Goal: Task Accomplishment & Management: Manage account settings

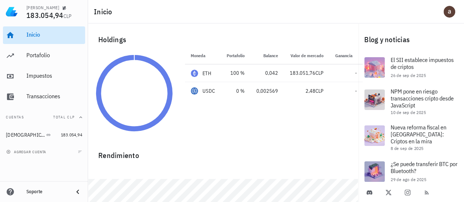
click at [34, 37] on div "Inicio" at bounding box center [54, 34] width 56 height 7
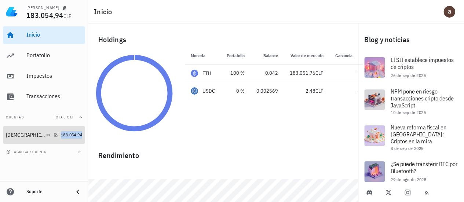
click at [61, 134] on span "183.054,94" at bounding box center [71, 134] width 21 height 5
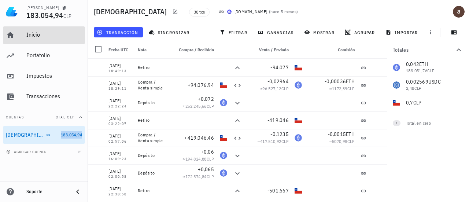
click at [29, 34] on div "Inicio" at bounding box center [54, 34] width 56 height 7
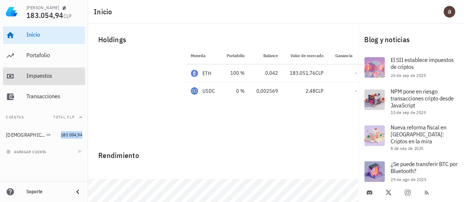
click at [38, 78] on div "Impuestos" at bounding box center [54, 75] width 56 height 7
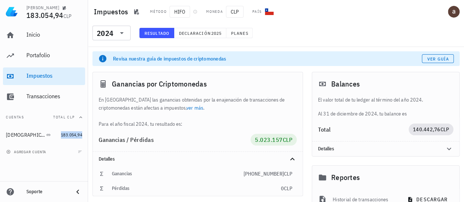
drag, startPoint x: 162, startPoint y: 125, endPoint x: 182, endPoint y: 125, distance: 20.5
click at [182, 125] on div "En Chile las ganancias obtenidas por la enajenación de transacciones de criptom…" at bounding box center [198, 112] width 210 height 32
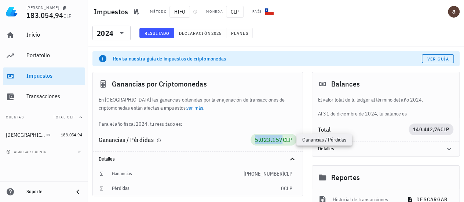
click at [270, 139] on span "5.023.157" at bounding box center [269, 139] width 28 height 7
click at [280, 126] on div "En Chile las ganancias obtenidas por la enajenación de transacciones de criptom…" at bounding box center [198, 112] width 210 height 32
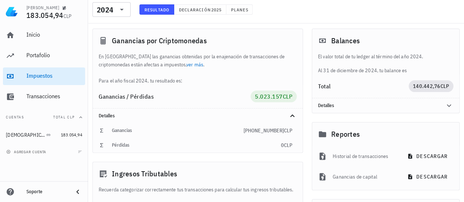
scroll to position [48, 0]
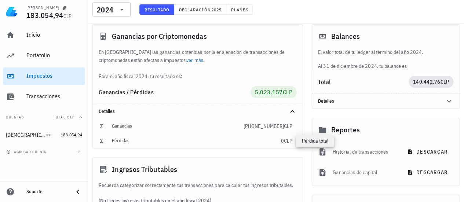
click at [284, 143] on span "CLP" at bounding box center [288, 140] width 8 height 7
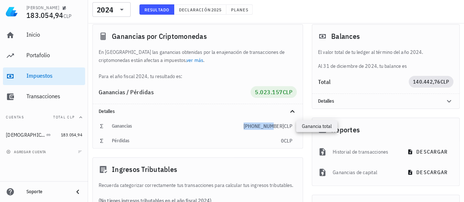
click at [262, 126] on span "+5.023.157" at bounding box center [263, 126] width 40 height 7
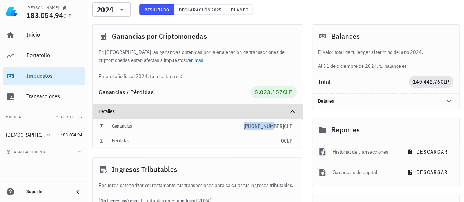
scroll to position [50, 0]
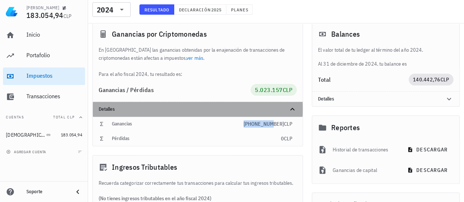
click at [295, 110] on icon at bounding box center [292, 109] width 9 height 9
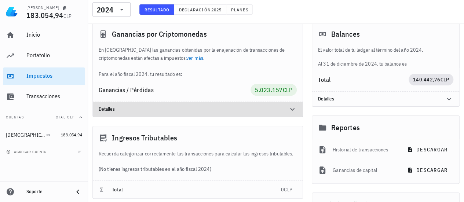
click at [295, 110] on icon at bounding box center [292, 109] width 9 height 9
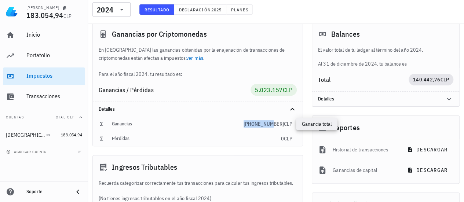
click at [278, 124] on span "+5.023.157" at bounding box center [263, 124] width 40 height 7
click at [310, 124] on div "Ganancia total" at bounding box center [316, 124] width 41 height 12
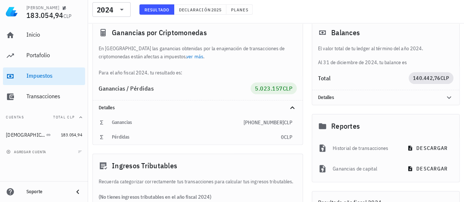
scroll to position [58, 0]
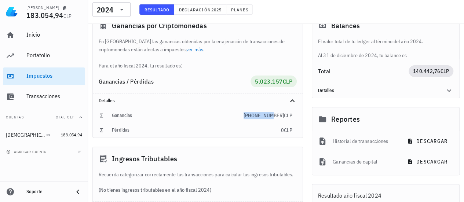
drag, startPoint x: 291, startPoint y: 133, endPoint x: 281, endPoint y: 115, distance: 20.8
click at [281, 115] on span "+5.023.157" at bounding box center [263, 115] width 40 height 7
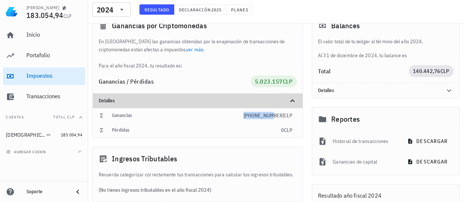
click at [292, 101] on icon at bounding box center [292, 100] width 9 height 9
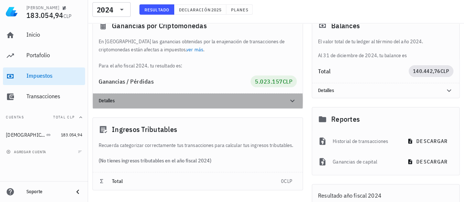
click at [292, 101] on icon at bounding box center [292, 101] width 4 height 3
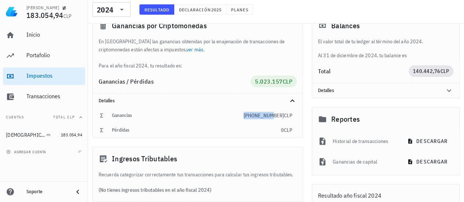
drag, startPoint x: 292, startPoint y: 176, endPoint x: 102, endPoint y: 160, distance: 191.2
click at [102, 160] on div "Ingresos Tributables Recuerda categorizar correctamente tus transacciones para …" at bounding box center [197, 183] width 210 height 73
click at [179, 170] on div "Recuerda categorizar correctamente tus transacciones para calcular tus ingresos…" at bounding box center [198, 174] width 210 height 8
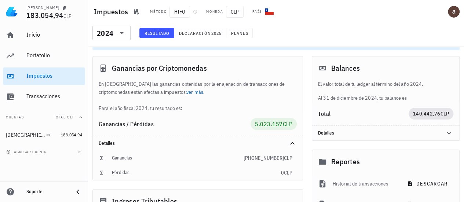
scroll to position [0, 0]
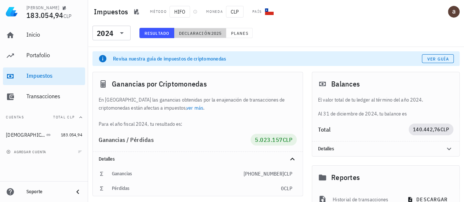
click at [190, 32] on span "Declaración" at bounding box center [194, 32] width 32 height 5
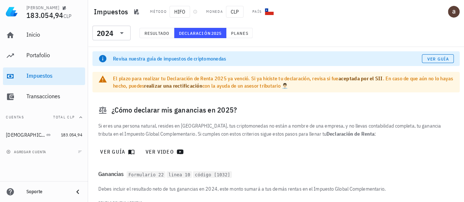
drag, startPoint x: 252, startPoint y: 78, endPoint x: 385, endPoint y: 88, distance: 133.4
click at [385, 88] on div "El plazo para realizar tu Declaración de Renta 2025 ya venció. Si ya hiciste tu…" at bounding box center [283, 82] width 340 height 15
click at [254, 114] on div "¿Cómo declarar mis ganancias en 2025?" at bounding box center [275, 109] width 367 height 23
click at [237, 34] on span "Planes" at bounding box center [240, 32] width 18 height 5
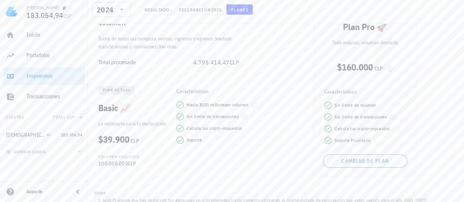
scroll to position [67, 0]
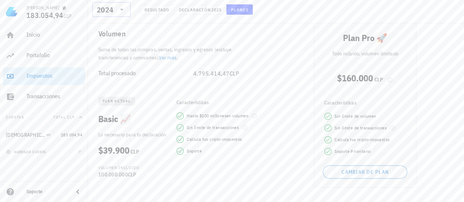
click at [119, 11] on icon at bounding box center [121, 9] width 9 height 9
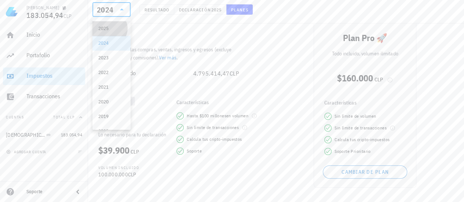
click at [108, 31] on div "2025" at bounding box center [111, 29] width 26 height 6
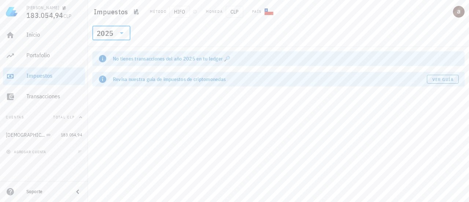
click at [203, 62] on div "No tienes transacciones del año 2025 en tu ledger 🔎" at bounding box center [286, 58] width 346 height 7
click at [229, 60] on div "No tienes transacciones del año 2025 en tu ledger 🔎" at bounding box center [286, 58] width 346 height 7
click at [226, 59] on div "No tienes transacciones del año 2025 en tu ledger 🔎" at bounding box center [286, 58] width 346 height 7
click at [103, 58] on icon at bounding box center [102, 58] width 7 height 7
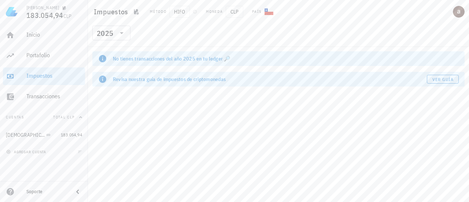
click at [103, 58] on icon at bounding box center [102, 58] width 7 height 7
click at [161, 80] on div "Revisa nuestra guía de impuestos de criptomonedas" at bounding box center [270, 78] width 314 height 7
click at [130, 60] on div "No tienes transacciones del año 2025 en tu ledger 🔎" at bounding box center [286, 58] width 346 height 7
click at [169, 60] on div "No tienes transacciones del año 2025 en tu ledger 🔎" at bounding box center [286, 58] width 346 height 7
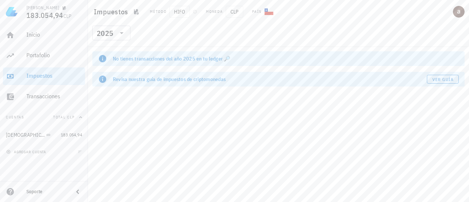
click at [196, 60] on div "No tienes transacciones del año 2025 en tu ledger 🔎" at bounding box center [286, 58] width 346 height 7
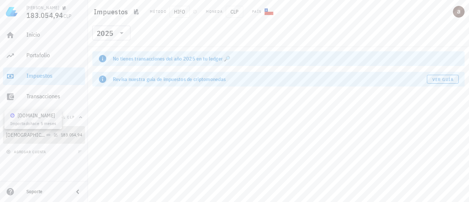
click at [46, 134] on icon at bounding box center [48, 135] width 4 height 4
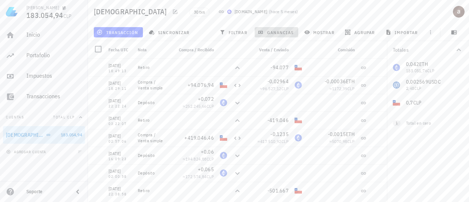
click at [279, 34] on span "ganancias" at bounding box center [276, 32] width 34 height 6
click at [325, 33] on span "mostrar" at bounding box center [320, 32] width 29 height 6
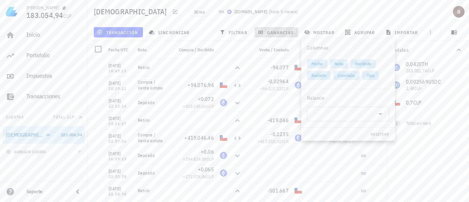
click at [270, 30] on span "ganancias" at bounding box center [276, 32] width 34 height 6
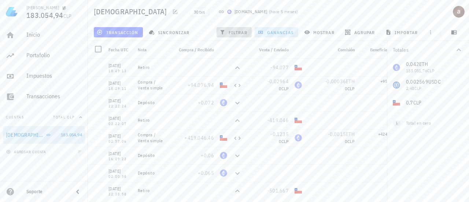
click at [240, 30] on span "filtrar" at bounding box center [234, 32] width 26 height 6
click at [278, 31] on span "ganancias" at bounding box center [276, 32] width 34 height 6
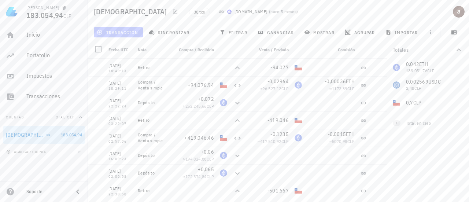
click at [101, 31] on icon "button" at bounding box center [100, 32] width 6 height 6
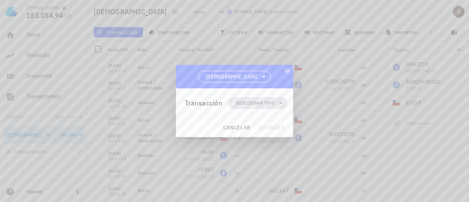
click at [255, 99] on span "Seleccionar tipo" at bounding box center [258, 103] width 50 height 12
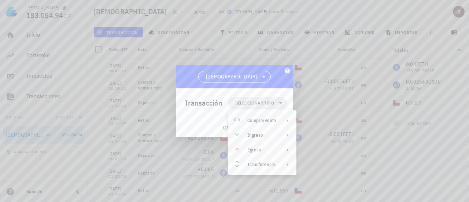
click at [289, 68] on icon "button" at bounding box center [287, 71] width 6 height 6
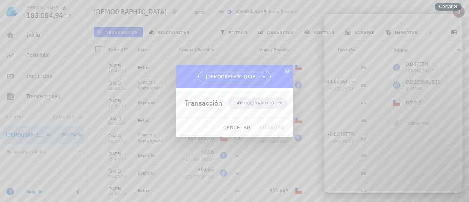
click at [271, 79] on div "[DEMOGRAPHIC_DATA]" at bounding box center [234, 76] width 117 height 23
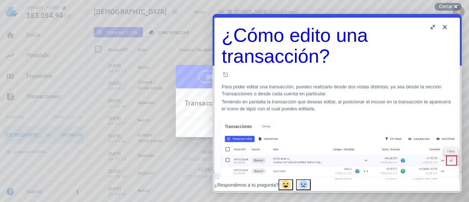
click at [443, 26] on button "Close" at bounding box center [445, 27] width 12 height 12
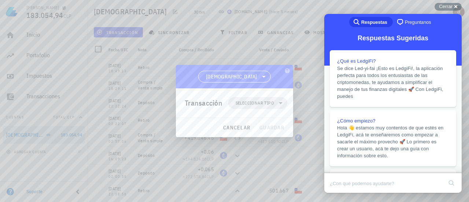
click at [310, 45] on div at bounding box center [234, 101] width 469 height 202
click at [455, 5] on div "Cerrar cross-small" at bounding box center [448, 7] width 27 height 8
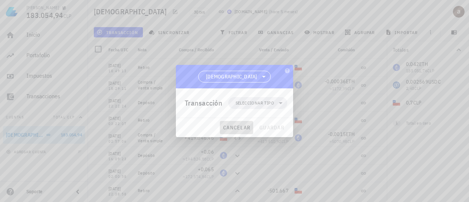
click at [243, 125] on span "cancelar" at bounding box center [236, 127] width 27 height 7
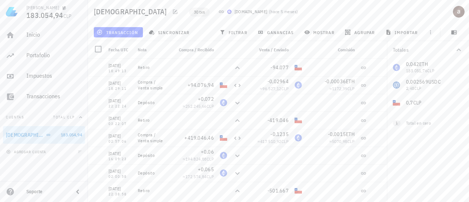
click at [194, 11] on span "30 txs" at bounding box center [199, 12] width 11 height 8
click at [72, 108] on div "Inicio Portafolio Impuestos Transacciones" at bounding box center [44, 65] width 82 height 85
click at [65, 118] on span "Total CLP" at bounding box center [64, 117] width 22 height 5
drag, startPoint x: 65, startPoint y: 118, endPoint x: 25, endPoint y: 111, distance: 41.0
click at [25, 111] on button "Cuentas" at bounding box center [44, 117] width 82 height 18
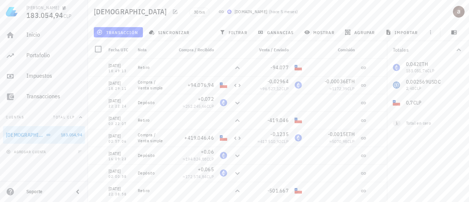
drag, startPoint x: 25, startPoint y: 111, endPoint x: 155, endPoint y: -44, distance: 202.1
click at [155, 0] on html "alex 183.054,94 CLP Inicio Portafolio Impuestos Transacciones Cuentas Total CLP…" at bounding box center [234, 101] width 469 height 202
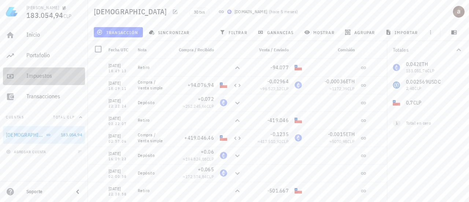
click at [33, 76] on div "Impuestos" at bounding box center [54, 75] width 56 height 7
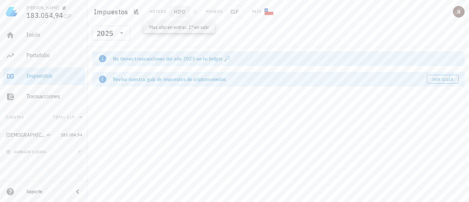
click at [182, 12] on span "HIFO" at bounding box center [179, 12] width 21 height 12
click at [173, 31] on div "​ 2025" at bounding box center [278, 35] width 378 height 19
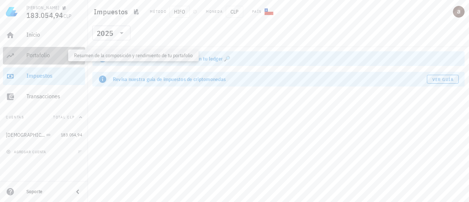
click at [29, 53] on div "Portafolio" at bounding box center [54, 55] width 56 height 7
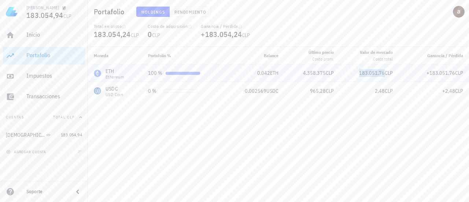
click at [373, 74] on span "183.051,76" at bounding box center [372, 73] width 26 height 7
click at [432, 75] on span "+183.051,76" at bounding box center [441, 73] width 29 height 7
click at [428, 73] on span "+183.051,76" at bounding box center [441, 73] width 29 height 7
click at [456, 91] on span "CLP" at bounding box center [459, 91] width 8 height 7
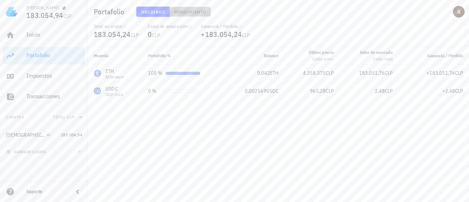
click at [185, 12] on span "Rendimiento" at bounding box center [190, 11] width 32 height 5
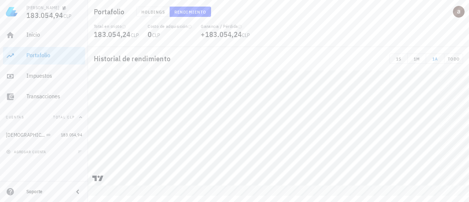
click at [155, 33] on span "CLP" at bounding box center [156, 35] width 8 height 7
click at [192, 26] on icon "button" at bounding box center [190, 27] width 4 height 4
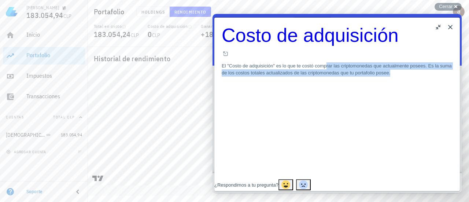
drag, startPoint x: 357, startPoint y: 55, endPoint x: 349, endPoint y: 73, distance: 20.0
click at [349, 73] on p "El "Costo de adquisición" es lo que te costó comprar las criptomonedas que actu…" at bounding box center [337, 69] width 231 height 14
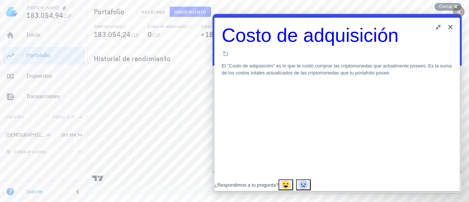
click at [447, 34] on div "Costo de adquisición Costo de adquisición Open in a new window El "Costo de adq…" at bounding box center [337, 51] width 231 height 52
click at [453, 25] on button "Close" at bounding box center [451, 27] width 12 height 12
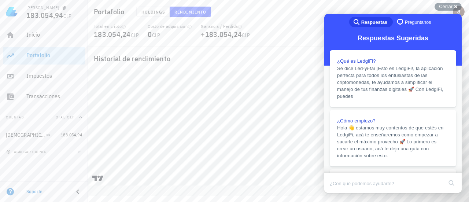
click at [277, 23] on div "Portafolio Holdings Rendimiento" at bounding box center [278, 11] width 381 height 23
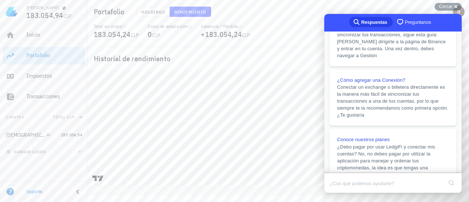
scroll to position [214, 0]
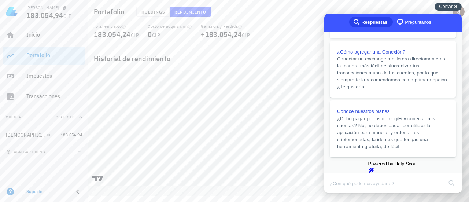
click at [458, 7] on div "Cerrar cross-small" at bounding box center [448, 7] width 27 height 8
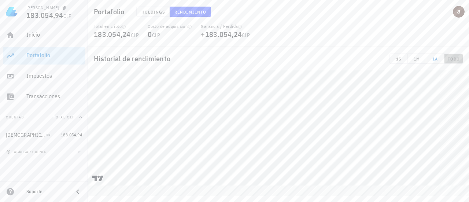
click at [455, 58] on span "TODO" at bounding box center [453, 58] width 12 height 5
click at [155, 12] on span "Holdings" at bounding box center [153, 11] width 24 height 5
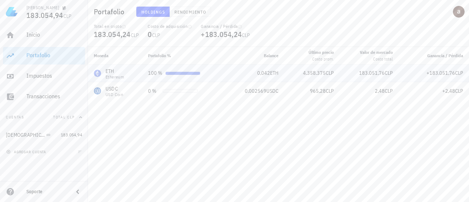
click at [185, 73] on div at bounding box center [183, 73] width 34 height 3
click at [117, 76] on div "Ethereum" at bounding box center [115, 77] width 18 height 4
drag, startPoint x: 301, startPoint y: 74, endPoint x: 469, endPoint y: 75, distance: 167.5
click at [469, 75] on tr "ETH Ethereum 100 % 0,042 ETH 4.358.375 CLP 183.051,76 CLP +183.051,76 CLP" at bounding box center [278, 73] width 381 height 18
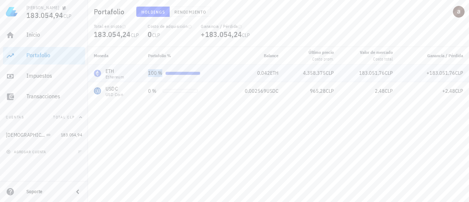
drag, startPoint x: 254, startPoint y: 73, endPoint x: 464, endPoint y: 70, distance: 209.6
click at [464, 70] on tr "ETH Ethereum 100 % 0,042 ETH 4.358.375 CLP 183.051,76 CLP +183.051,76 CLP" at bounding box center [278, 73] width 381 height 18
click at [209, 126] on div "Moneda Portafolio % Balance Último precio Costo prom. Valor de mercado Costo to…" at bounding box center [278, 124] width 381 height 155
click at [106, 75] on div "Ethereum" at bounding box center [115, 77] width 18 height 4
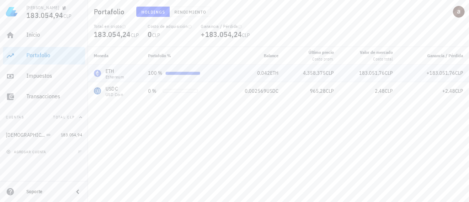
click at [268, 79] on td "0,042 ETH" at bounding box center [254, 73] width 59 height 18
click at [191, 8] on button "Rendimiento" at bounding box center [190, 12] width 41 height 10
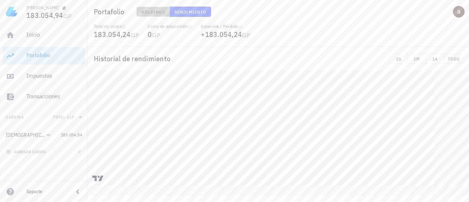
click at [156, 15] on button "Holdings" at bounding box center [153, 12] width 34 height 10
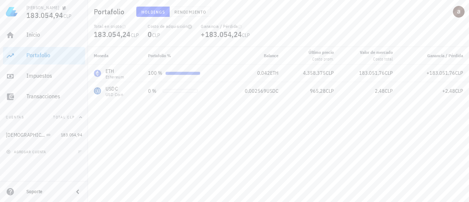
click at [192, 28] on icon "button" at bounding box center [190, 27] width 4 height 4
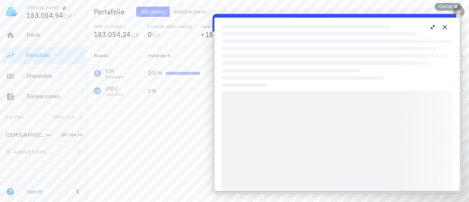
scroll to position [131, 0]
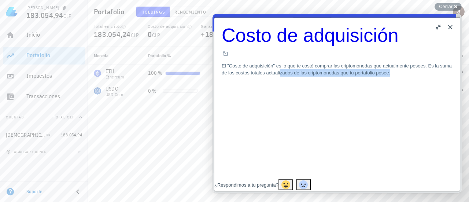
drag, startPoint x: 388, startPoint y: 60, endPoint x: 401, endPoint y: 84, distance: 26.6
click at [401, 77] on article "Costo de adquisición Open in a new window El "Costo de adquisición" es lo que t…" at bounding box center [337, 51] width 231 height 52
click at [264, 182] on span "¿Respondimos a tu pregunta?" at bounding box center [246, 184] width 64 height 5
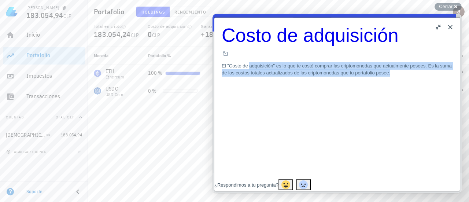
drag, startPoint x: 262, startPoint y: 53, endPoint x: 360, endPoint y: 81, distance: 102.4
click at [360, 77] on article "Costo de adquisición Open in a new window El "Costo de adquisición" es lo que t…" at bounding box center [337, 51] width 231 height 52
click at [331, 63] on p "El "Costo de adquisición" es lo que te costó comprar las criptomonedas que actu…" at bounding box center [337, 69] width 231 height 14
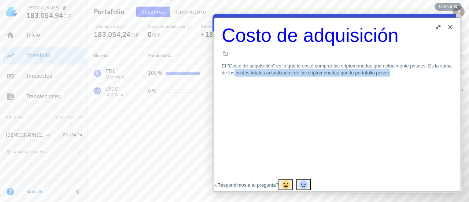
drag, startPoint x: 331, startPoint y: 63, endPoint x: 374, endPoint y: 73, distance: 44.6
click at [374, 73] on p "El "Costo de adquisición" es lo que te costó comprar las criptomonedas que actu…" at bounding box center [337, 69] width 231 height 14
click at [301, 42] on h1 "Costo de adquisición" at bounding box center [337, 35] width 231 height 21
click at [451, 28] on button "Close" at bounding box center [451, 27] width 12 height 12
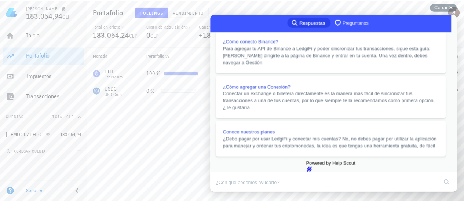
scroll to position [173, 0]
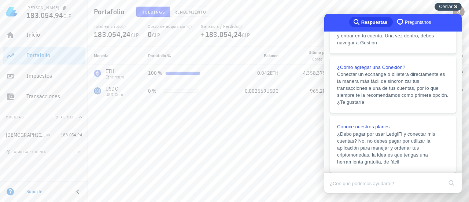
click at [458, 8] on div "Cerrar cross-small" at bounding box center [448, 7] width 27 height 8
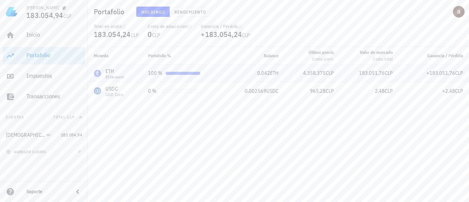
click at [185, 71] on div "100 %" at bounding box center [183, 73] width 71 height 8
click at [323, 68] on td "4.358.375 CLP" at bounding box center [311, 73] width 55 height 18
click at [320, 76] on span "4.358.375" at bounding box center [314, 73] width 23 height 7
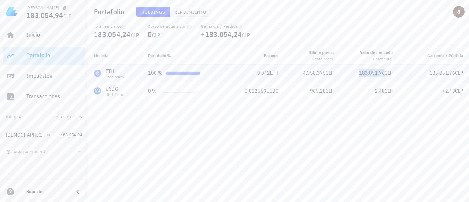
click at [378, 76] on span "183.051,76" at bounding box center [372, 73] width 26 height 7
click at [450, 75] on span "+183.051,76" at bounding box center [441, 73] width 29 height 7
click at [185, 11] on span "Rendimiento" at bounding box center [190, 11] width 32 height 5
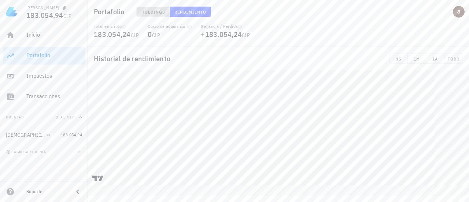
click at [163, 11] on span "Holdings" at bounding box center [153, 11] width 24 height 5
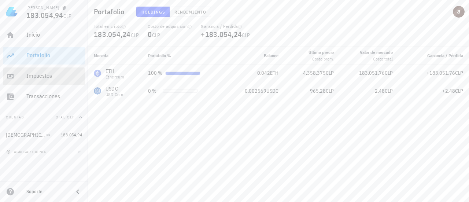
click at [45, 76] on div "Impuestos" at bounding box center [54, 75] width 56 height 7
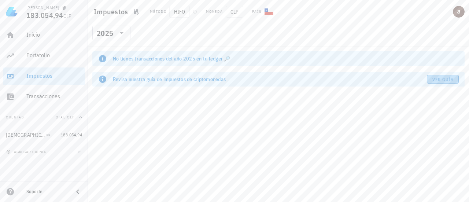
click at [452, 80] on span "Ver guía" at bounding box center [443, 79] width 22 height 5
click at [178, 11] on span "HIFO" at bounding box center [179, 12] width 21 height 12
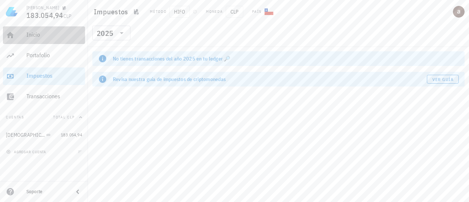
click at [42, 30] on div "Inicio" at bounding box center [54, 35] width 56 height 16
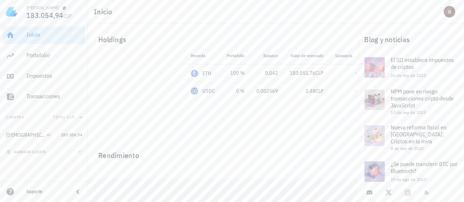
scroll to position [44, 0]
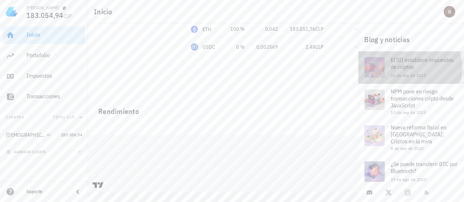
click at [410, 63] on span "El SII establece impuestos de criptos" at bounding box center [421, 63] width 63 height 14
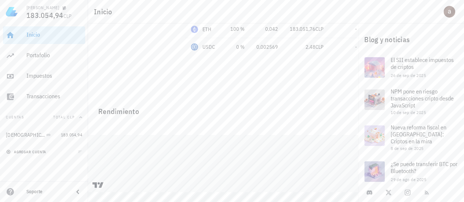
click at [23, 154] on button "agregar cuenta" at bounding box center [26, 151] width 45 height 7
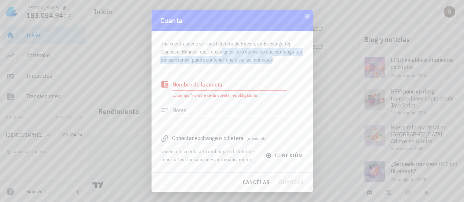
drag, startPoint x: 210, startPoint y: 53, endPoint x: 261, endPoint y: 59, distance: 51.4
click at [261, 59] on div "Una cuenta puede ser una billetera de Bitcoin, un Exchange (ej. Coinbase, Bitfi…" at bounding box center [232, 49] width 144 height 37
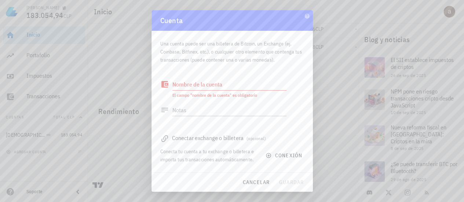
click at [277, 60] on div "Una cuenta puede ser una billetera de Bitcoin, un Exchange (ej. Coinbase, Bitfi…" at bounding box center [232, 49] width 144 height 37
click at [220, 84] on textarea "Nombre de la cuenta" at bounding box center [229, 84] width 114 height 12
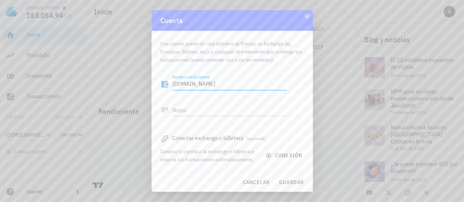
type textarea "Crypto.com"
click at [219, 129] on div "Conectar exchange o billetera (opcional) Conecta tu cuenta a tu exchange o bill…" at bounding box center [232, 145] width 144 height 35
click at [218, 139] on div "Conectar exchange o billetera (opcional)" at bounding box center [232, 138] width 144 height 10
click at [280, 157] on span "conexión" at bounding box center [284, 155] width 35 height 7
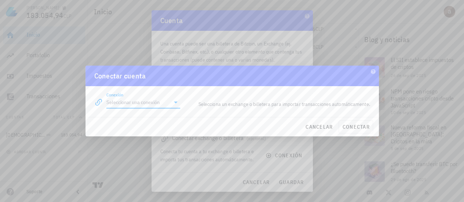
click at [166, 102] on input "Conexión" at bounding box center [138, 102] width 64 height 12
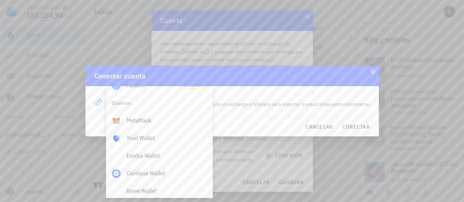
scroll to position [514, 0]
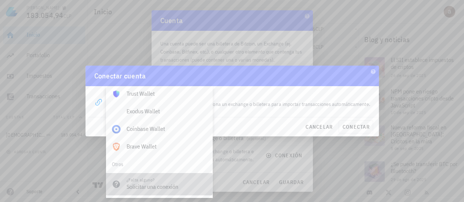
click at [158, 185] on div "Solicitar una conexión" at bounding box center [166, 186] width 80 height 7
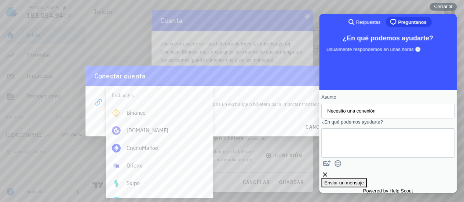
scroll to position [0, 0]
click at [122, 96] on div "Exchanges" at bounding box center [159, 98] width 106 height 18
click at [355, 115] on input "Necesito una conexión" at bounding box center [387, 110] width 121 height 13
click at [369, 156] on textarea "¿En qué podemos ayudarte?" at bounding box center [360, 143] width 66 height 28
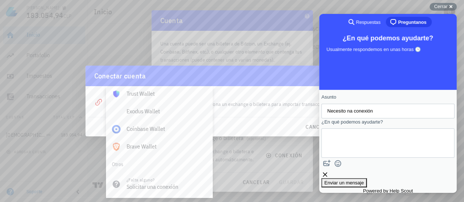
click at [353, 112] on input "Necesito na conexión" at bounding box center [387, 110] width 121 height 13
type input "Necesito una conexión"
click at [341, 157] on textarea "¿En qué podemos ayudarte?" at bounding box center [360, 143] width 66 height 28
type textarea "Criypto.com"
click at [364, 185] on span "Enviar un mensaje" at bounding box center [344, 182] width 40 height 5
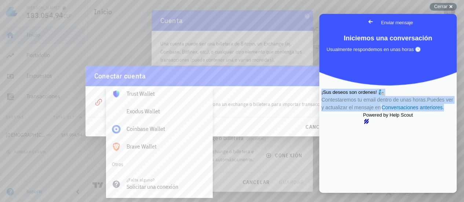
drag, startPoint x: 338, startPoint y: 121, endPoint x: 431, endPoint y: 157, distance: 100.6
click at [431, 111] on div "¡Sus deseos son ordenes! 🧞 Contestaremos tu email dentro de unas horas. Puedes …" at bounding box center [387, 100] width 133 height 23
click at [427, 111] on div "¡Sus deseos son ordenes! 🧞 Contestaremos tu email dentro de unas horas. Puedes …" at bounding box center [387, 100] width 133 height 23
drag, startPoint x: 337, startPoint y: 119, endPoint x: 443, endPoint y: 165, distance: 115.6
click at [443, 111] on div "¡Sus deseos son ordenes! 🧞 Contestaremos tu email dentro de unas horas. Puedes …" at bounding box center [387, 100] width 133 height 23
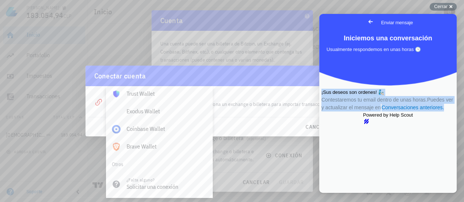
click at [426, 110] on span "Contestaremos tu email dentro de unas horas. Puedes ver y actualizar el mensaje…" at bounding box center [387, 104] width 132 height 14
drag, startPoint x: 418, startPoint y: 148, endPoint x: 351, endPoint y: 74, distance: 99.6
click at [351, 74] on div "Go back Enviar mensaje Iniciemos una conversación Usualmente respondemos en una…" at bounding box center [387, 103] width 137 height 179
click at [348, 98] on div "¡Sus deseos son ordenes! 🧞 Contestaremos tu email dentro de unas horas. Puedes …" at bounding box center [387, 100] width 133 height 23
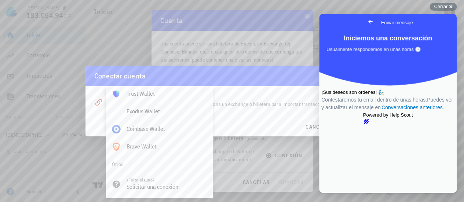
click at [234, 120] on div "cancelar conectar" at bounding box center [231, 126] width 293 height 19
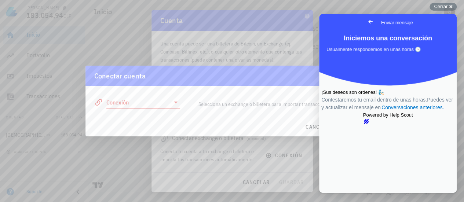
click at [266, 72] on div "Conectar cuenta" at bounding box center [231, 76] width 293 height 21
click at [315, 126] on span "cancelar" at bounding box center [318, 126] width 27 height 7
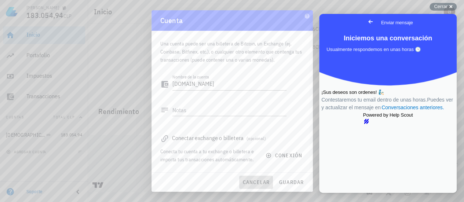
click at [261, 184] on span "cancelar" at bounding box center [255, 182] width 27 height 7
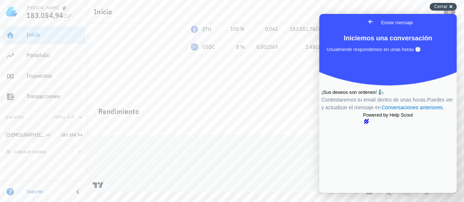
click at [447, 7] on div "Cerrar cross-small" at bounding box center [442, 7] width 27 height 8
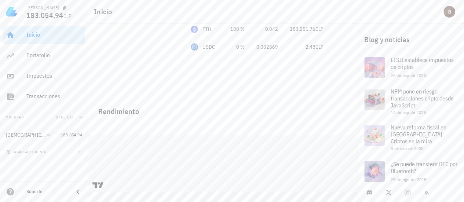
scroll to position [0, 0]
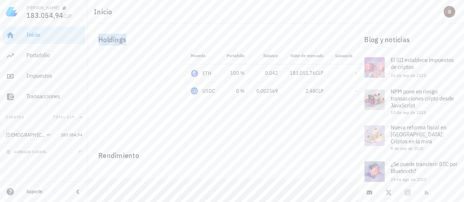
drag, startPoint x: 97, startPoint y: 39, endPoint x: 148, endPoint y: 38, distance: 50.2
click at [148, 38] on div "Holdings" at bounding box center [222, 39] width 261 height 23
click at [80, 116] on icon "button" at bounding box center [81, 117] width 6 height 6
click at [119, 44] on div "Holdings" at bounding box center [222, 39] width 261 height 23
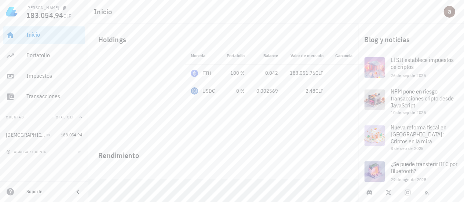
click at [167, 29] on div "Holdings" at bounding box center [222, 39] width 261 height 23
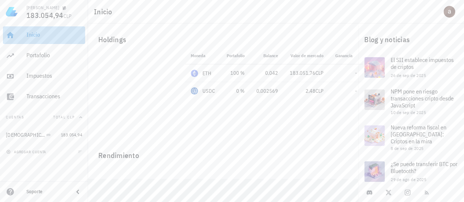
click at [37, 36] on div "Inicio" at bounding box center [54, 34] width 56 height 7
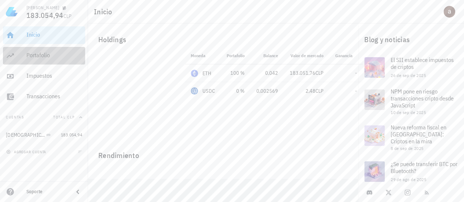
click at [34, 59] on div "Portafolio" at bounding box center [54, 55] width 56 height 16
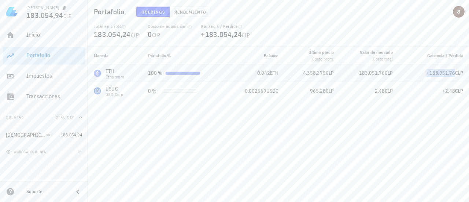
click at [448, 76] on span "+183.051,76" at bounding box center [441, 73] width 29 height 7
click at [453, 91] on span "+2,48" at bounding box center [448, 91] width 13 height 7
drag, startPoint x: 322, startPoint y: 59, endPoint x: 191, endPoint y: 8, distance: 140.3
click at [191, 8] on button "Rendimiento" at bounding box center [190, 12] width 41 height 10
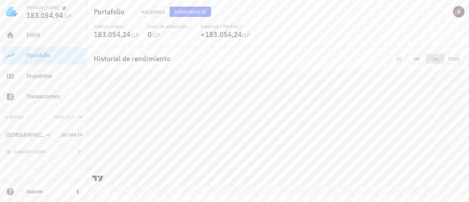
click at [436, 56] on span "1A" at bounding box center [435, 58] width 12 height 5
click at [43, 78] on div "Impuestos" at bounding box center [54, 75] width 56 height 7
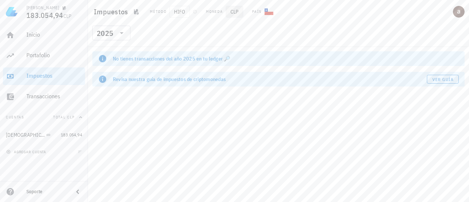
click at [228, 8] on span "CLP" at bounding box center [235, 12] width 18 height 12
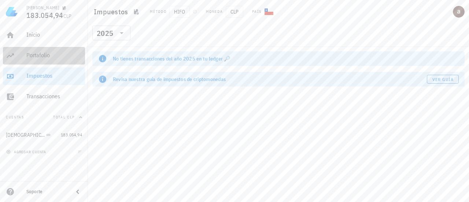
click at [39, 55] on div "Portafolio" at bounding box center [54, 55] width 56 height 7
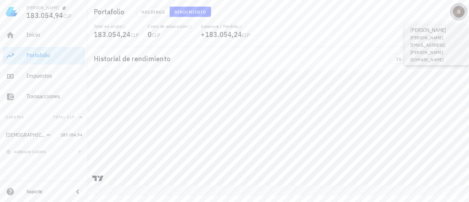
click at [461, 12] on div "avatar" at bounding box center [459, 12] width 12 height 12
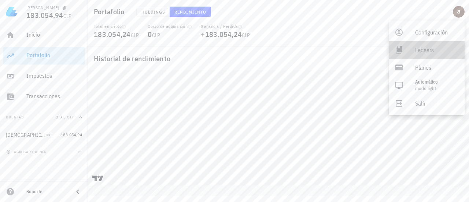
click at [424, 51] on div "Ledgers" at bounding box center [437, 50] width 44 height 15
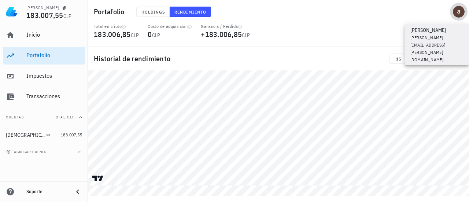
click at [462, 11] on div "avatar" at bounding box center [459, 12] width 12 height 12
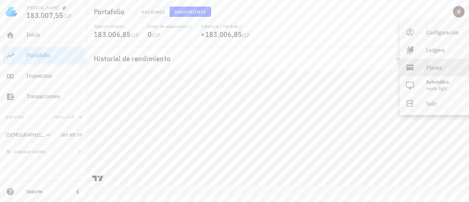
click at [438, 69] on div "Planes" at bounding box center [444, 67] width 37 height 15
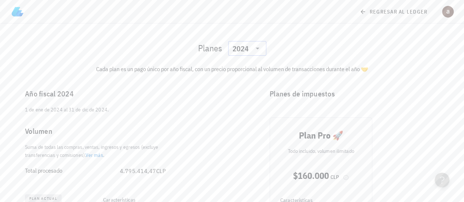
click at [253, 48] on icon at bounding box center [257, 48] width 9 height 9
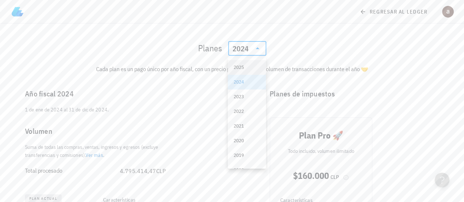
click at [246, 66] on div "2025" at bounding box center [246, 67] width 26 height 6
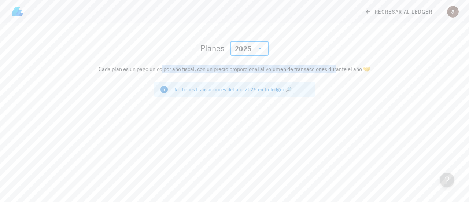
drag, startPoint x: 142, startPoint y: 68, endPoint x: 321, endPoint y: 71, distance: 178.9
click at [321, 71] on div "Cada plan es un pago único por año fiscal, con un precio proporcional al volume…" at bounding box center [235, 69] width 434 height 18
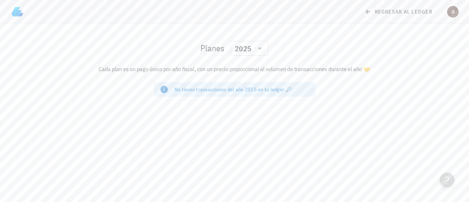
click at [370, 69] on div "Cada plan es un pago único por año fiscal, con un precio proporcional al volume…" at bounding box center [235, 69] width 434 height 18
click at [259, 87] on div "No tienes transacciones del año 2025 en tu ledger 🔎" at bounding box center [241, 89] width 135 height 7
click at [251, 54] on div "2025" at bounding box center [244, 48] width 19 height 15
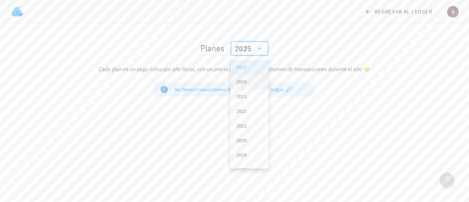
click at [246, 85] on div "2024" at bounding box center [249, 82] width 26 height 12
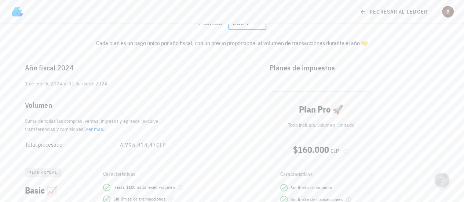
scroll to position [15, 0]
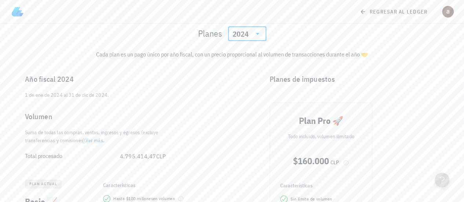
click at [102, 142] on link "Ver más" at bounding box center [94, 140] width 18 height 7
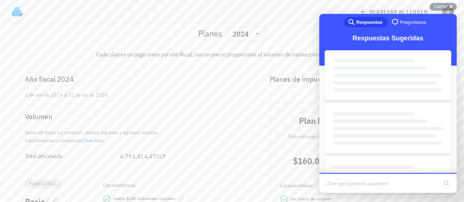
scroll to position [0, 0]
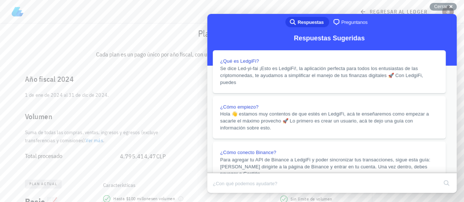
drag, startPoint x: 274, startPoint y: 73, endPoint x: 357, endPoint y: 150, distance: 112.8
drag, startPoint x: 291, startPoint y: 35, endPoint x: 414, endPoint y: 80, distance: 131.1
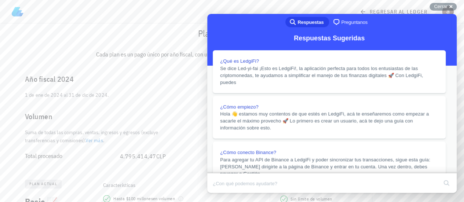
drag, startPoint x: 338, startPoint y: 52, endPoint x: 429, endPoint y: 115, distance: 109.9
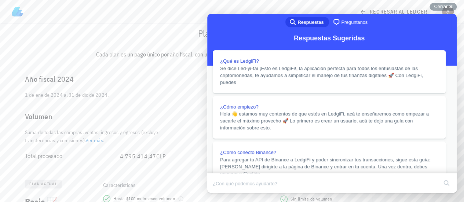
scroll to position [1250, 0]
drag, startPoint x: 52, startPoint y: 105, endPoint x: 118, endPoint y: 71, distance: 74.4
click at [118, 71] on div "Año fiscal 2024" at bounding box center [99, 78] width 161 height 23
click at [138, 156] on span "4.795.414,47" at bounding box center [138, 155] width 36 height 7
click at [136, 101] on div "1 de ene de 2024 al 31 de dic de 2024." at bounding box center [99, 98] width 161 height 14
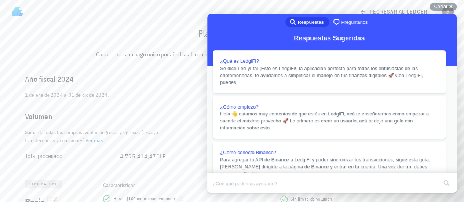
click at [370, 12] on span "regresar al ledger" at bounding box center [394, 11] width 66 height 7
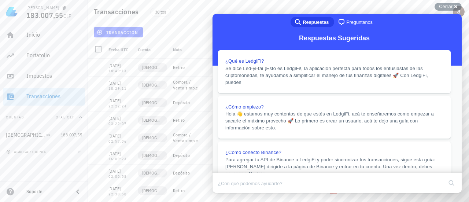
click at [226, 193] on button "Close" at bounding box center [219, 198] width 13 height 10
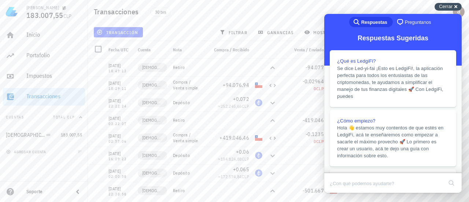
click at [459, 8] on div "Cerrar cross-small" at bounding box center [448, 7] width 27 height 8
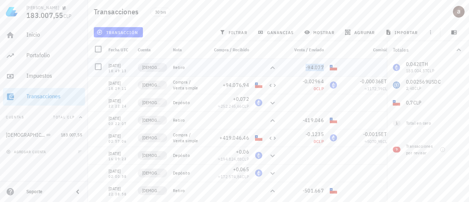
click at [320, 68] on span "-94.077" at bounding box center [315, 67] width 18 height 7
click at [223, 68] on div at bounding box center [228, 68] width 47 height 18
click at [112, 66] on div "13/06/2024" at bounding box center [119, 65] width 23 height 7
click at [282, 32] on span "ganancias" at bounding box center [276, 32] width 34 height 6
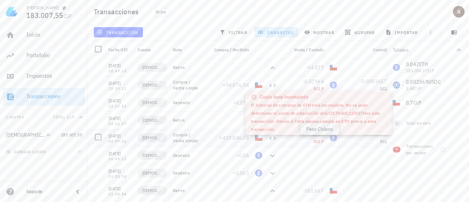
click at [321, 140] on span "CLP" at bounding box center [320, 141] width 8 height 5
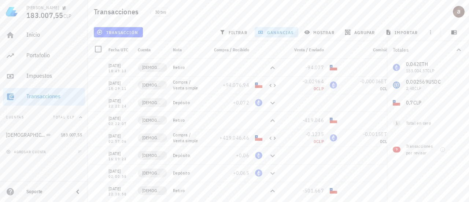
click at [460, 50] on icon "button" at bounding box center [459, 49] width 4 height 3
click at [442, 74] on icon "button" at bounding box center [443, 73] width 6 height 6
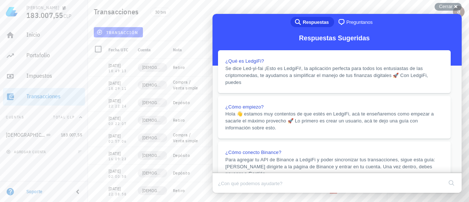
drag, startPoint x: 275, startPoint y: 81, endPoint x: 405, endPoint y: 88, distance: 130.6
drag, startPoint x: 250, startPoint y: 105, endPoint x: 353, endPoint y: 107, distance: 103.4
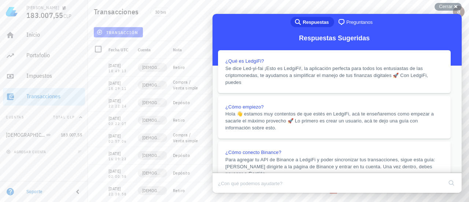
scroll to position [442, 0]
click at [247, 8] on div "30 txs" at bounding box center [230, 12] width 169 height 18
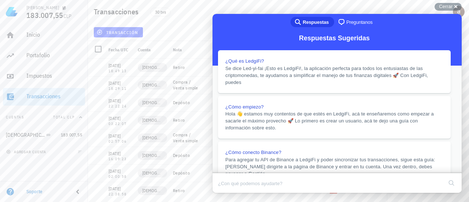
scroll to position [442, 0]
click at [385, 4] on div "Transacciones 30 txs" at bounding box center [278, 11] width 381 height 23
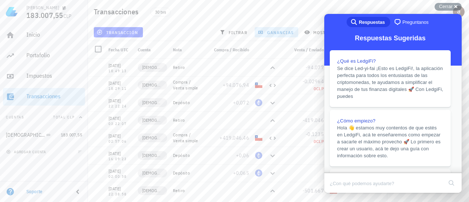
click at [289, 9] on div "30 txs" at bounding box center [230, 12] width 169 height 18
drag, startPoint x: 395, startPoint y: 16, endPoint x: 387, endPoint y: 65, distance: 49.7
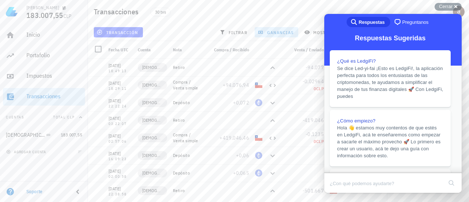
click at [338, 193] on button "Close" at bounding box center [331, 198] width 13 height 10
click at [317, 17] on div "Transacciones 30 txs" at bounding box center [278, 11] width 381 height 23
click at [443, 6] on span "Cerrar" at bounding box center [446, 6] width 14 height 5
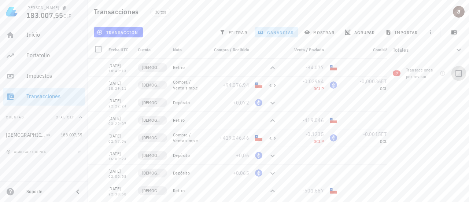
click at [458, 72] on div at bounding box center [459, 73] width 12 height 12
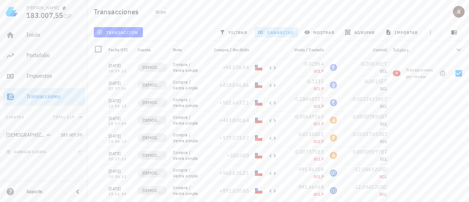
click at [443, 73] on icon "button" at bounding box center [443, 73] width 6 height 6
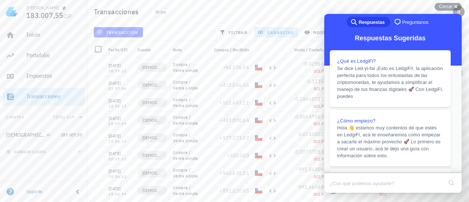
click at [338, 193] on button "Close" at bounding box center [331, 198] width 13 height 10
click at [454, 8] on div "Cerrar cross-small" at bounding box center [448, 7] width 27 height 8
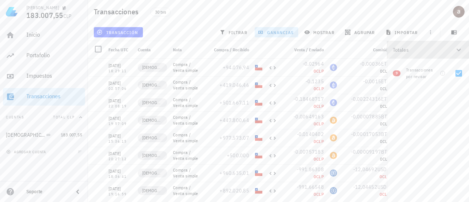
click at [459, 51] on icon "button" at bounding box center [458, 49] width 9 height 9
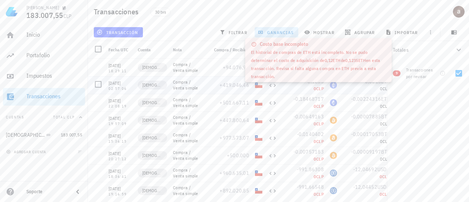
click at [319, 88] on span "CLP" at bounding box center [320, 88] width 8 height 5
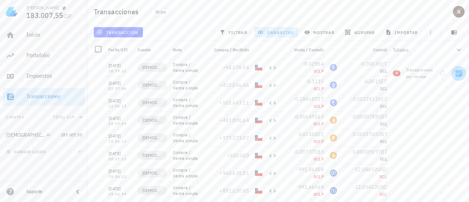
click at [457, 72] on div at bounding box center [459, 73] width 12 height 12
checkbox input "true"
click at [364, 47] on div "Comisión" at bounding box center [366, 50] width 53 height 18
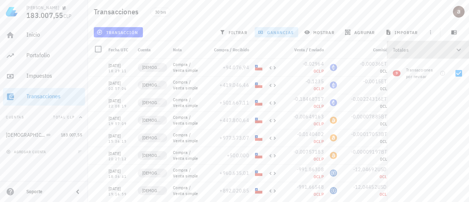
click at [463, 48] on button "Totales" at bounding box center [428, 50] width 82 height 18
click at [458, 48] on icon "button" at bounding box center [458, 49] width 9 height 9
click at [369, 85] on div "0 CLP" at bounding box center [366, 88] width 47 height 7
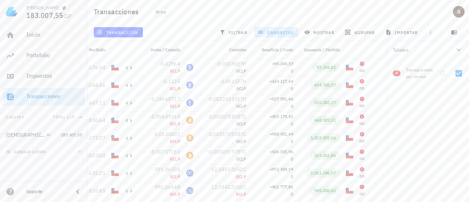
scroll to position [21, 0]
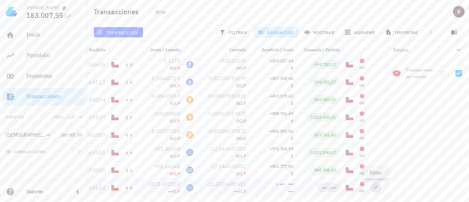
click at [377, 187] on icon "button" at bounding box center [376, 187] width 4 height 4
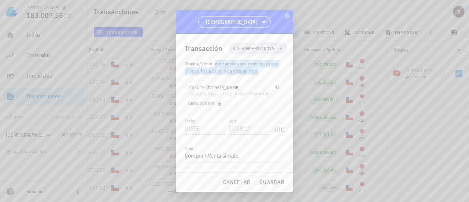
drag, startPoint x: 215, startPoint y: 64, endPoint x: 259, endPoint y: 72, distance: 44.4
click at [259, 72] on p "Compra/Venta : intercambias una moneda, ya sea cripto o fiat a cambio de otra, …" at bounding box center [235, 67] width 100 height 15
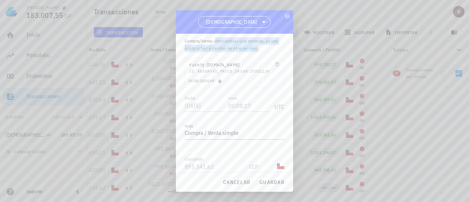
scroll to position [0, 0]
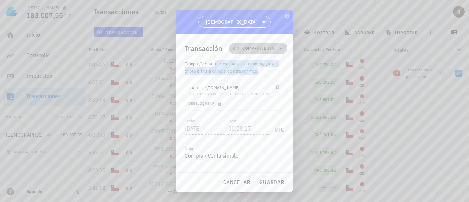
click at [276, 49] on icon at bounding box center [280, 48] width 9 height 9
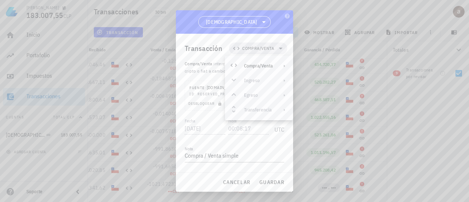
click at [270, 35] on div "Transacción Compra/Venta" at bounding box center [236, 48] width 103 height 29
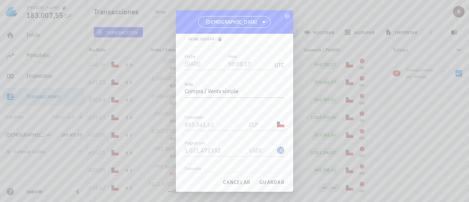
scroll to position [118, 0]
click at [277, 145] on span "button" at bounding box center [280, 147] width 7 height 4
click at [218, 133] on input "Beneficio" at bounding box center [215, 134] width 60 height 12
click at [238, 155] on div "Fecha 2023-12-06 Hora 00:08:17 UTC Nota Compra / Venta simple Comprado 893.341,…" at bounding box center [235, 72] width 100 height 204
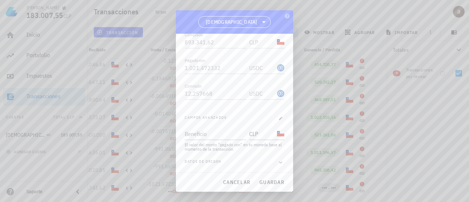
click at [218, 161] on span "Datos de origen" at bounding box center [203, 162] width 37 height 7
click at [277, 162] on icon "button" at bounding box center [280, 162] width 7 height 9
click at [279, 162] on icon "button" at bounding box center [280, 162] width 3 height 2
click at [279, 118] on icon "button" at bounding box center [281, 118] width 4 height 4
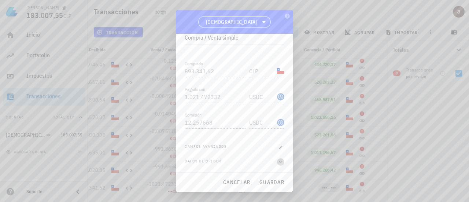
click at [279, 162] on icon "button" at bounding box center [280, 162] width 3 height 2
click at [280, 132] on div "Transacción Compra/Venta Compra/Venta : intercambias una moneda, ya sea cripto …" at bounding box center [234, 103] width 117 height 139
click at [237, 182] on span "cancelar" at bounding box center [236, 182] width 27 height 7
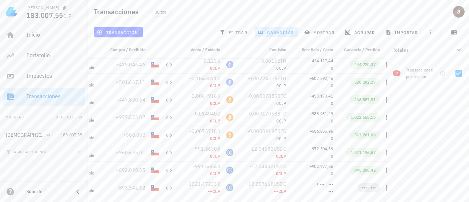
scroll to position [0, 89]
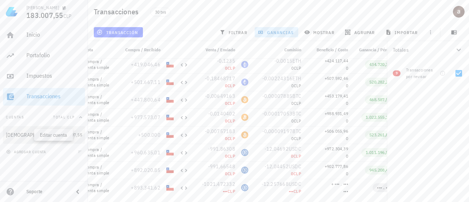
click at [54, 134] on icon "button" at bounding box center [56, 135] width 4 height 4
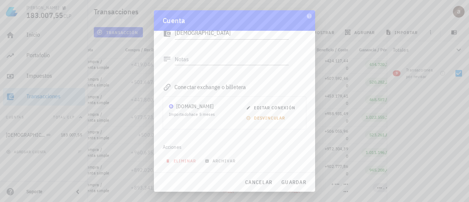
scroll to position [0, 0]
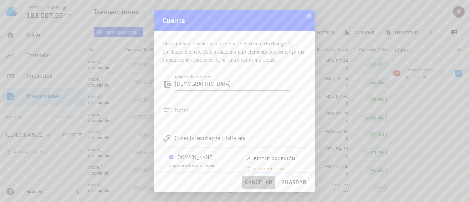
click at [267, 182] on span "cancelar" at bounding box center [258, 182] width 27 height 7
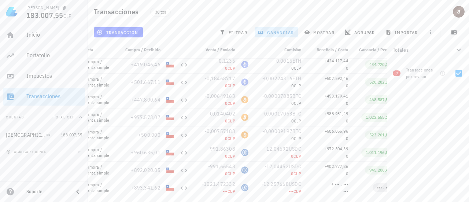
scroll to position [0, 144]
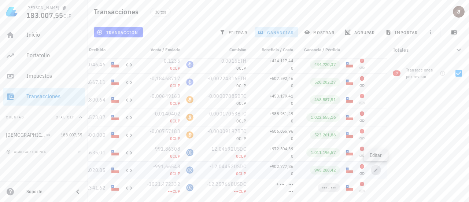
click at [377, 170] on icon "button" at bounding box center [376, 170] width 4 height 4
type input "[DATE]"
type input "19:16:59"
type input "892.020,85"
type input "991,66548"
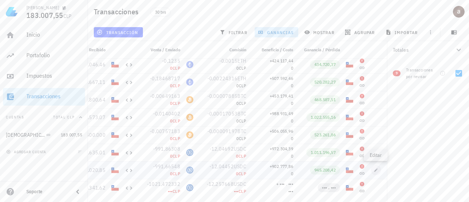
type input "12,04452"
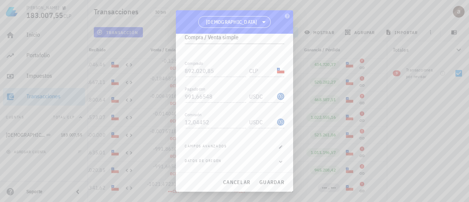
scroll to position [118, 0]
click at [204, 64] on div "Comprado 892.020,85" at bounding box center [217, 69] width 64 height 16
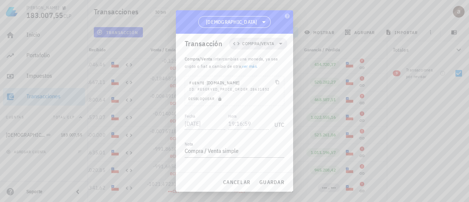
scroll to position [0, 0]
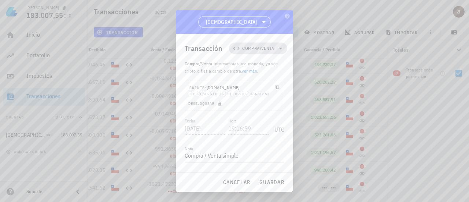
click at [268, 48] on span "Compra/Venta" at bounding box center [258, 48] width 32 height 7
click at [262, 112] on div "Compra/Venta Ingreso Egreso Transferencia" at bounding box center [259, 88] width 68 height 59
click at [231, 111] on div "Compra/Venta Ingreso Egreso Transferencia" at bounding box center [259, 88] width 68 height 59
click at [232, 94] on div "Compra/Venta Ingreso Egreso Transferencia" at bounding box center [259, 88] width 68 height 59
click at [285, 96] on div "Compra/Venta Ingreso Egreso Transferencia" at bounding box center [259, 88] width 68 height 59
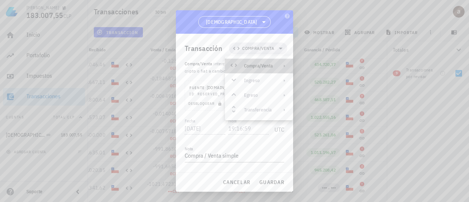
click at [281, 66] on div at bounding box center [283, 66] width 9 height 6
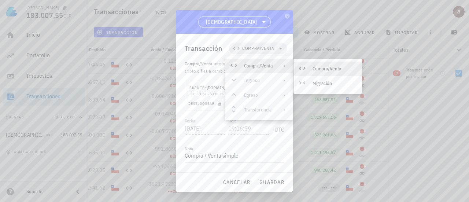
click at [265, 27] on div "Buda" at bounding box center [234, 21] width 117 height 23
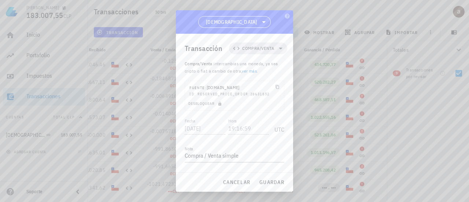
scroll to position [118, 0]
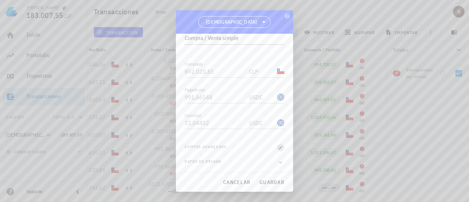
click at [279, 146] on icon "button" at bounding box center [281, 147] width 4 height 4
click at [250, 157] on div "Fecha 2024-01-08 Hora 19:16:59 UTC Nota Compra / Venta simple Comprado 892.020,…" at bounding box center [235, 72] width 100 height 204
click at [258, 138] on input "CLP" at bounding box center [262, 134] width 26 height 12
click at [277, 132] on div "CLP-icon" at bounding box center [280, 133] width 7 height 7
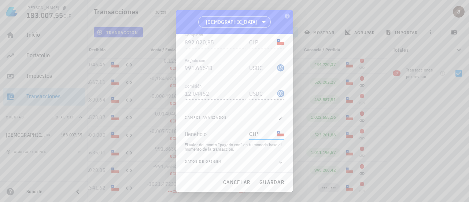
click at [252, 132] on input "CLP" at bounding box center [262, 134] width 26 height 12
click at [277, 116] on span "button" at bounding box center [280, 118] width 7 height 4
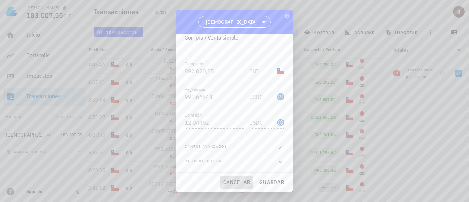
click at [243, 183] on span "cancelar" at bounding box center [236, 182] width 27 height 7
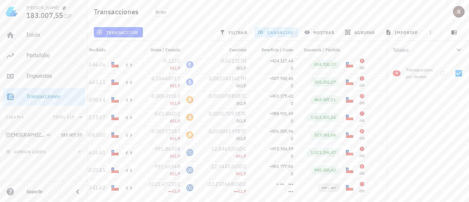
click at [29, 194] on div "Soporte" at bounding box center [46, 192] width 41 height 6
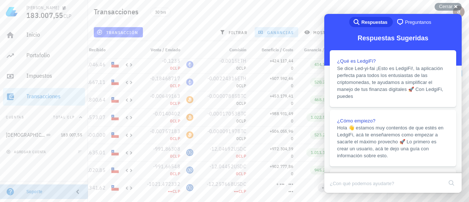
click at [29, 194] on div "Soporte" at bounding box center [46, 192] width 41 height 6
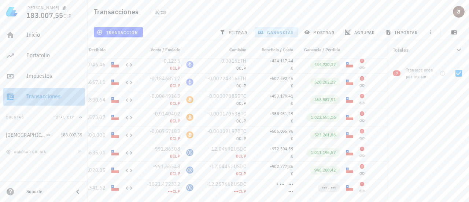
click at [45, 97] on div "Transacciones" at bounding box center [54, 96] width 56 height 7
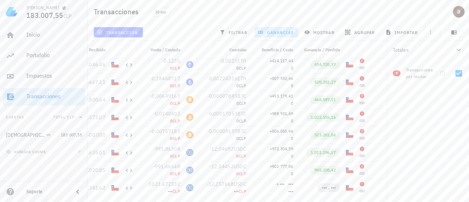
click at [111, 33] on span "transacción" at bounding box center [118, 32] width 40 height 6
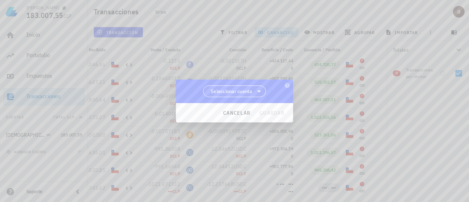
click at [251, 92] on span "Seleccionar cuenta" at bounding box center [232, 91] width 42 height 7
click at [223, 108] on div "Buda" at bounding box center [237, 110] width 56 height 7
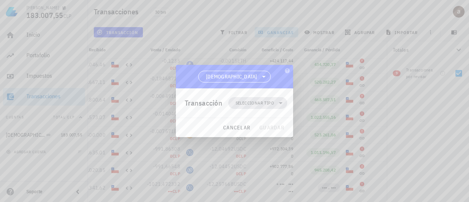
click at [260, 104] on span "Seleccionar tipo" at bounding box center [255, 102] width 38 height 7
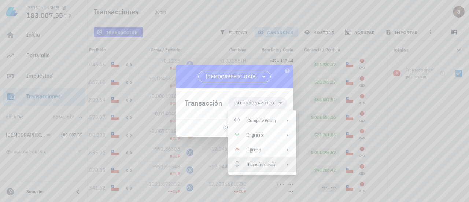
click at [280, 162] on div "Transferencia" at bounding box center [262, 164] width 68 height 15
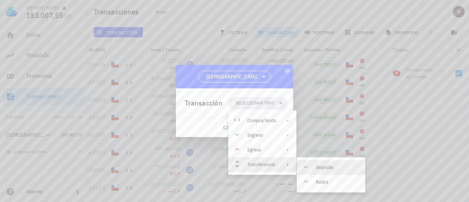
click at [324, 167] on div "Depósito" at bounding box center [338, 168] width 44 height 6
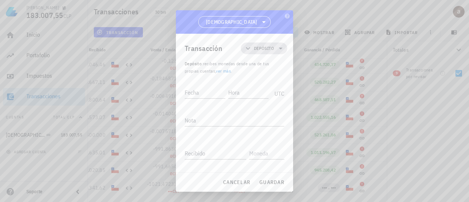
click at [262, 51] on span "Depósito" at bounding box center [264, 48] width 20 height 7
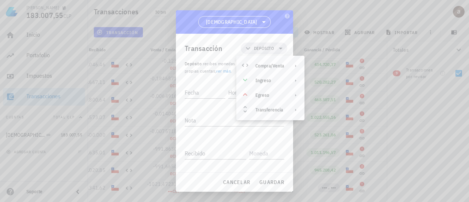
click at [229, 40] on div "Transacción Depósito" at bounding box center [236, 48] width 103 height 29
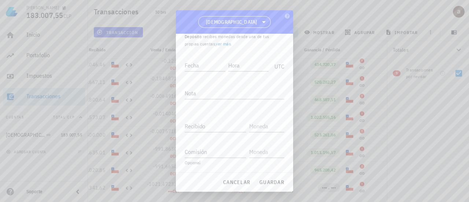
scroll to position [0, 0]
click at [239, 96] on input "Hora" at bounding box center [248, 92] width 42 height 12
click at [193, 91] on div "Fecha" at bounding box center [204, 92] width 39 height 12
click at [217, 36] on div "Transacción Depósito" at bounding box center [236, 48] width 103 height 29
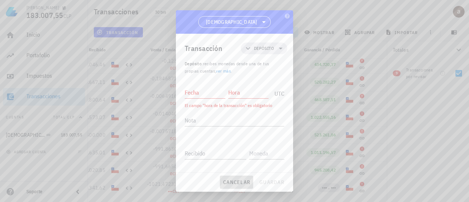
click at [243, 185] on span "cancelar" at bounding box center [236, 182] width 27 height 7
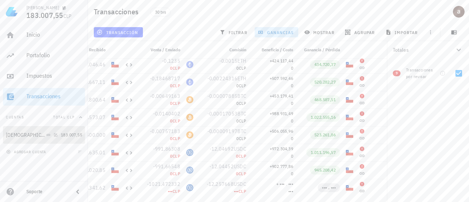
click at [14, 132] on div "Buda" at bounding box center [25, 135] width 39 height 6
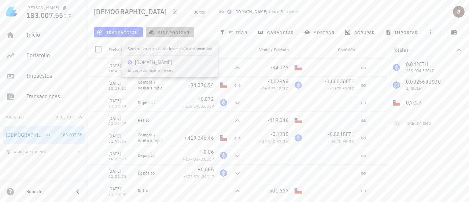
click at [163, 31] on span "sincronizar" at bounding box center [169, 32] width 39 height 6
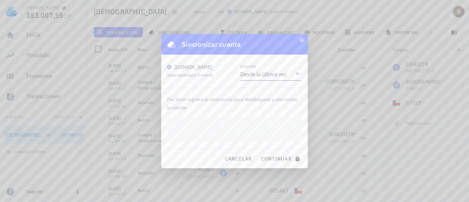
click at [269, 75] on div "Desde la última vez" at bounding box center [263, 73] width 46 height 7
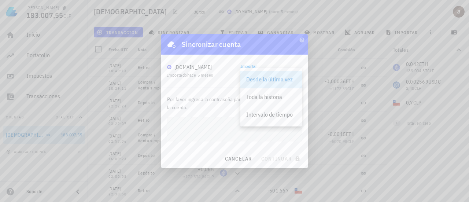
click at [269, 63] on div "Importar Desde la última vez" at bounding box center [271, 71] width 62 height 17
click at [267, 99] on div "Toda la historia" at bounding box center [271, 96] width 50 height 7
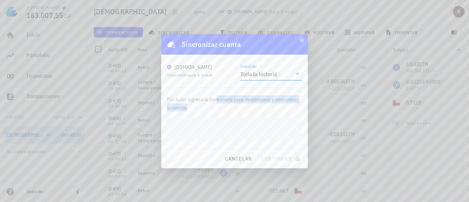
drag, startPoint x: 216, startPoint y: 97, endPoint x: 284, endPoint y: 110, distance: 69.1
click at [284, 110] on p "Por favor ingresa la contraseña para desbloquear y sincronizar la cuenta." at bounding box center [234, 103] width 135 height 16
click at [212, 142] on div "Por favor ingresa la contraseña para desbloquear y sincronizar la cuenta." at bounding box center [234, 118] width 147 height 61
drag, startPoint x: 233, startPoint y: 98, endPoint x: 271, endPoint y: 105, distance: 38.4
click at [271, 105] on p "Por favor ingresa la contraseña para desbloquear y sincronizar la cuenta." at bounding box center [234, 103] width 135 height 16
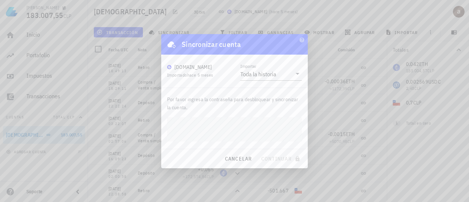
click at [188, 69] on div "[DOMAIN_NAME]" at bounding box center [192, 66] width 37 height 7
click at [239, 156] on span "cancelar" at bounding box center [237, 158] width 27 height 7
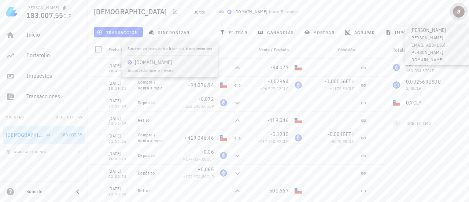
click at [460, 14] on div "avatar" at bounding box center [459, 12] width 12 height 12
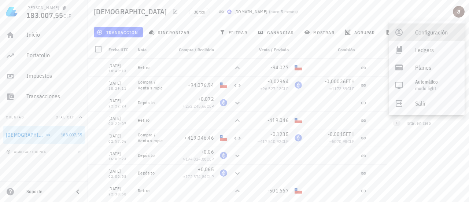
click at [428, 33] on div "Configuración" at bounding box center [437, 32] width 44 height 15
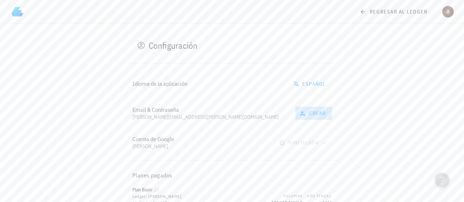
click at [317, 113] on span "crear" at bounding box center [313, 113] width 25 height 7
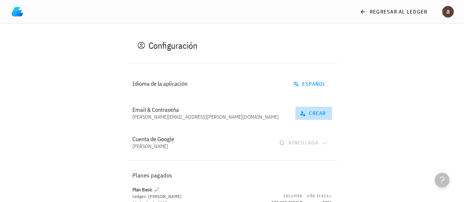
click at [313, 111] on span "crear" at bounding box center [313, 113] width 25 height 7
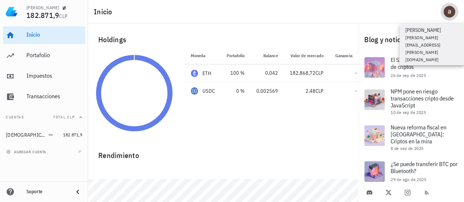
click at [453, 14] on div "avatar" at bounding box center [449, 12] width 12 height 12
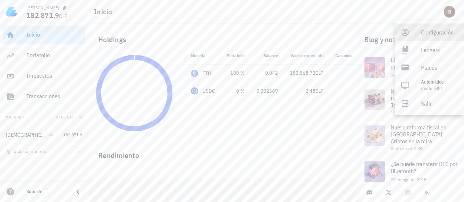
click at [434, 33] on div "Configuración" at bounding box center [439, 32] width 37 height 15
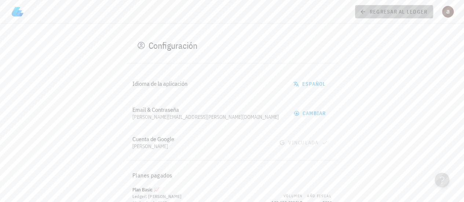
click at [381, 15] on span "regresar al ledger" at bounding box center [394, 11] width 66 height 7
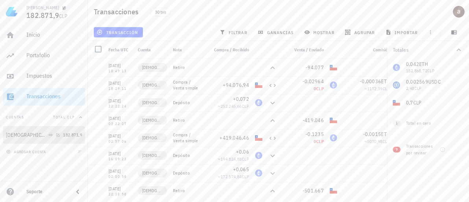
click at [53, 137] on div at bounding box center [56, 135] width 7 height 6
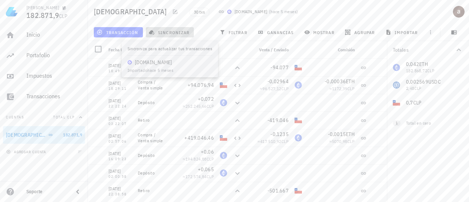
click at [170, 34] on span "sincronizar" at bounding box center [169, 32] width 39 height 6
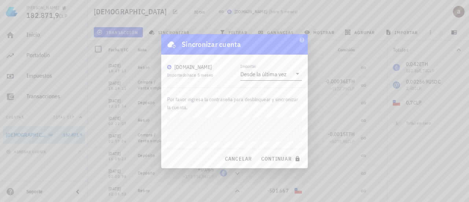
click at [271, 73] on div "Desde la última vez" at bounding box center [263, 73] width 46 height 7
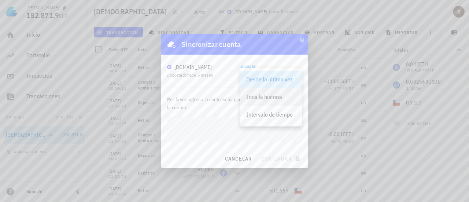
click at [266, 96] on div "Toda la historia" at bounding box center [271, 96] width 50 height 7
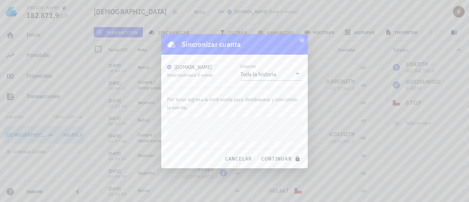
click at [331, 114] on div at bounding box center [234, 101] width 469 height 202
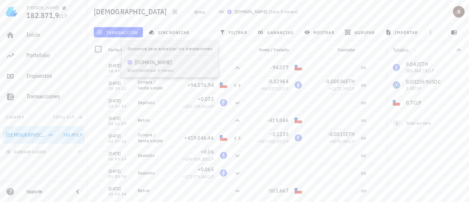
click at [171, 49] on div "Compra / Recibido" at bounding box center [193, 50] width 47 height 18
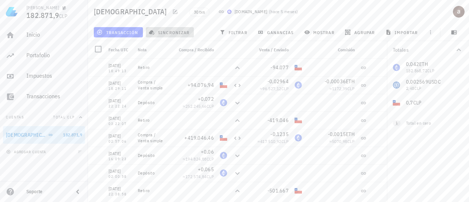
click at [163, 35] on span "sincronizar" at bounding box center [169, 32] width 39 height 6
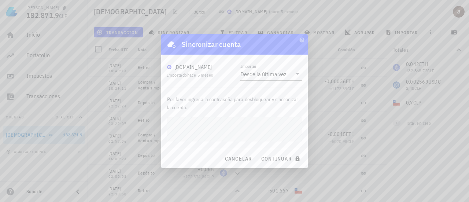
click at [180, 144] on div "Por favor ingresa la contraseña para desbloquear y sincronizar la cuenta." at bounding box center [234, 118] width 147 height 61
click at [273, 158] on span "continuar" at bounding box center [281, 158] width 41 height 7
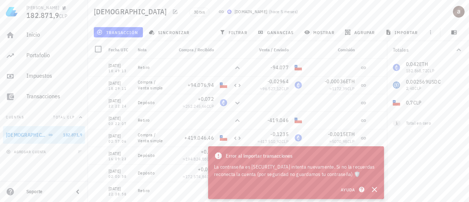
drag, startPoint x: 273, startPoint y: 158, endPoint x: 331, endPoint y: 169, distance: 59.4
click at [331, 169] on div "Error al importar transacciones La contraseña es incorrecta, intenta nuevamente…" at bounding box center [296, 164] width 176 height 37
drag, startPoint x: 281, startPoint y: 175, endPoint x: 335, endPoint y: 173, distance: 53.5
click at [335, 173] on div "La contraseña es incorrecta, intenta nuevamente. Si no la recuerdas reconecta l…" at bounding box center [296, 170] width 164 height 15
click at [348, 174] on div "La contraseña es incorrecta, intenta nuevamente. Si no la recuerdas reconecta l…" at bounding box center [296, 170] width 164 height 15
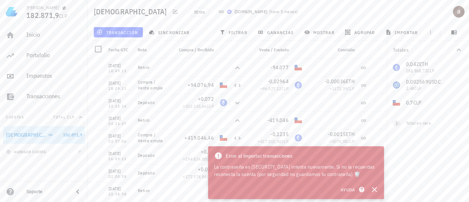
click at [360, 174] on div "La contraseña es incorrecta, intenta nuevamente. Si no la recuerdas reconecta l…" at bounding box center [296, 170] width 164 height 15
click at [353, 191] on span "Ayuda" at bounding box center [351, 189] width 23 height 7
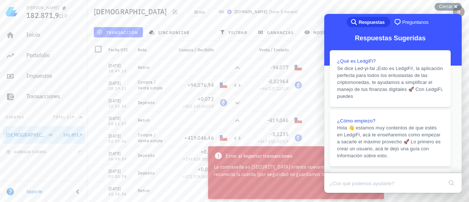
drag, startPoint x: 372, startPoint y: 56, endPoint x: 450, endPoint y: 103, distance: 90.8
click at [338, 193] on button "Close" at bounding box center [331, 198] width 13 height 10
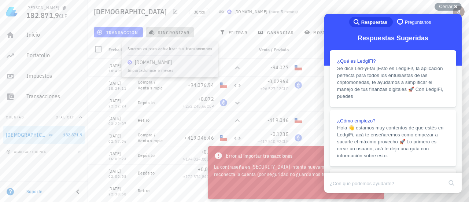
click at [161, 33] on span "sincronizar" at bounding box center [169, 32] width 39 height 6
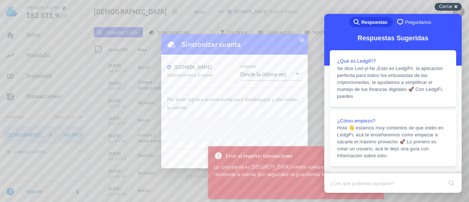
click at [446, 8] on span "Cerrar" at bounding box center [446, 6] width 14 height 5
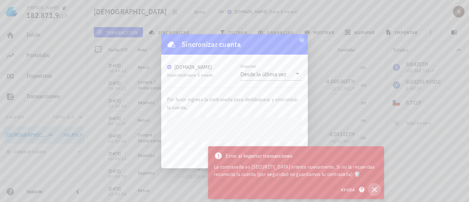
click at [374, 187] on icon "button" at bounding box center [374, 189] width 9 height 9
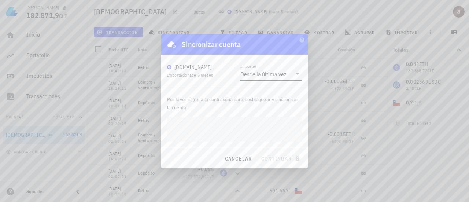
click at [265, 72] on div "Desde la última vez" at bounding box center [263, 73] width 46 height 7
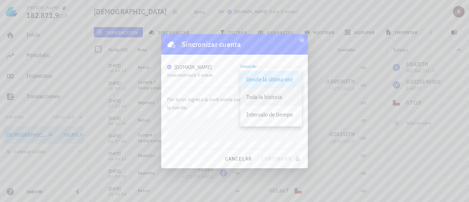
click at [261, 96] on div "Toda la historia" at bounding box center [271, 96] width 50 height 7
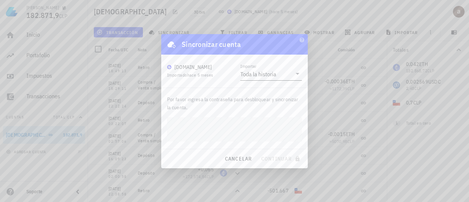
click at [267, 68] on div "Toda la historia" at bounding box center [265, 74] width 51 height 12
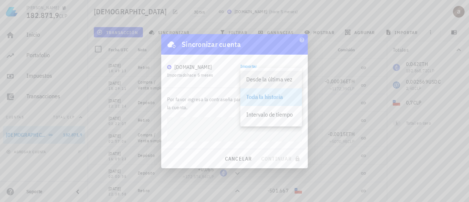
click at [265, 79] on div "Desde la última vez" at bounding box center [271, 79] width 50 height 7
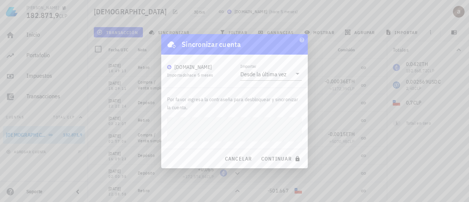
click at [302, 144] on div "Por favor ingresa la contraseña para desbloquear y sincronizar la cuenta." at bounding box center [234, 118] width 147 height 61
click at [283, 162] on button "continuar" at bounding box center [281, 158] width 47 height 13
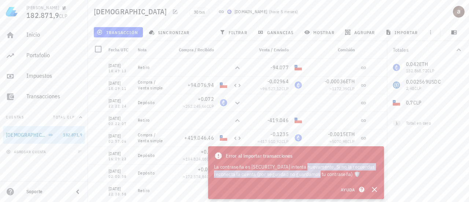
drag, startPoint x: 287, startPoint y: 169, endPoint x: 312, endPoint y: 180, distance: 27.2
click at [312, 180] on div "Error al importar transacciones La contraseña es incorrecta, intenta nuevamente…" at bounding box center [296, 164] width 176 height 37
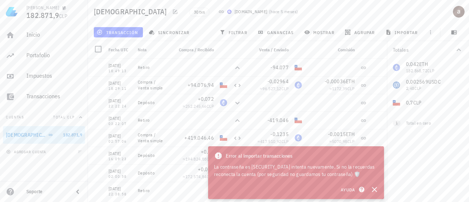
click at [325, 176] on div "La contraseña es [SECURITY_DATA] intenta nuevamente. Si no la recuerdas reconec…" at bounding box center [296, 170] width 164 height 15
click at [377, 190] on icon "button" at bounding box center [374, 189] width 9 height 9
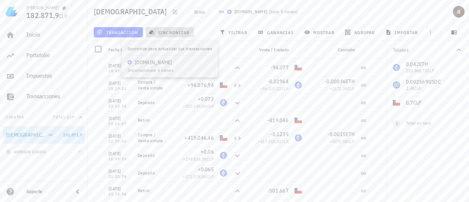
click at [163, 34] on span "sincronizar" at bounding box center [169, 32] width 39 height 6
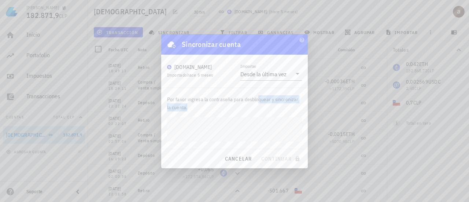
drag, startPoint x: 257, startPoint y: 101, endPoint x: 274, endPoint y: 110, distance: 19.4
click at [274, 110] on p "Por favor ingresa la contraseña para desbloquear y sincronizar la cuenta." at bounding box center [234, 103] width 135 height 16
click at [283, 158] on span "continuar" at bounding box center [281, 158] width 41 height 7
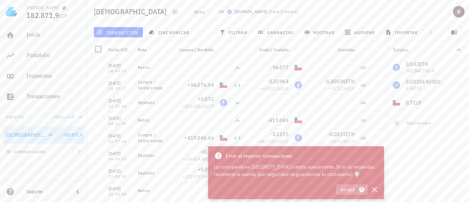
click at [361, 191] on icon "button" at bounding box center [361, 189] width 5 height 5
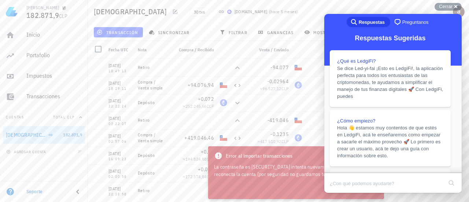
drag, startPoint x: 372, startPoint y: 57, endPoint x: 436, endPoint y: 90, distance: 72.1
click at [338, 193] on button "Close" at bounding box center [331, 198] width 13 height 10
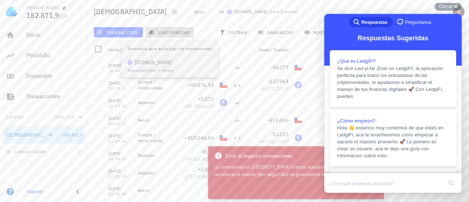
click at [166, 29] on button "sincronizar" at bounding box center [170, 32] width 48 height 10
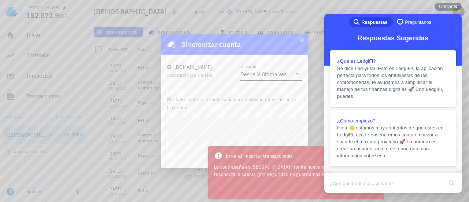
click at [262, 74] on div "Desde la última vez" at bounding box center [263, 73] width 46 height 7
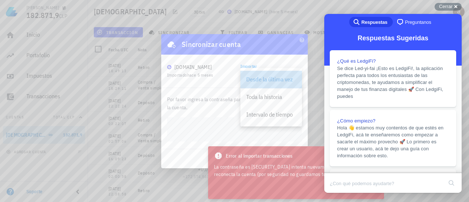
click at [259, 80] on div "Desde la última vez" at bounding box center [271, 79] width 50 height 7
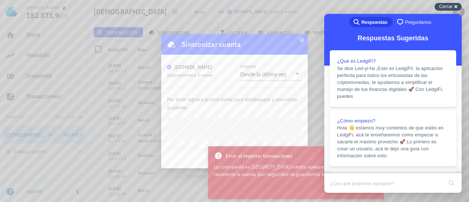
click at [450, 9] on span "Cerrar" at bounding box center [446, 6] width 14 height 5
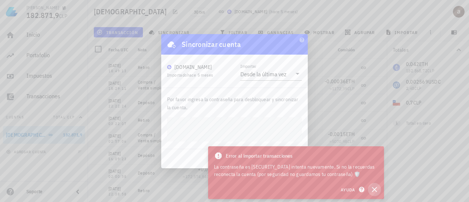
click at [374, 190] on icon "button" at bounding box center [374, 189] width 5 height 5
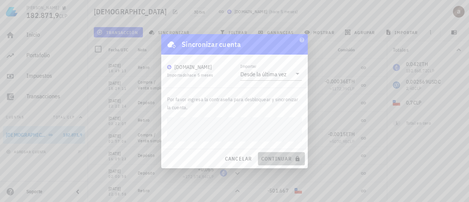
click at [284, 160] on span "continuar" at bounding box center [281, 158] width 41 height 7
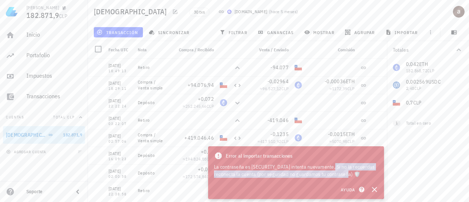
drag, startPoint x: 314, startPoint y: 163, endPoint x: 342, endPoint y: 172, distance: 29.0
click at [342, 172] on div "La contraseña es incorrecta, intenta nuevamente. Si no la recuerdas reconecta l…" at bounding box center [296, 170] width 164 height 15
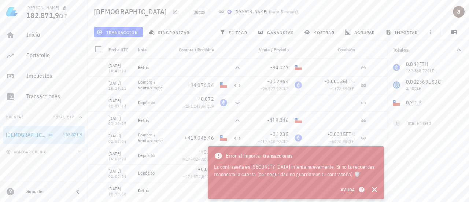
click at [344, 174] on div "La contraseña es incorrecta, intenta nuevamente. Si no la recuerdas reconecta l…" at bounding box center [296, 170] width 164 height 15
click at [377, 190] on icon "button" at bounding box center [374, 189] width 9 height 9
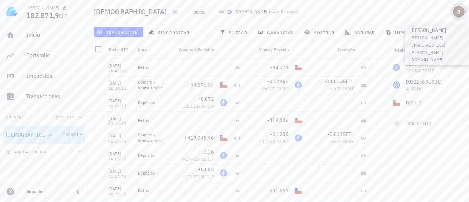
click at [462, 10] on div "avatar" at bounding box center [459, 12] width 12 height 12
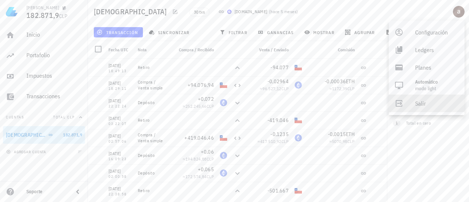
click at [418, 104] on div "Salir" at bounding box center [437, 103] width 44 height 15
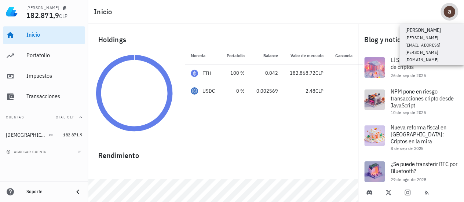
click at [446, 11] on div "avatar" at bounding box center [449, 12] width 12 height 12
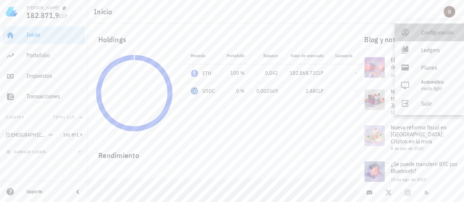
click at [440, 32] on div "Configuración" at bounding box center [439, 32] width 37 height 15
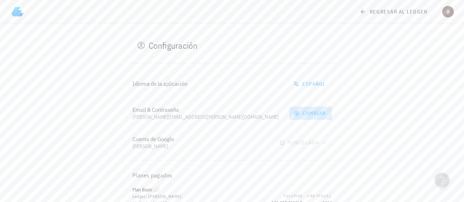
click at [316, 110] on span "cambiar" at bounding box center [310, 113] width 31 height 7
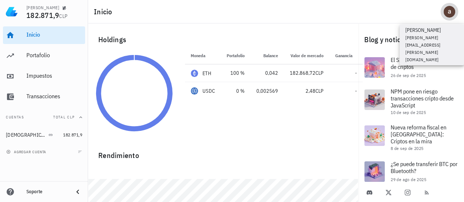
click at [448, 10] on div "avatar" at bounding box center [449, 12] width 12 height 12
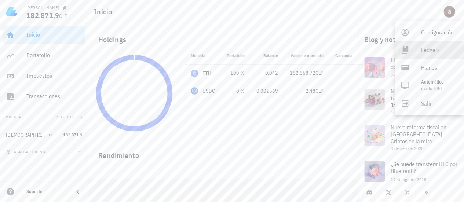
click at [431, 48] on div "Ledgers" at bounding box center [439, 50] width 37 height 15
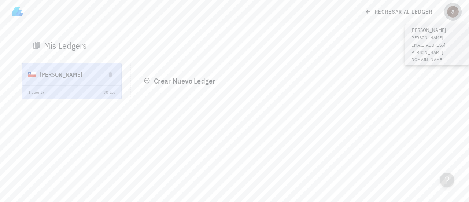
click at [453, 6] on div "avatar" at bounding box center [453, 12] width 12 height 12
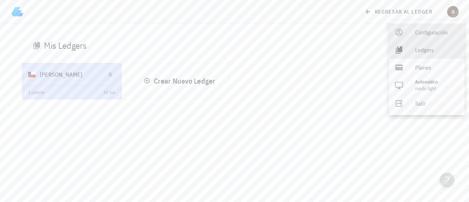
click at [433, 33] on div "Configuración" at bounding box center [437, 32] width 44 height 15
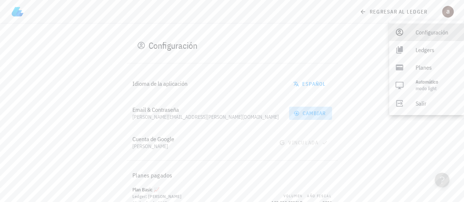
click at [311, 118] on button "cambiar" at bounding box center [310, 113] width 43 height 13
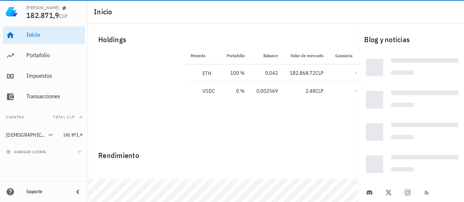
click at [381, 132] on div "Loading..." at bounding box center [374, 132] width 18 height 18
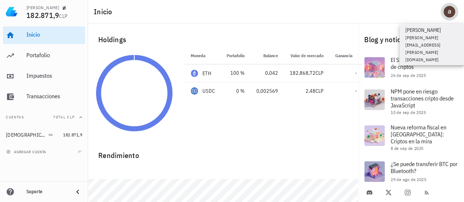
click at [450, 10] on div "avatar" at bounding box center [449, 12] width 12 height 12
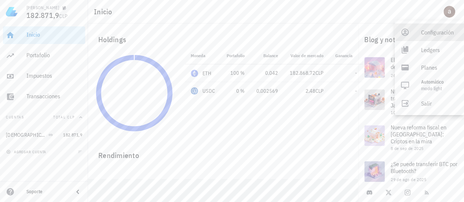
click at [439, 32] on div "Configuración" at bounding box center [439, 32] width 37 height 15
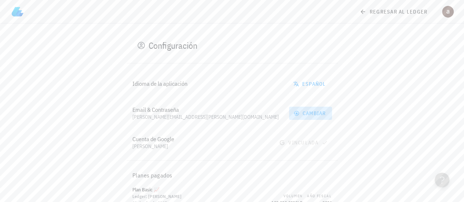
click at [310, 114] on span "cambiar" at bounding box center [310, 113] width 31 height 7
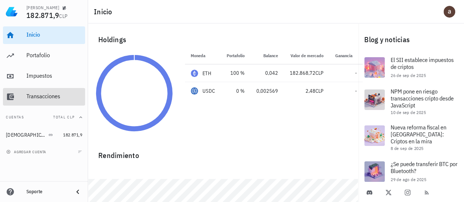
click at [40, 94] on div "Transacciones" at bounding box center [54, 96] width 56 height 7
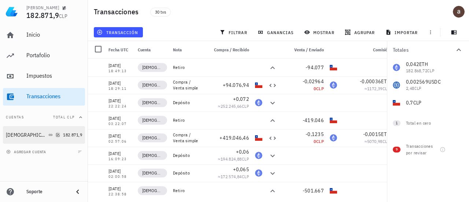
click at [56, 133] on icon "button" at bounding box center [58, 135] width 4 height 4
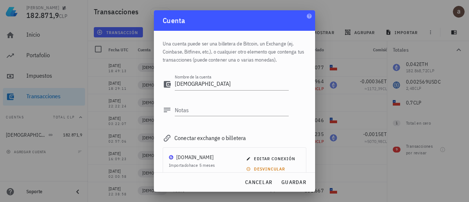
click at [92, 137] on div at bounding box center [234, 101] width 469 height 202
click at [74, 136] on div at bounding box center [234, 101] width 469 height 202
click at [254, 184] on span "cancelar" at bounding box center [258, 182] width 27 height 7
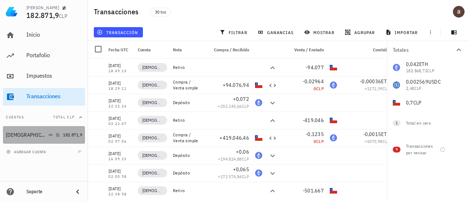
click at [77, 138] on div "182.871,9" at bounding box center [72, 134] width 19 height 7
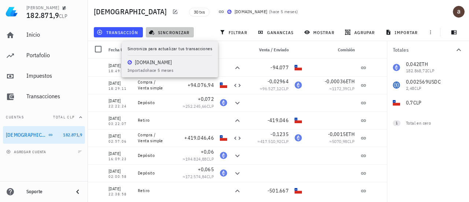
click at [182, 31] on span "sincronizar" at bounding box center [169, 32] width 39 height 6
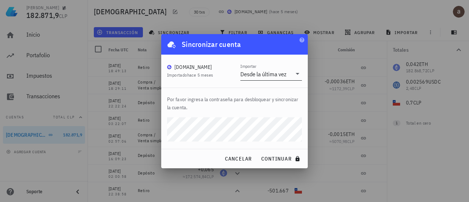
click at [265, 76] on div "Desde la última vez" at bounding box center [263, 73] width 46 height 7
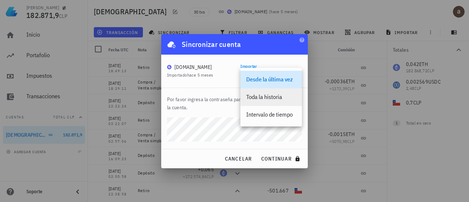
click at [263, 95] on div "Toda la historia" at bounding box center [271, 96] width 50 height 7
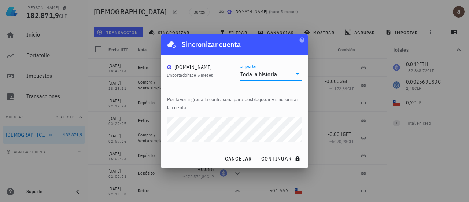
click at [268, 64] on div "Importar Toda la historia" at bounding box center [271, 71] width 62 height 17
click at [259, 72] on div "Toda la historia" at bounding box center [258, 73] width 36 height 7
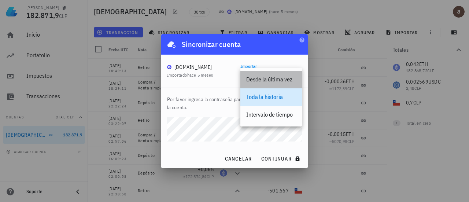
click at [266, 79] on div "Desde la última vez" at bounding box center [271, 79] width 50 height 7
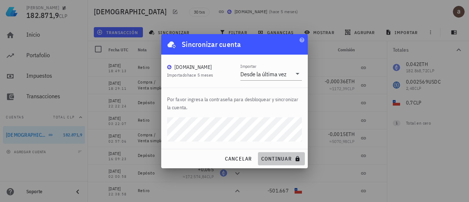
click at [273, 162] on span "continuar" at bounding box center [281, 158] width 41 height 7
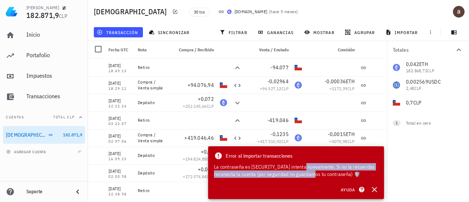
drag, startPoint x: 285, startPoint y: 165, endPoint x: 306, endPoint y: 172, distance: 22.5
click at [306, 172] on div "La contraseña es [SECURITY_DATA] intenta nuevamente. Si no la recuerdas reconec…" at bounding box center [296, 170] width 164 height 15
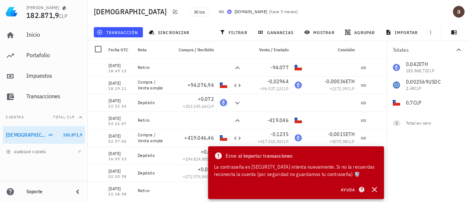
click at [360, 174] on div "La contraseña es [SECURITY_DATA] intenta nuevamente. Si no la recuerdas reconec…" at bounding box center [296, 170] width 164 height 15
click at [248, 153] on span "Error al importar transacciones" at bounding box center [259, 156] width 67 height 8
click at [358, 191] on icon "button" at bounding box center [361, 189] width 7 height 9
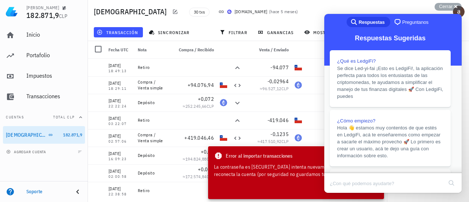
drag, startPoint x: 382, startPoint y: 59, endPoint x: 400, endPoint y: 91, distance: 36.3
drag, startPoint x: 402, startPoint y: 85, endPoint x: 422, endPoint y: 100, distance: 25.1
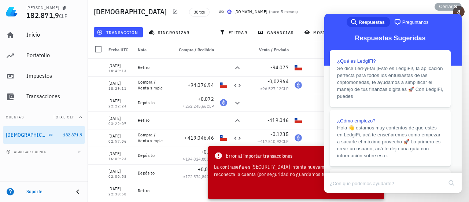
scroll to position [56, 0]
click at [338, 193] on button "Close" at bounding box center [331, 198] width 13 height 10
click at [36, 156] on div "agregar cuenta" at bounding box center [44, 152] width 88 height 16
click at [31, 151] on span "agregar cuenta" at bounding box center [27, 152] width 38 height 5
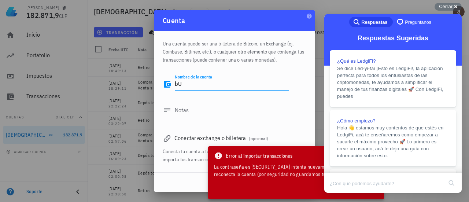
type textarea "b"
type textarea "Buda actualizado"
click at [303, 112] on div "Nombre de la cuenta Buda actualizado Notas" at bounding box center [235, 98] width 144 height 60
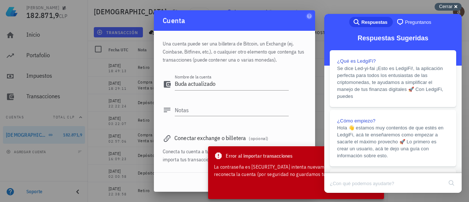
click at [452, 6] on span "Cerrar" at bounding box center [446, 6] width 14 height 5
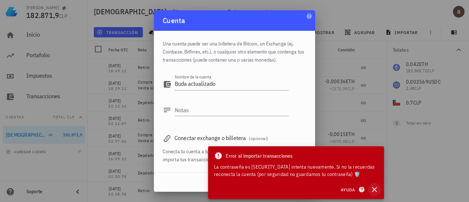
click at [374, 189] on icon "button" at bounding box center [374, 189] width 5 height 5
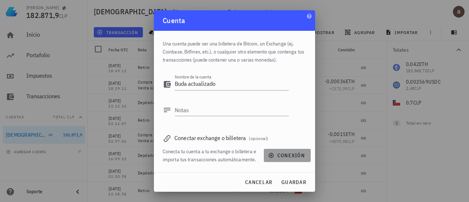
click at [283, 155] on span "conexión" at bounding box center [287, 155] width 35 height 7
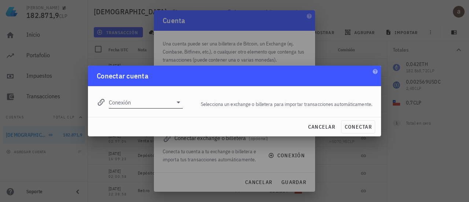
click at [147, 99] on input "Conexión" at bounding box center [141, 102] width 64 height 12
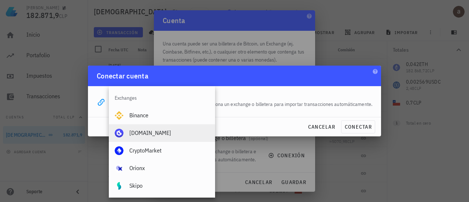
click at [144, 133] on div "[DOMAIN_NAME]" at bounding box center [169, 132] width 80 height 7
type input "[DOMAIN_NAME]"
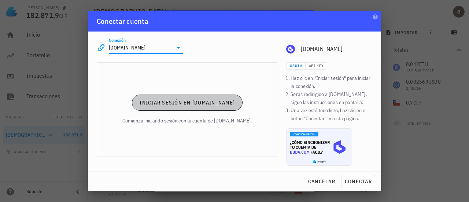
click at [206, 104] on span "Iniciar sesión en [DOMAIN_NAME]" at bounding box center [187, 102] width 96 height 7
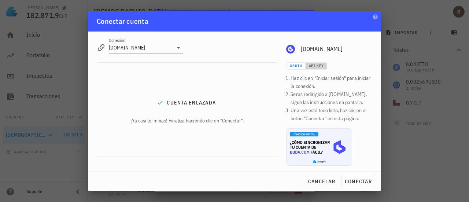
click at [321, 66] on span "API Key" at bounding box center [316, 65] width 15 height 5
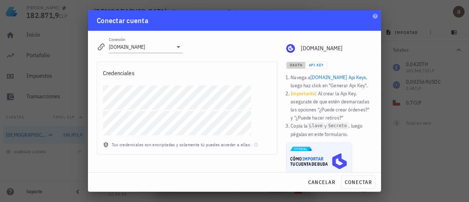
click at [292, 67] on span "OAuth" at bounding box center [295, 65] width 12 height 5
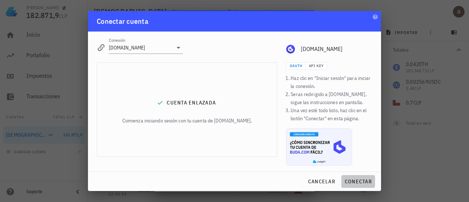
click at [359, 177] on button "conectar" at bounding box center [358, 181] width 34 height 13
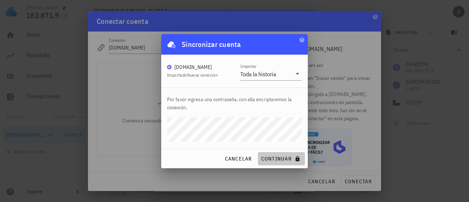
click at [274, 157] on span "continuar" at bounding box center [281, 158] width 41 height 7
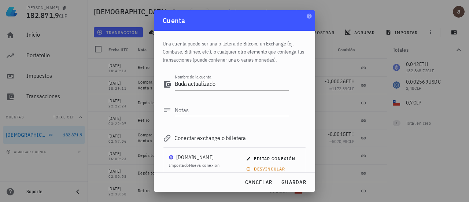
scroll to position [16, 0]
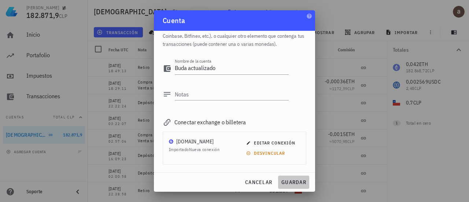
click at [292, 181] on span "guardar" at bounding box center [293, 182] width 25 height 7
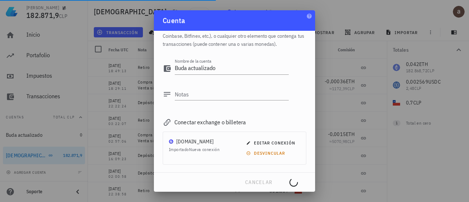
scroll to position [0, 0]
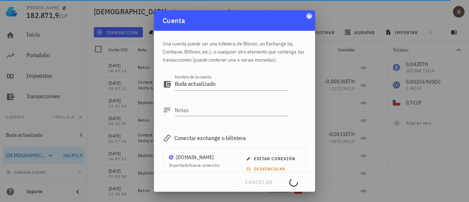
click at [310, 16] on icon "button" at bounding box center [309, 16] width 6 height 6
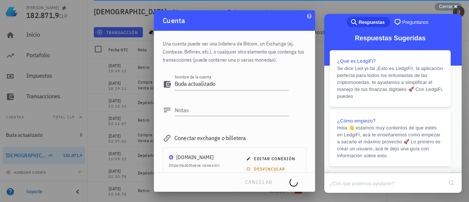
click at [338, 193] on button "Close" at bounding box center [331, 198] width 13 height 10
click at [443, 5] on span "Cerrar" at bounding box center [446, 6] width 14 height 5
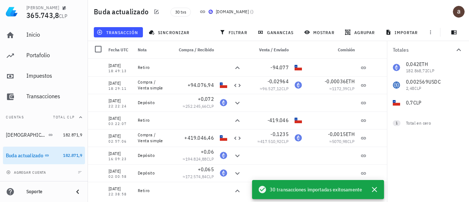
click at [257, 16] on div "30 txs [DOMAIN_NAME] ( )" at bounding box center [261, 12] width 190 height 18
click at [375, 189] on icon "button" at bounding box center [374, 189] width 9 height 9
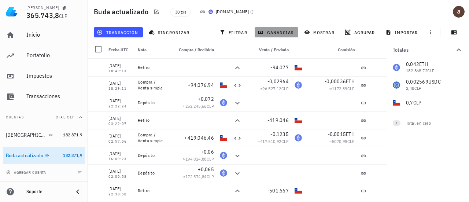
click at [271, 34] on span "ganancias" at bounding box center [276, 32] width 34 height 6
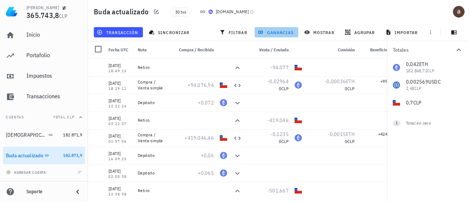
click at [273, 30] on span "ganancias" at bounding box center [276, 32] width 34 height 6
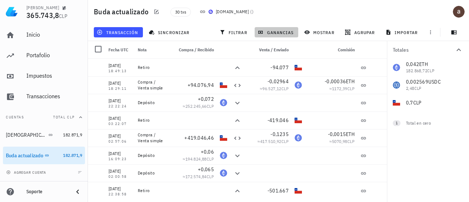
click at [273, 30] on span "ganancias" at bounding box center [276, 32] width 34 height 6
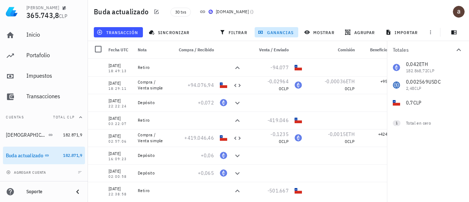
click at [123, 11] on h1 "Buda actualizado" at bounding box center [123, 12] width 58 height 12
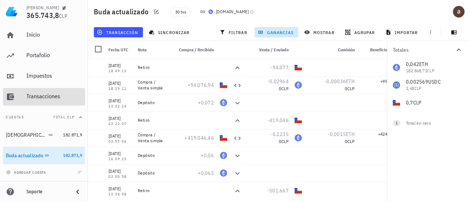
click at [45, 96] on div "Transacciones" at bounding box center [54, 96] width 56 height 7
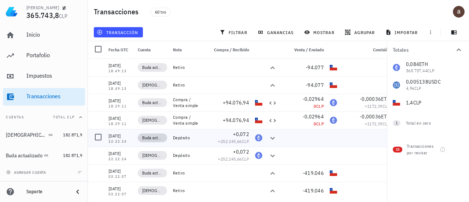
click at [152, 135] on span "Buda actualizado" at bounding box center [152, 137] width 21 height 7
click at [152, 141] on span "Buda actualizado" at bounding box center [152, 137] width 21 height 7
click at [421, 152] on div "Transacciones por revisar" at bounding box center [422, 149] width 31 height 13
click at [270, 136] on icon at bounding box center [272, 138] width 9 height 9
click at [272, 138] on icon at bounding box center [272, 138] width 4 height 3
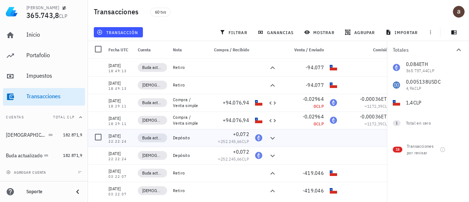
click at [255, 139] on div "ETH-icon" at bounding box center [258, 137] width 7 height 7
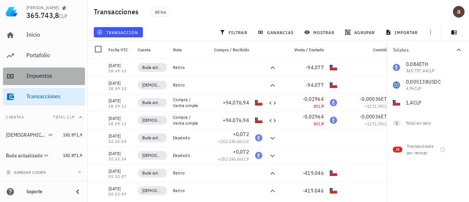
click at [36, 77] on div "Impuestos" at bounding box center [54, 75] width 56 height 7
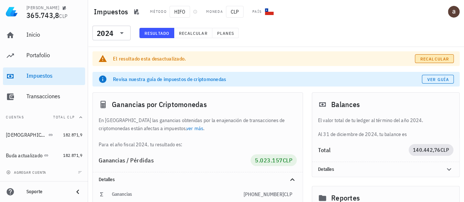
click at [429, 60] on span "Recalcular" at bounding box center [434, 58] width 29 height 5
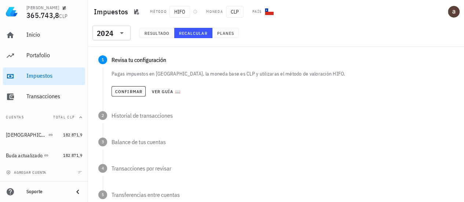
scroll to position [55, 0]
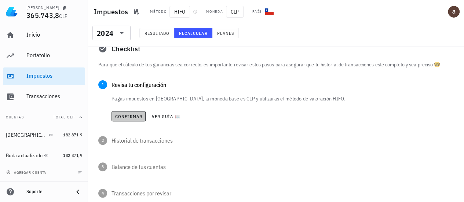
click at [135, 117] on span "Confirmar" at bounding box center [128, 116] width 27 height 5
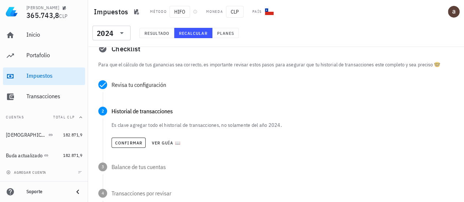
drag, startPoint x: 151, startPoint y: 123, endPoint x: 286, endPoint y: 122, distance: 134.9
click at [286, 122] on p "Es clave agregar todo el historial de transacciones, no solamente del año 2024." at bounding box center [282, 124] width 342 height 7
click at [263, 123] on p "Es clave agregar todo el historial de transacciones, no solamente del año 2024." at bounding box center [282, 124] width 342 height 7
click at [127, 141] on span "Confirmar" at bounding box center [128, 142] width 27 height 5
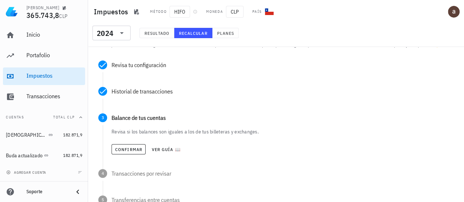
scroll to position [20, 0]
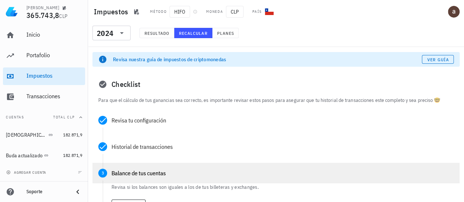
click at [120, 172] on div "Balance de tus cuentas" at bounding box center [282, 173] width 342 height 6
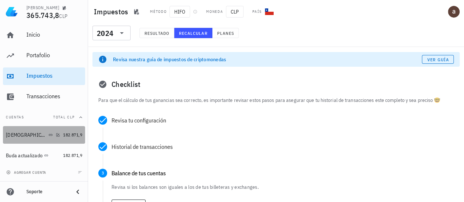
click at [53, 135] on div at bounding box center [56, 135] width 7 height 6
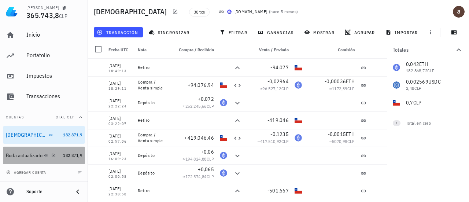
click at [54, 152] on div at bounding box center [51, 155] width 7 height 6
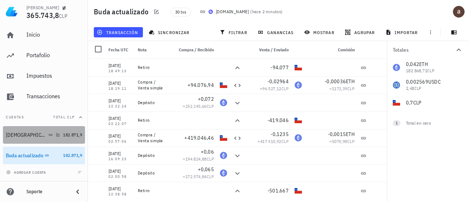
click at [49, 131] on div "[DEMOGRAPHIC_DATA]" at bounding box center [33, 135] width 54 height 16
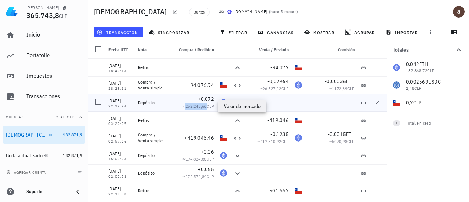
click at [198, 108] on span "252.245,66" at bounding box center [195, 105] width 21 height 5
click at [207, 105] on span "CLP" at bounding box center [210, 105] width 7 height 5
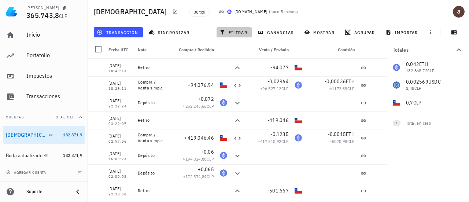
click at [238, 29] on button "filtrar" at bounding box center [234, 32] width 35 height 10
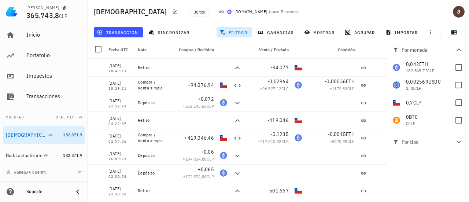
click at [234, 33] on span "filtrar" at bounding box center [234, 32] width 26 height 6
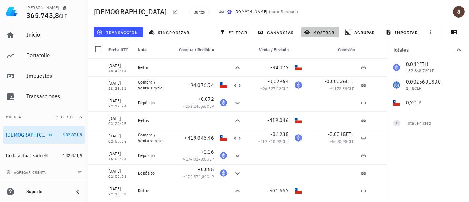
click at [313, 33] on span "mostrar" at bounding box center [320, 32] width 29 height 6
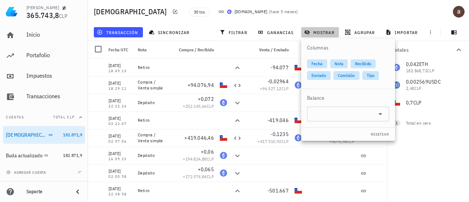
click at [313, 33] on span "mostrar" at bounding box center [320, 32] width 29 height 6
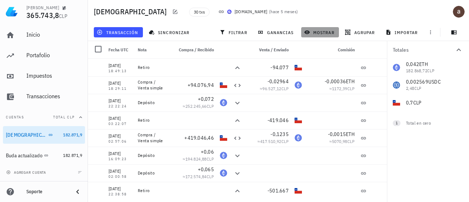
click at [313, 33] on span "mostrar" at bounding box center [320, 32] width 29 height 6
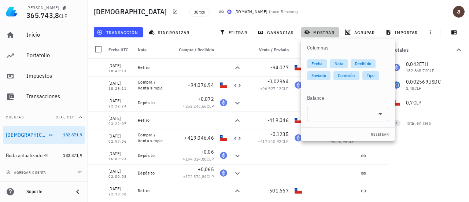
click at [313, 33] on span "mostrar" at bounding box center [320, 32] width 29 height 6
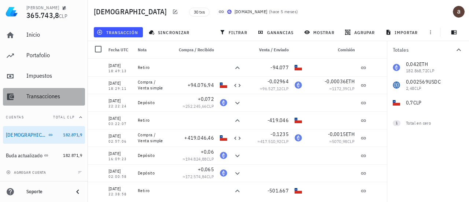
click at [49, 98] on div "Transacciones" at bounding box center [54, 96] width 56 height 7
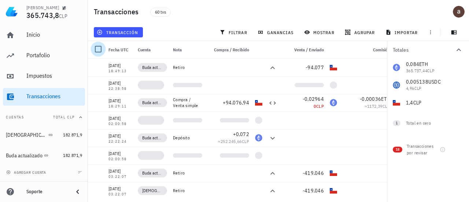
click at [96, 49] on div at bounding box center [98, 49] width 12 height 12
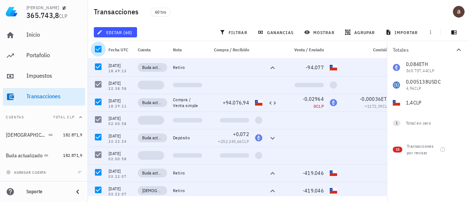
click at [96, 49] on div at bounding box center [98, 49] width 12 height 12
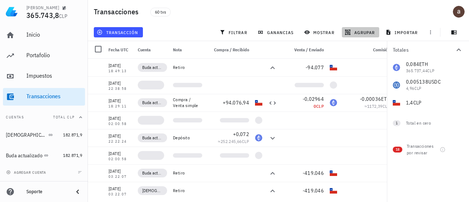
click at [359, 32] on span "agrupar" at bounding box center [360, 32] width 29 height 6
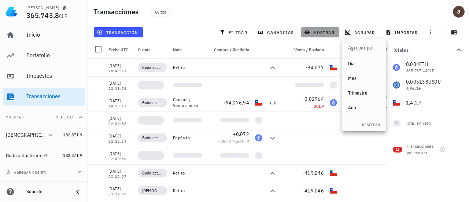
click at [332, 32] on span "mostrar" at bounding box center [320, 32] width 29 height 6
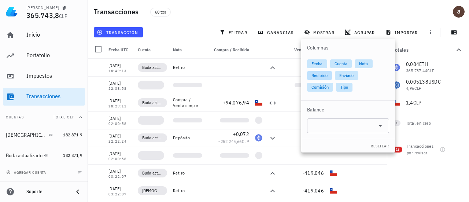
click at [318, 74] on span "Recibido" at bounding box center [319, 75] width 16 height 9
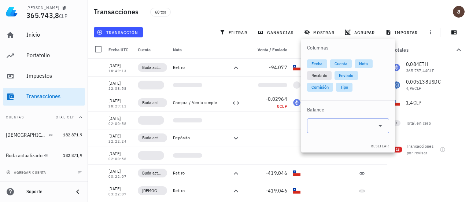
click at [383, 128] on icon at bounding box center [380, 125] width 9 height 9
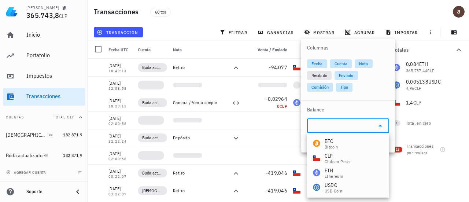
click at [339, 107] on div "Balance" at bounding box center [348, 110] width 94 height 18
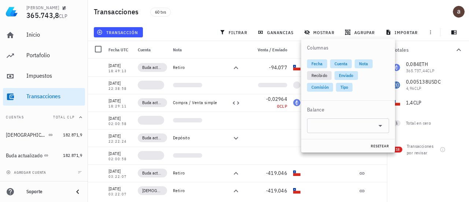
click at [376, 146] on span "resetear" at bounding box center [379, 146] width 19 height 5
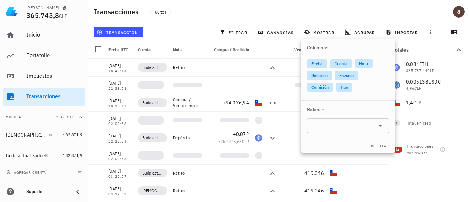
click at [218, 16] on div "60 txs" at bounding box center [230, 12] width 169 height 18
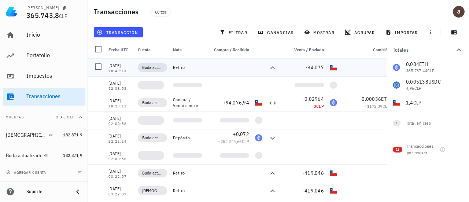
click at [177, 65] on div "Retiro" at bounding box center [187, 67] width 29 height 6
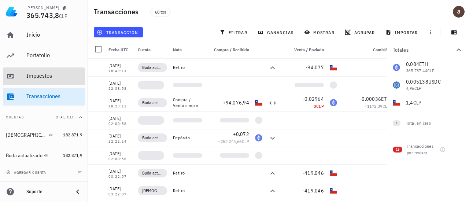
click at [43, 75] on div "Impuestos" at bounding box center [54, 75] width 56 height 7
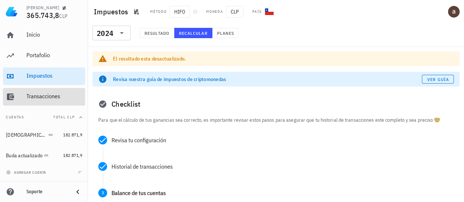
click at [37, 100] on div "Transacciones" at bounding box center [54, 96] width 56 height 7
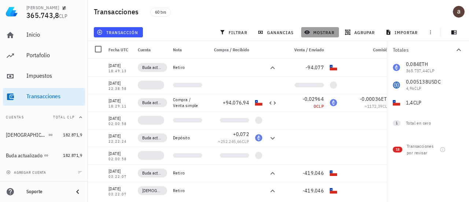
click at [317, 29] on span "mostrar" at bounding box center [320, 32] width 29 height 6
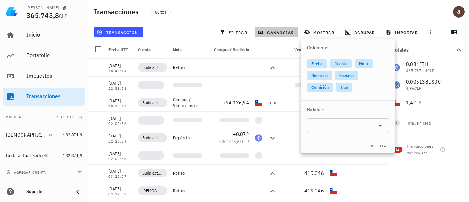
click at [268, 33] on span "ganancias" at bounding box center [276, 32] width 34 height 6
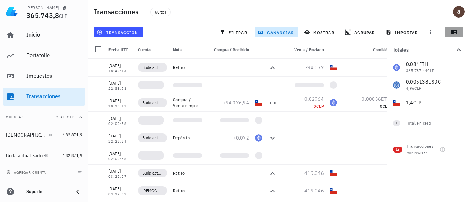
click at [452, 34] on icon "button" at bounding box center [453, 32] width 5 height 4
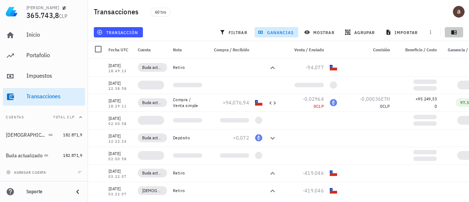
click at [452, 34] on icon "button" at bounding box center [453, 32] width 5 height 4
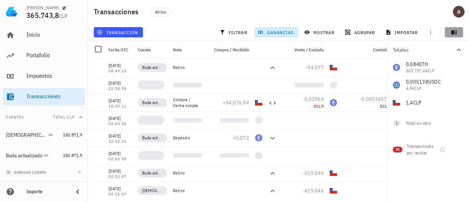
click at [452, 34] on icon "button" at bounding box center [453, 32] width 5 height 4
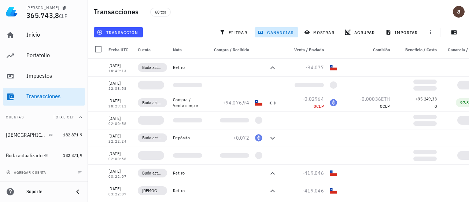
scroll to position [0, 62]
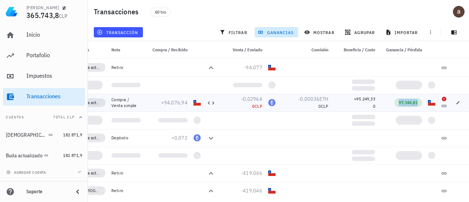
click at [403, 103] on span "97.344,81" at bounding box center [408, 102] width 19 height 5
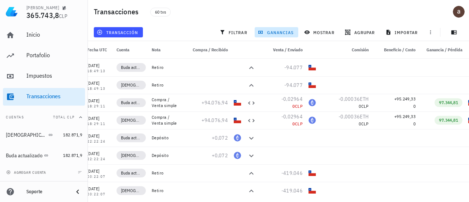
scroll to position [0, 0]
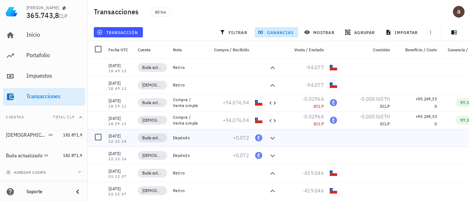
click at [131, 137] on div "[DATE]" at bounding box center [119, 135] width 23 height 7
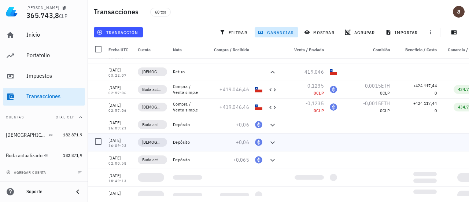
scroll to position [117, 0]
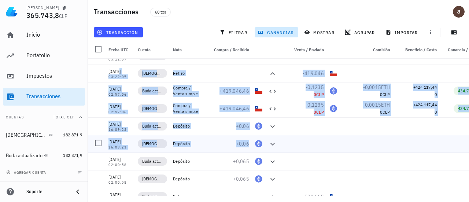
drag, startPoint x: 106, startPoint y: 72, endPoint x: 282, endPoint y: 146, distance: 191.0
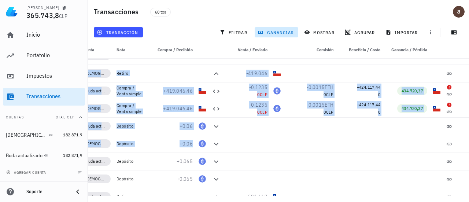
scroll to position [0, 57]
click at [218, 124] on icon at bounding box center [215, 126] width 9 height 9
click at [215, 126] on icon at bounding box center [215, 126] width 9 height 9
click at [180, 127] on span "+0,06" at bounding box center [185, 126] width 13 height 7
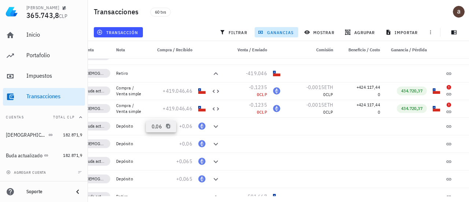
click at [168, 127] on icon "button" at bounding box center [168, 126] width 4 height 4
click at [203, 127] on div "ETH-icon" at bounding box center [201, 125] width 7 height 7
click at [464, 109] on icon "button" at bounding box center [463, 108] width 4 height 4
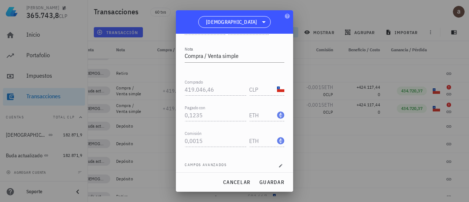
scroll to position [118, 0]
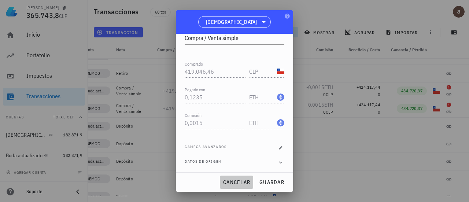
click at [240, 182] on span "cancelar" at bounding box center [236, 182] width 27 height 7
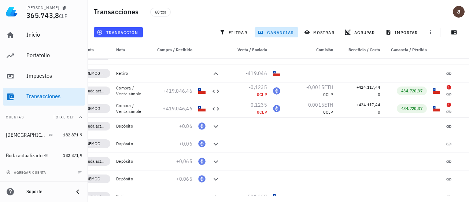
scroll to position [0, 0]
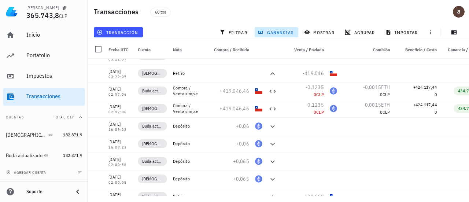
drag, startPoint x: 355, startPoint y: 13, endPoint x: 311, endPoint y: 13, distance: 44.0
click at [311, 13] on div "60 txs" at bounding box center [230, 12] width 169 height 18
click at [89, 65] on div at bounding box center [97, 73] width 18 height 18
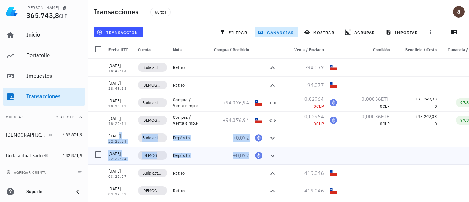
drag, startPoint x: 109, startPoint y: 136, endPoint x: 283, endPoint y: 156, distance: 174.9
click at [272, 138] on icon at bounding box center [272, 138] width 9 height 9
click at [270, 140] on icon at bounding box center [272, 138] width 9 height 9
click at [244, 137] on span "+0,072" at bounding box center [241, 137] width 16 height 7
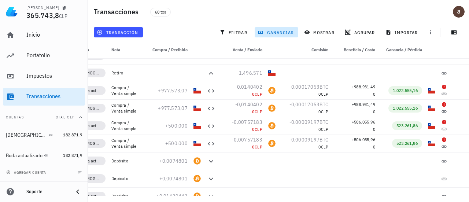
scroll to position [488, 0]
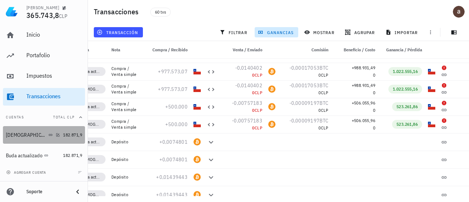
click at [32, 134] on div "Buda" at bounding box center [33, 135] width 54 height 7
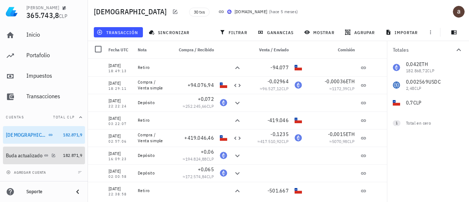
click at [38, 156] on div "Buda actualizado" at bounding box center [24, 155] width 37 height 6
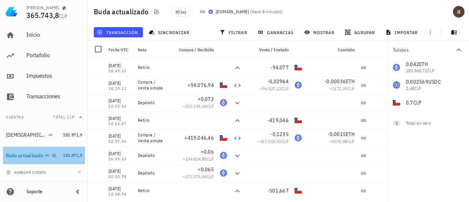
click at [38, 156] on div "Buda actualizado" at bounding box center [24, 155] width 37 height 6
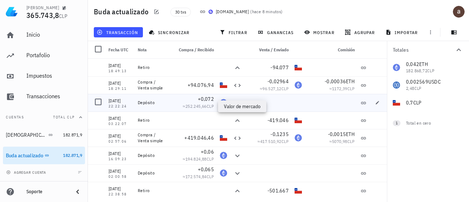
click at [209, 106] on span "CLP" at bounding box center [210, 105] width 7 height 5
click at [201, 106] on span "252.245,66" at bounding box center [195, 105] width 21 height 5
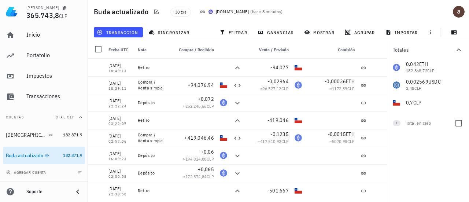
click at [413, 124] on div "Total en cero" at bounding box center [427, 123] width 43 height 7
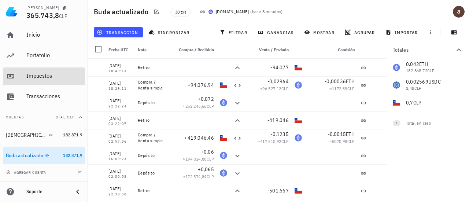
click at [46, 76] on div "Impuestos" at bounding box center [54, 75] width 56 height 7
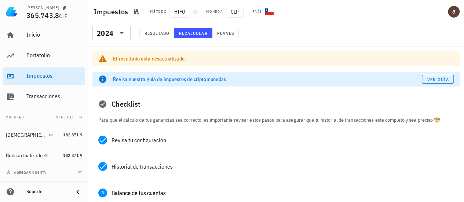
click at [154, 59] on div "El resultado esta desactualizado." at bounding box center [283, 58] width 340 height 7
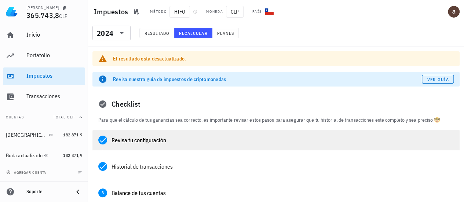
click at [127, 141] on div "Revisa tu configuración" at bounding box center [282, 140] width 342 height 6
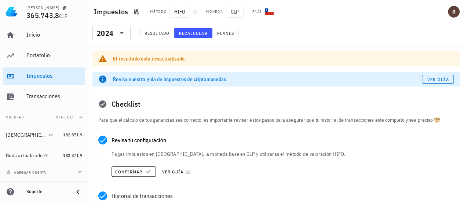
click at [162, 60] on div "El resultado esta desactualizado." at bounding box center [283, 58] width 340 height 7
click at [165, 32] on span "Resultado" at bounding box center [156, 32] width 25 height 5
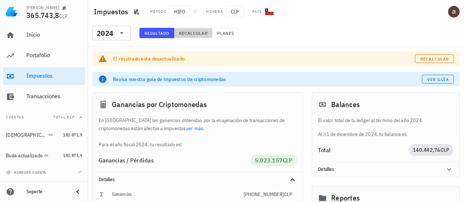
click at [200, 33] on span "Recalcular" at bounding box center [192, 32] width 29 height 5
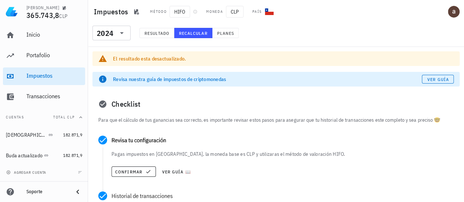
click at [173, 58] on div "El resultado esta desactualizado." at bounding box center [283, 58] width 340 height 7
click at [156, 33] on span "Resultado" at bounding box center [156, 32] width 25 height 5
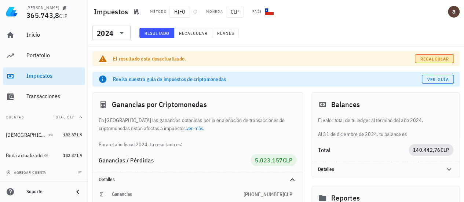
click at [443, 57] on span "Recalcular" at bounding box center [434, 58] width 29 height 5
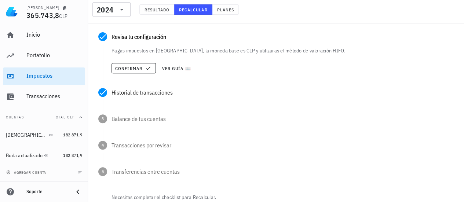
scroll to position [106, 0]
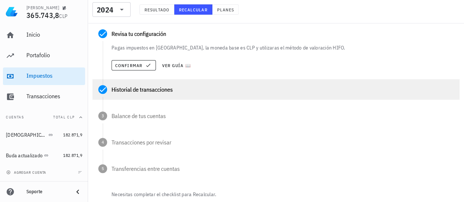
click at [141, 81] on div "Historial de transacciones" at bounding box center [275, 89] width 367 height 21
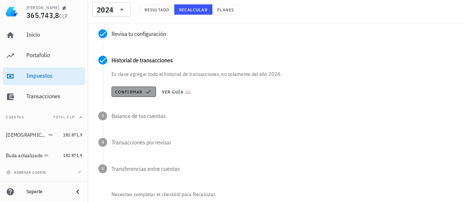
click at [148, 91] on icon "button" at bounding box center [148, 92] width 6 height 6
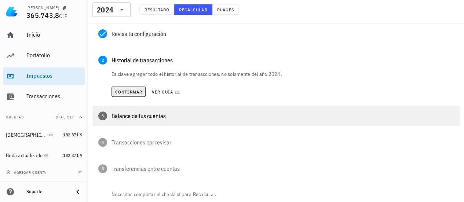
click at [146, 117] on div "Balance de tus cuentas" at bounding box center [282, 116] width 342 height 6
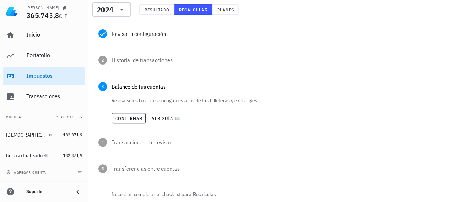
drag, startPoint x: 196, startPoint y: 96, endPoint x: 247, endPoint y: 99, distance: 51.4
click at [247, 99] on div "Revisa tu configuración Pagas impuestos en Chile, la moneda base es CLP y utili…" at bounding box center [275, 106] width 367 height 167
click at [218, 102] on p "Revisa si los balances son iguales a los de tus billeteras y exchanges." at bounding box center [282, 100] width 342 height 7
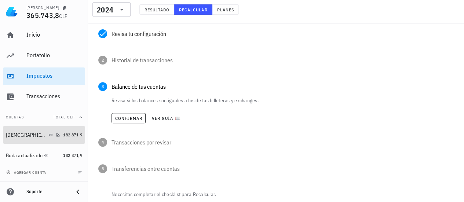
click at [51, 135] on div "Buda" at bounding box center [33, 135] width 54 height 7
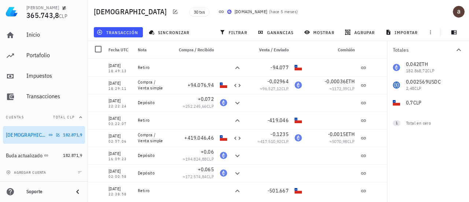
drag, startPoint x: 51, startPoint y: 135, endPoint x: 46, endPoint y: 135, distance: 5.5
click at [46, 135] on div "Buda" at bounding box center [33, 135] width 54 height 7
click at [173, 11] on icon "button" at bounding box center [175, 12] width 4 height 4
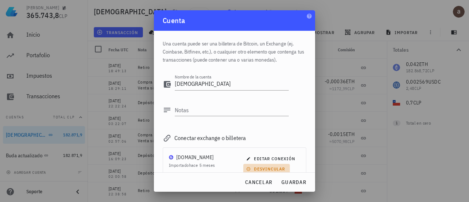
click at [267, 167] on span "desvincular" at bounding box center [266, 168] width 37 height 5
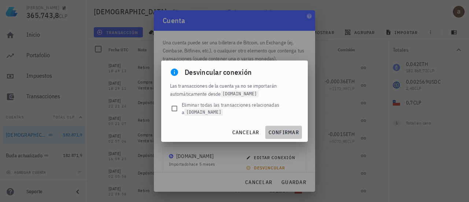
click at [283, 133] on span "confirmar" at bounding box center [283, 132] width 31 height 7
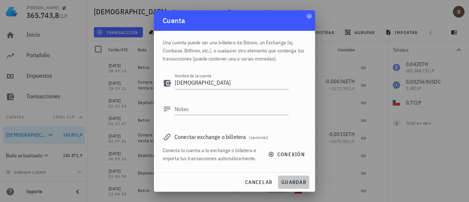
click at [289, 184] on span "guardar" at bounding box center [293, 182] width 25 height 7
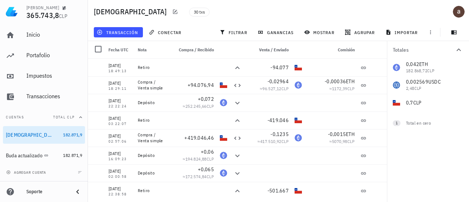
click at [263, 8] on div "30 txs" at bounding box center [260, 12] width 150 height 18
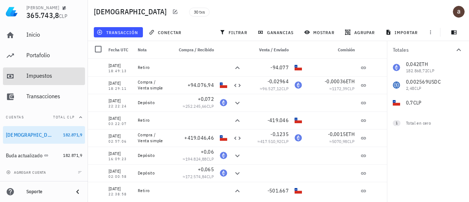
click at [46, 78] on div "Impuestos" at bounding box center [54, 75] width 56 height 7
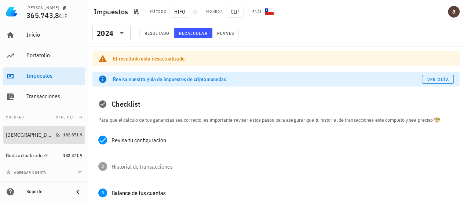
click at [10, 137] on div "Buda" at bounding box center [29, 135] width 47 height 6
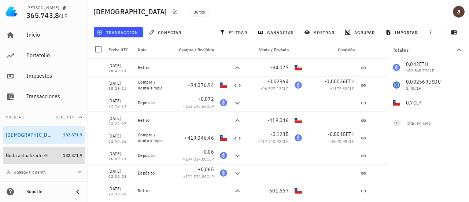
click at [28, 153] on div "Buda actualizado" at bounding box center [24, 155] width 37 height 6
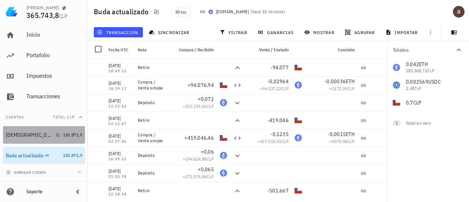
click at [28, 132] on div "Buda" at bounding box center [33, 135] width 54 height 7
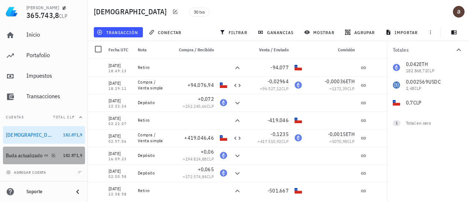
click at [35, 163] on link "Buda actualizado 182.871,9" at bounding box center [44, 156] width 82 height 18
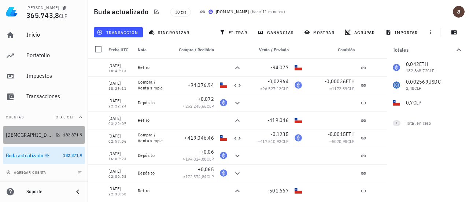
click at [25, 134] on div "Buda" at bounding box center [33, 135] width 54 height 7
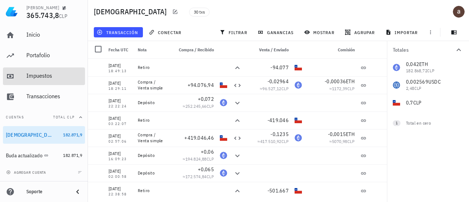
click at [35, 79] on div "Impuestos" at bounding box center [54, 75] width 56 height 7
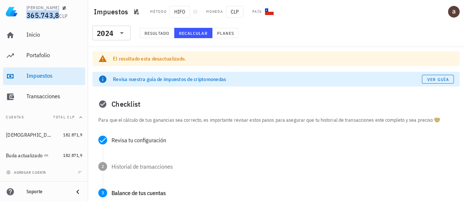
click at [41, 16] on span "365.743,8" at bounding box center [42, 15] width 33 height 10
click at [312, 22] on div "Impuestos Método HIFO Moneda CLP País" at bounding box center [276, 11] width 376 height 23
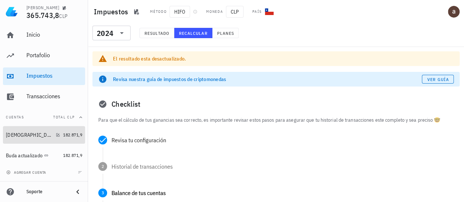
click at [47, 137] on div "Buda" at bounding box center [33, 135] width 54 height 7
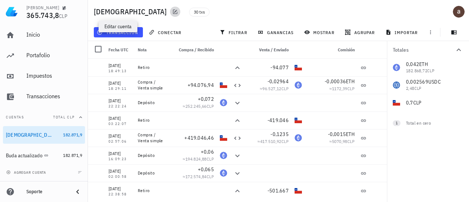
click at [172, 12] on icon "button" at bounding box center [175, 12] width 6 height 6
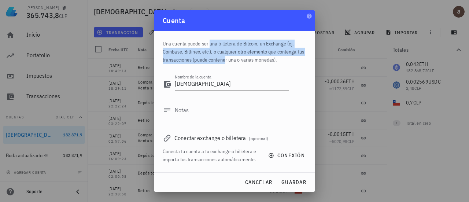
drag, startPoint x: 196, startPoint y: 45, endPoint x: 218, endPoint y: 68, distance: 31.4
click at [218, 68] on div "Una cuenta puede ser una billetera de Bitcoin, un Exchange (ej. Coinbase, Bitfi…" at bounding box center [234, 102] width 161 height 142
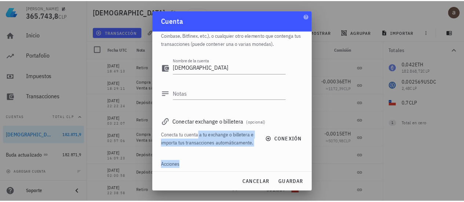
scroll to position [43, 0]
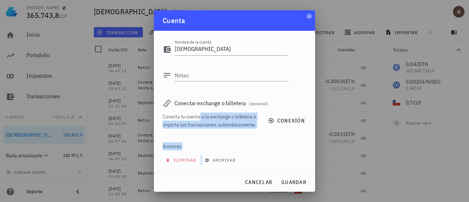
drag, startPoint x: 200, startPoint y: 153, endPoint x: 229, endPoint y: 172, distance: 34.3
click at [229, 172] on div "Una cuenta puede ser una billetera de Bitcoin, un Exchange (ej. Coinbase, Bitfi…" at bounding box center [234, 102] width 161 height 142
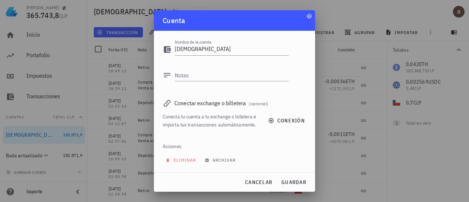
drag, startPoint x: 315, startPoint y: 140, endPoint x: 314, endPoint y: 144, distance: 4.1
click at [314, 144] on div "alex 365.743,8 CLP Inicio Portafolio Impuestos Transacciones Cuentas Total CLP …" at bounding box center [234, 101] width 469 height 202
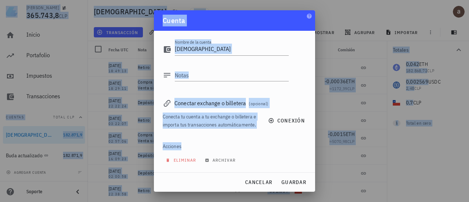
click at [226, 116] on div "Conecta tu cuenta a tu exchange o billetera e importa tus transacciones automát…" at bounding box center [211, 121] width 97 height 16
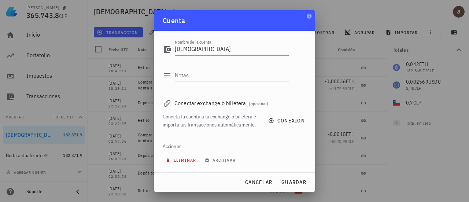
click at [183, 160] on span "eliminar" at bounding box center [181, 159] width 29 height 5
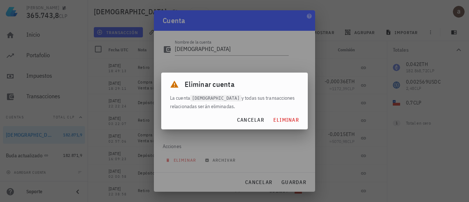
drag, startPoint x: 233, startPoint y: 98, endPoint x: 247, endPoint y: 103, distance: 14.8
click at [247, 103] on span "La cuenta Buda y todas sus transacciones relacionadas serán eliminadas." at bounding box center [232, 102] width 125 height 24
click at [287, 123] on span "eliminar" at bounding box center [286, 120] width 26 height 7
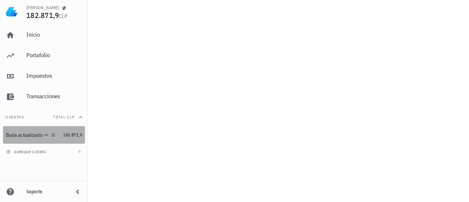
click at [23, 133] on div "Buda actualizado" at bounding box center [24, 135] width 37 height 6
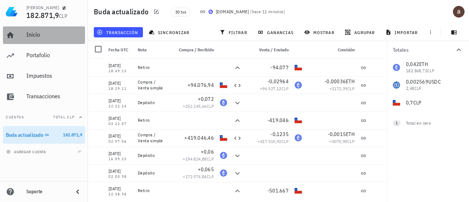
click at [34, 35] on div "Inicio" at bounding box center [54, 34] width 56 height 7
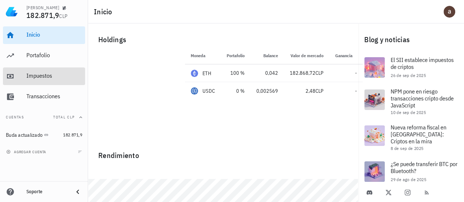
click at [36, 80] on div "Impuestos" at bounding box center [54, 76] width 56 height 16
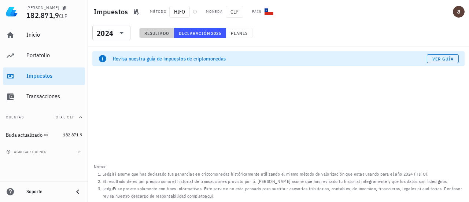
click at [155, 31] on span "Resultado" at bounding box center [156, 32] width 25 height 5
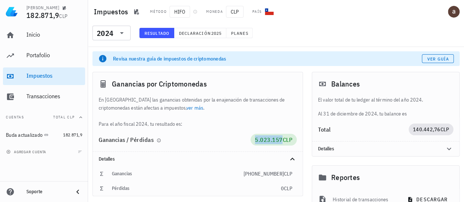
click at [275, 141] on span "5.023.157" at bounding box center [269, 139] width 28 height 7
click at [282, 123] on div "En Chile las ganancias obtenidas por la enajenación de transacciones de criptom…" at bounding box center [198, 112] width 210 height 32
click at [199, 32] on span "Declaración" at bounding box center [194, 32] width 32 height 5
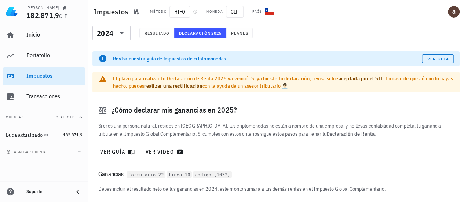
drag, startPoint x: 393, startPoint y: 81, endPoint x: 396, endPoint y: 91, distance: 11.1
click at [396, 91] on div "El plazo para realizar tu Declaración de Renta 2025 ya venció. Si ya hiciste tu…" at bounding box center [275, 82] width 367 height 21
click at [290, 107] on div "¿Cómo declarar mis ganancias en 2025?" at bounding box center [275, 109] width 367 height 23
click at [235, 34] on span "Planes" at bounding box center [240, 32] width 18 height 5
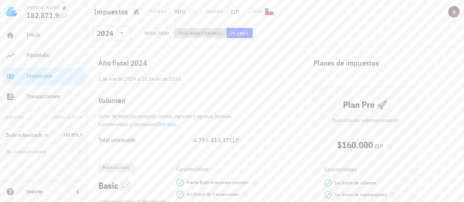
click at [200, 33] on span "Declaración" at bounding box center [194, 32] width 32 height 5
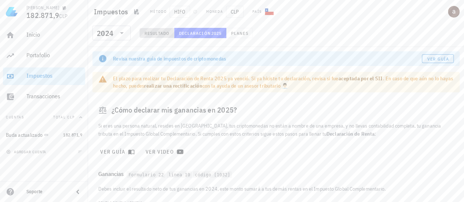
click at [163, 32] on span "Resultado" at bounding box center [156, 32] width 25 height 5
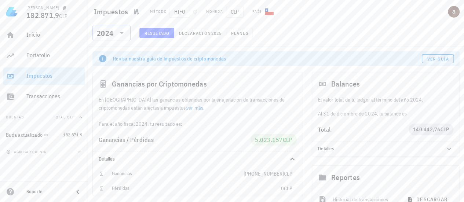
click at [122, 31] on icon at bounding box center [121, 33] width 9 height 9
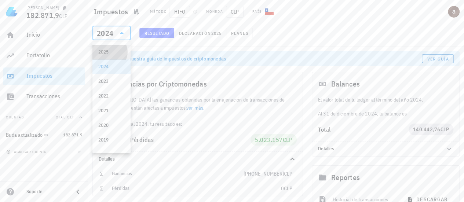
click at [107, 52] on div "2025" at bounding box center [111, 52] width 26 height 6
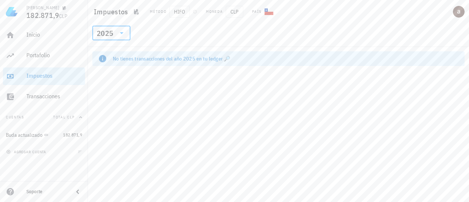
click at [117, 32] on icon at bounding box center [121, 33] width 9 height 9
click at [106, 67] on div "2024" at bounding box center [111, 67] width 26 height 6
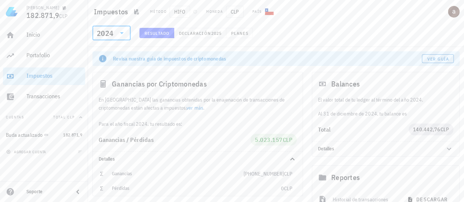
click at [184, 60] on div "Revisa nuestra guía de impuestos de criptomonedas" at bounding box center [267, 58] width 309 height 7
click at [158, 140] on icon "button" at bounding box center [158, 140] width 4 height 4
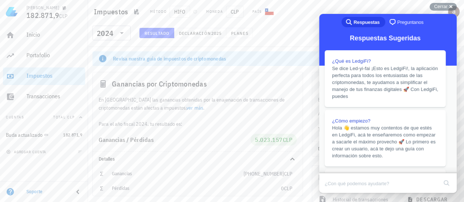
click at [332, 193] on button "Close" at bounding box center [325, 198] width 13 height 10
click at [448, 7] on div "Cerrar cross-small" at bounding box center [442, 7] width 27 height 8
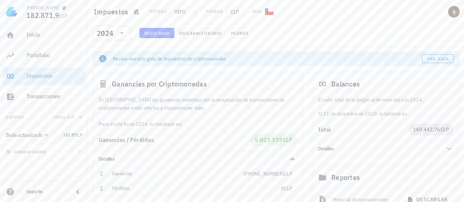
click at [169, 59] on div "Revisa nuestra guía de impuestos de criptomonedas" at bounding box center [267, 58] width 309 height 7
click at [40, 78] on div "Impuestos" at bounding box center [54, 75] width 56 height 7
click at [189, 36] on button "Declaración 2025" at bounding box center [200, 33] width 52 height 10
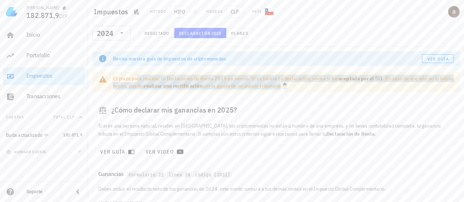
drag, startPoint x: 124, startPoint y: 79, endPoint x: 286, endPoint y: 87, distance: 162.2
click at [286, 87] on div "El plazo para realizar tu Declaración de Renta 2025 ya venció. Si ya hiciste tu…" at bounding box center [283, 82] width 340 height 15
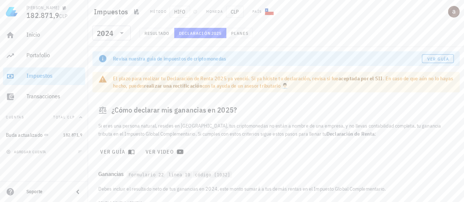
click at [270, 142] on div "Si eres una persona natural, resides en [GEOGRAPHIC_DATA], tus criptomonedas no…" at bounding box center [276, 139] width 364 height 44
click at [38, 51] on div "Portafolio" at bounding box center [54, 55] width 56 height 16
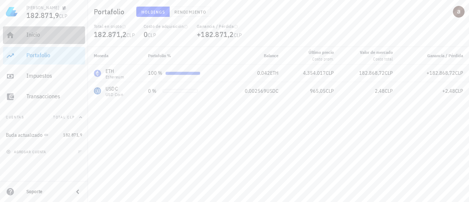
click at [34, 37] on div "Inicio" at bounding box center [54, 34] width 56 height 7
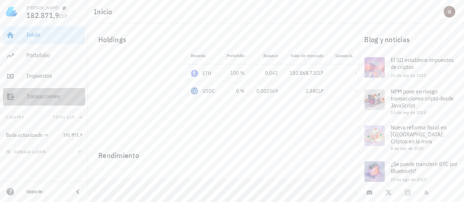
click at [30, 98] on div "Transacciones" at bounding box center [54, 96] width 56 height 7
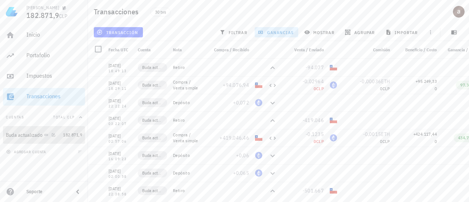
click at [19, 135] on div "Buda actualizado" at bounding box center [24, 135] width 37 height 6
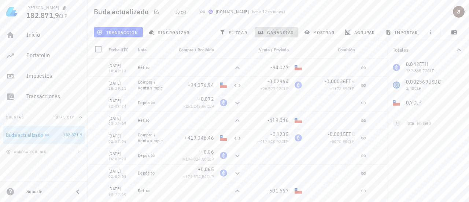
click at [285, 32] on span "ganancias" at bounding box center [276, 32] width 34 height 6
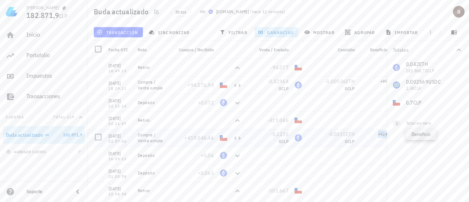
click at [381, 134] on span "+424.117,44" at bounding box center [389, 133] width 23 height 5
click at [384, 80] on span "+95.249,33" at bounding box center [390, 80] width 21 height 5
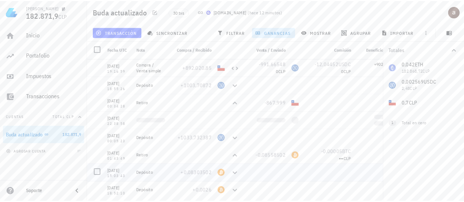
scroll to position [390, 0]
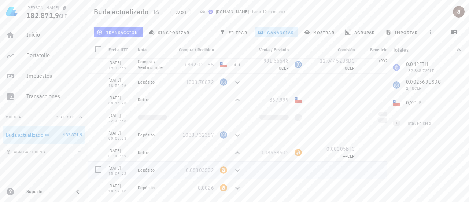
click at [369, 178] on div at bounding box center [381, 170] width 47 height 18
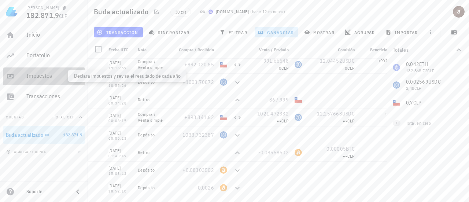
click at [46, 75] on div "Impuestos" at bounding box center [54, 75] width 56 height 7
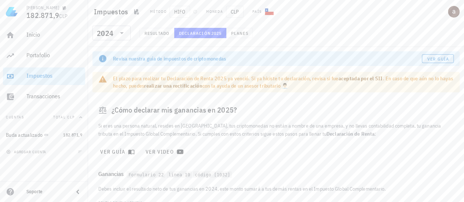
drag, startPoint x: 143, startPoint y: 78, endPoint x: 327, endPoint y: 85, distance: 183.7
click at [327, 85] on div "El plazo para realizar tu Declaración de Renta 2025 ya venció. Si ya hiciste tu…" at bounding box center [283, 82] width 340 height 15
click at [329, 105] on div "¿Cómo declarar mis ganancias en 2025?" at bounding box center [275, 109] width 367 height 23
click at [273, 80] on div "El plazo para realizar tu Declaración de Renta 2025 ya venció. Si ya hiciste tu…" at bounding box center [283, 82] width 340 height 15
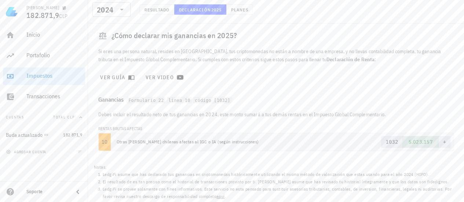
click at [206, 140] on td "Otras [PERSON_NAME] chilenas afectas al IGC o IA (según instrucciones)" at bounding box center [224, 142] width 227 height 18
click at [445, 145] on pre "+" at bounding box center [443, 141] width 3 height 7
click at [413, 133] on td "1032 5.023.157 +" at bounding box center [395, 142] width 115 height 18
click at [414, 144] on span "5.023.157" at bounding box center [420, 142] width 24 height 7
click at [38, 76] on div "Impuestos" at bounding box center [54, 75] width 56 height 7
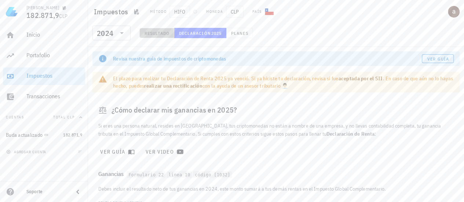
click at [154, 36] on button "Resultado" at bounding box center [156, 33] width 35 height 10
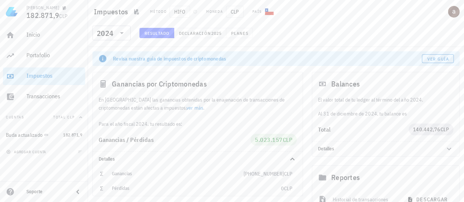
click at [159, 123] on div "En Chile las ganancias obtenidas por la enajenación de transacciones de criptom…" at bounding box center [198, 112] width 210 height 32
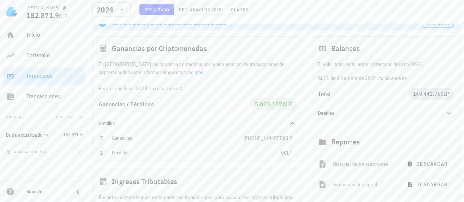
scroll to position [76, 0]
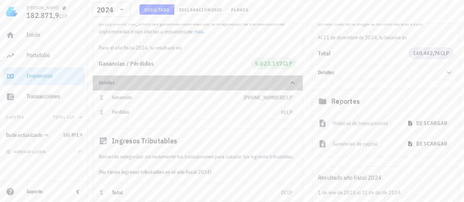
click at [294, 81] on icon at bounding box center [292, 82] width 9 height 9
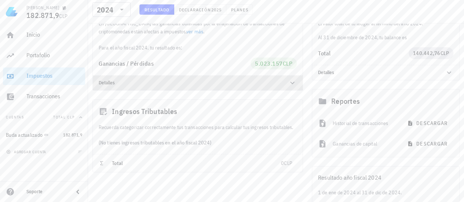
click at [294, 82] on icon at bounding box center [292, 83] width 4 height 3
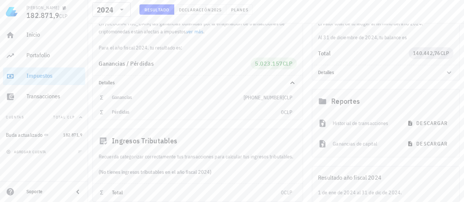
click at [291, 192] on span "CLP" at bounding box center [288, 192] width 8 height 7
drag, startPoint x: 214, startPoint y: 156, endPoint x: 243, endPoint y: 178, distance: 36.1
click at [243, 178] on div "Ingresos Tributables Recuerda categorizar correctamente tus transacciones para …" at bounding box center [197, 165] width 210 height 73
click at [243, 178] on div "(No tienes ingresos tributables en el año fiscal 2024)" at bounding box center [198, 172] width 210 height 23
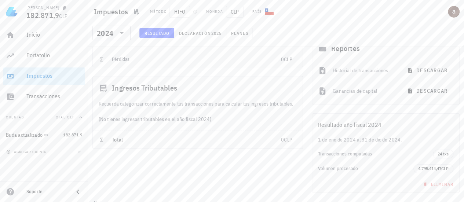
scroll to position [141, 0]
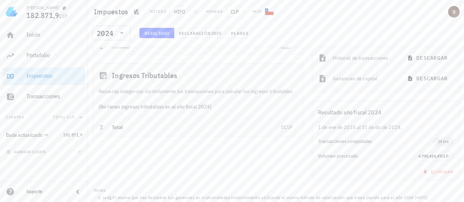
click at [442, 140] on span "24 txs" at bounding box center [442, 141] width 11 height 8
click at [434, 155] on span "4.795.414,47" at bounding box center [429, 155] width 23 height 5
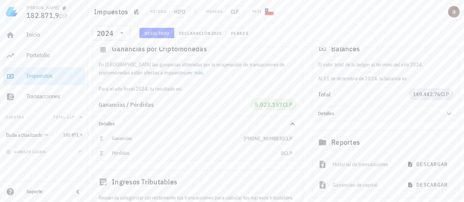
scroll to position [0, 0]
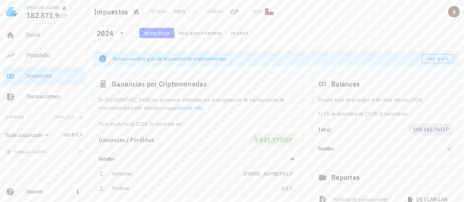
drag, startPoint x: 346, startPoint y: 98, endPoint x: 387, endPoint y: 118, distance: 45.6
click at [387, 118] on div "Balances El valor total de tu ledger al término del año 2024. Al 31 de diciembr…" at bounding box center [385, 114] width 148 height 85
click at [417, 129] on div "alex 182.871,9 CLP Inicio Portafolio Impuestos Transacciones Cuentas Total CLP …" at bounding box center [232, 183] width 464 height 367
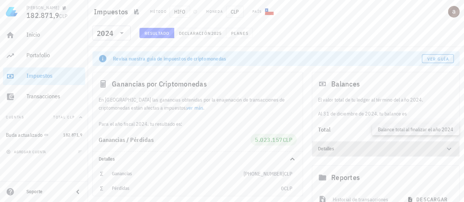
click at [417, 143] on div "Detalles" at bounding box center [385, 148] width 147 height 15
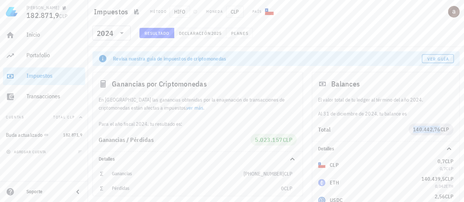
scroll to position [53, 0]
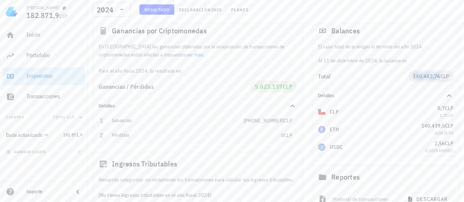
drag, startPoint x: 383, startPoint y: 60, endPoint x: 424, endPoint y: 63, distance: 40.4
click at [424, 63] on div "El valor total de tu ledger al término del año 2024. Al 31 de diciembre de 2024…" at bounding box center [385, 54] width 147 height 22
click at [439, 77] on div "alex 182.871,9 CLP Inicio Portafolio Impuestos Transacciones Cuentas Total CLP …" at bounding box center [232, 157] width 464 height 420
click at [445, 147] on div "0,002569 USDC" at bounding box center [439, 150] width 28 height 7
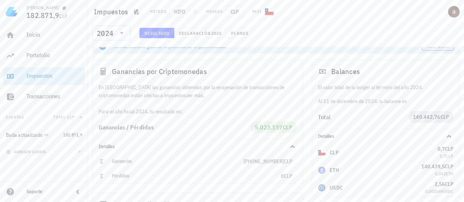
scroll to position [11, 0]
click at [265, 125] on span "5.023.157" at bounding box center [269, 128] width 28 height 7
click at [143, 129] on span "Ganancias / Pérdidas" at bounding box center [126, 128] width 55 height 7
click at [160, 128] on icon "button" at bounding box center [158, 129] width 4 height 4
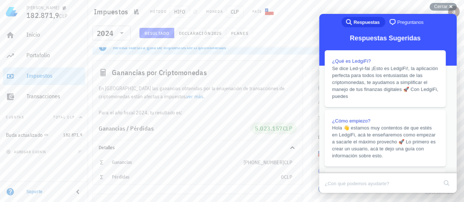
drag, startPoint x: 356, startPoint y: 52, endPoint x: 395, endPoint y: 99, distance: 60.1
click at [332, 193] on button "Close" at bounding box center [325, 198] width 13 height 10
click at [445, 5] on span "Cerrar" at bounding box center [441, 6] width 14 height 5
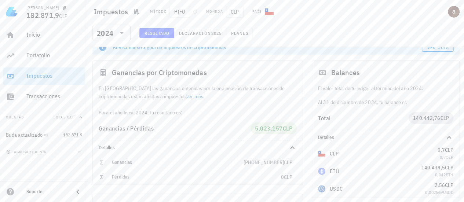
click at [189, 64] on div "Ganancias por Criptomonedas" at bounding box center [198, 72] width 210 height 23
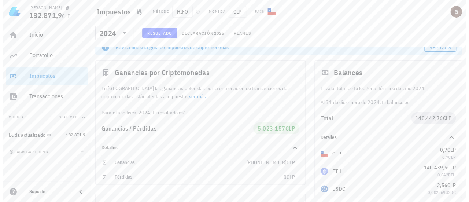
scroll to position [0, 0]
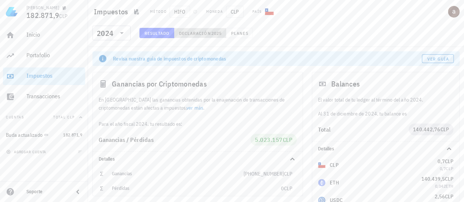
click at [202, 32] on span "Declaración" at bounding box center [194, 32] width 32 height 5
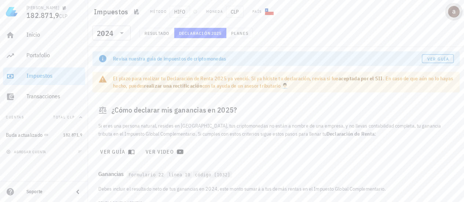
click at [456, 14] on div "avatar" at bounding box center [453, 12] width 12 height 12
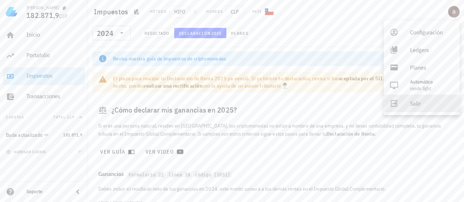
click at [413, 107] on div "Salir" at bounding box center [432, 103] width 44 height 15
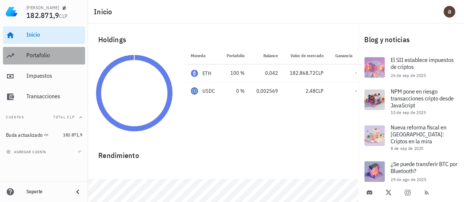
click at [34, 56] on div "Portafolio" at bounding box center [54, 55] width 56 height 7
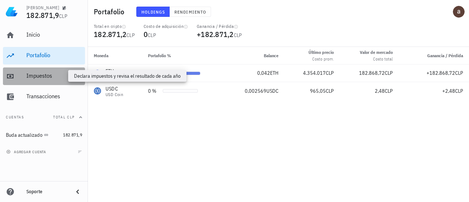
click at [43, 74] on div "Impuestos" at bounding box center [54, 75] width 56 height 7
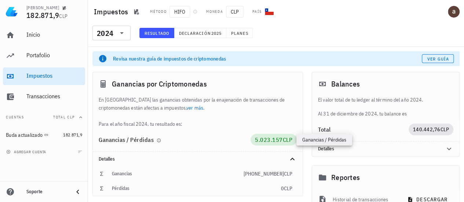
click at [283, 139] on span "CLP" at bounding box center [287, 139] width 10 height 7
click at [186, 108] on link "ver más" at bounding box center [194, 107] width 17 height 7
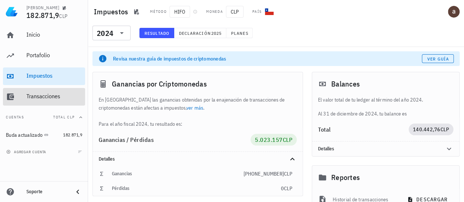
click at [51, 98] on div "Transacciones" at bounding box center [54, 96] width 56 height 7
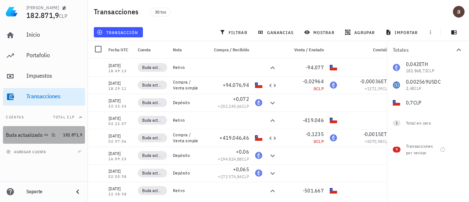
click at [34, 133] on div "Buda actualizado" at bounding box center [24, 135] width 37 height 6
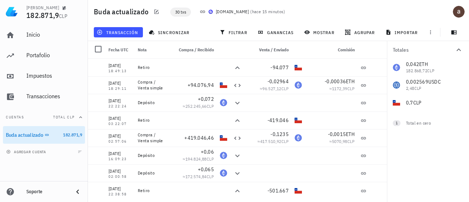
click at [182, 10] on span "30 txs" at bounding box center [180, 12] width 11 height 8
click at [116, 30] on span "transacción" at bounding box center [118, 32] width 40 height 6
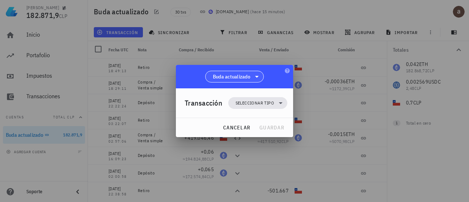
click at [258, 75] on icon at bounding box center [256, 76] width 9 height 9
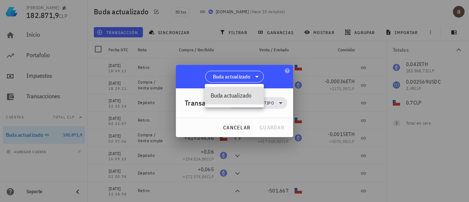
click at [297, 17] on div at bounding box center [234, 101] width 469 height 202
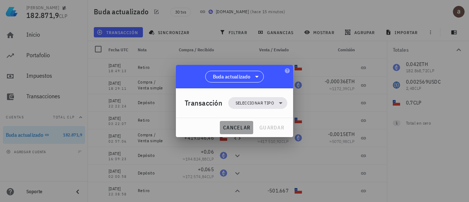
click at [239, 130] on span "cancelar" at bounding box center [236, 127] width 27 height 7
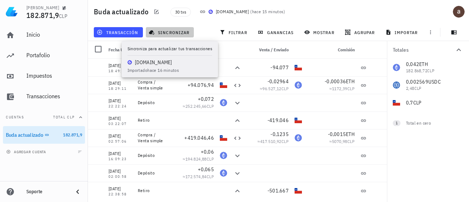
click at [169, 32] on span "sincronizar" at bounding box center [169, 32] width 39 height 6
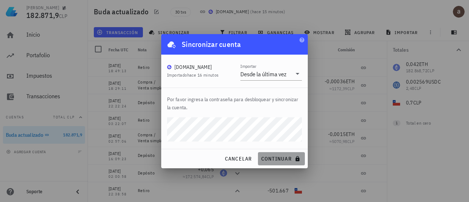
click at [270, 158] on span "continuar" at bounding box center [281, 158] width 41 height 7
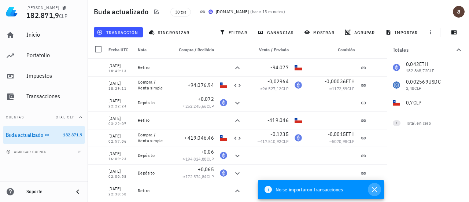
click at [373, 189] on icon "button" at bounding box center [374, 189] width 9 height 9
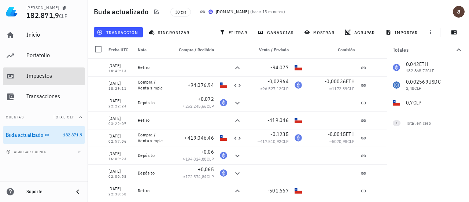
click at [39, 75] on div "Impuestos" at bounding box center [54, 75] width 56 height 7
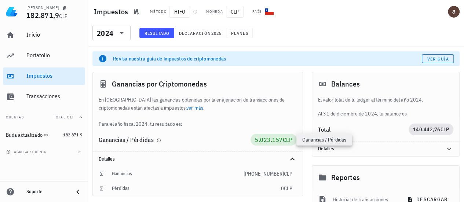
click at [282, 136] on span "CLP" at bounding box center [287, 139] width 10 height 7
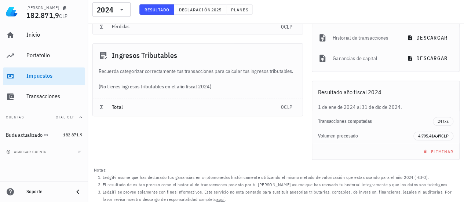
scroll to position [164, 0]
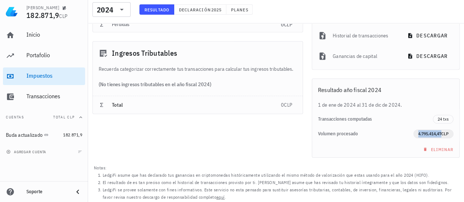
click at [434, 131] on span "4.795.414,47" at bounding box center [429, 133] width 23 height 5
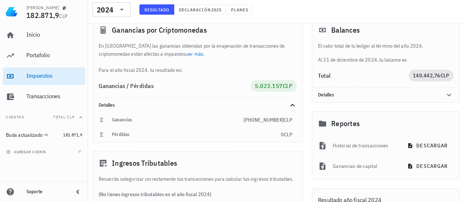
scroll to position [0, 0]
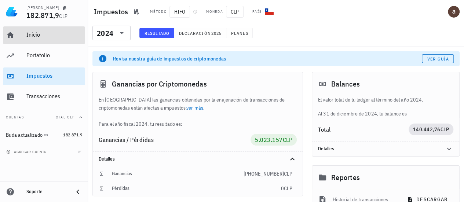
click at [35, 38] on div "Inicio" at bounding box center [54, 34] width 56 height 7
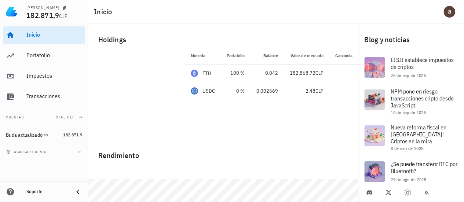
click at [41, 193] on div "Soporte" at bounding box center [46, 192] width 41 height 6
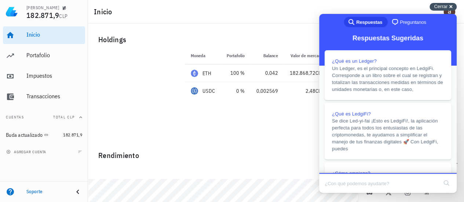
click at [447, 8] on div "Cerrar cross-small" at bounding box center [442, 7] width 27 height 8
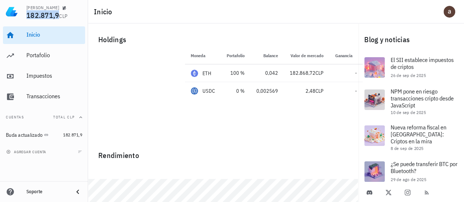
click at [31, 18] on span "182.871,9" at bounding box center [42, 15] width 33 height 10
click at [14, 13] on img at bounding box center [12, 12] width 12 height 12
click at [26, 38] on link "Inicio" at bounding box center [44, 35] width 82 height 18
click at [32, 37] on div "Inicio" at bounding box center [54, 34] width 56 height 7
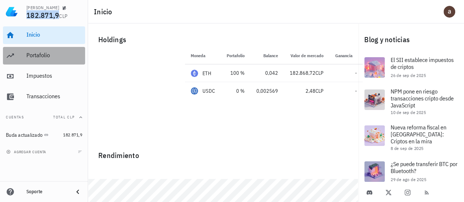
click at [35, 53] on div "Portafolio" at bounding box center [54, 55] width 56 height 7
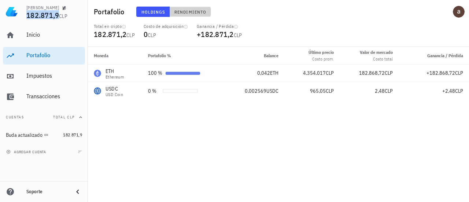
click at [201, 11] on span "Rendimiento" at bounding box center [190, 11] width 32 height 5
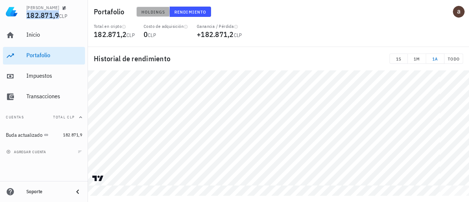
click at [162, 10] on span "Holdings" at bounding box center [153, 11] width 24 height 5
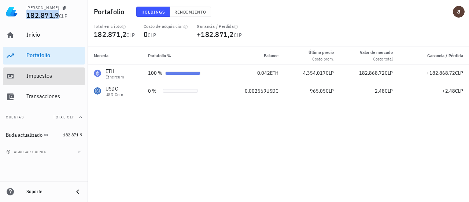
click at [48, 73] on div "Impuestos" at bounding box center [54, 75] width 56 height 7
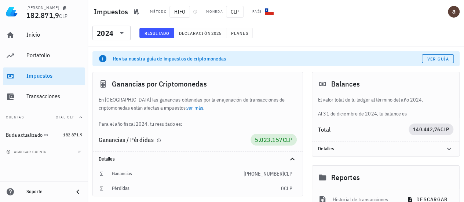
click at [266, 135] on div "5.023.157 CLP" at bounding box center [273, 139] width 37 height 9
click at [266, 136] on span "5.023.157" at bounding box center [269, 139] width 28 height 7
click at [213, 34] on span "2025" at bounding box center [216, 32] width 11 height 5
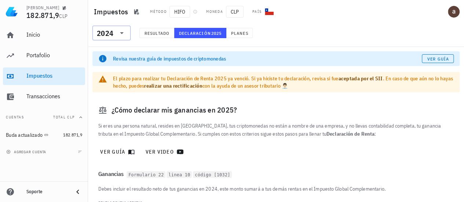
click at [115, 27] on input "text" at bounding box center [115, 33] width 1 height 12
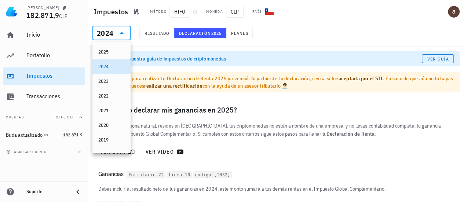
click at [106, 34] on div "2024" at bounding box center [105, 33] width 16 height 7
click at [108, 51] on div "2025" at bounding box center [111, 52] width 26 height 6
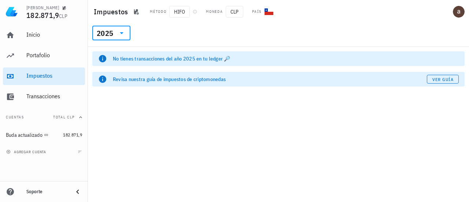
click at [138, 62] on div "No tienes transacciones del año 2025 en tu ledger 🔎" at bounding box center [286, 58] width 346 height 7
click at [229, 59] on div "No tienes transacciones del año 2025 en tu ledger 🔎" at bounding box center [286, 58] width 346 height 7
click at [201, 60] on div "No tienes transacciones del año 2025 en tu ledger 🔎" at bounding box center [286, 58] width 346 height 7
click at [116, 33] on div at bounding box center [121, 33] width 10 height 9
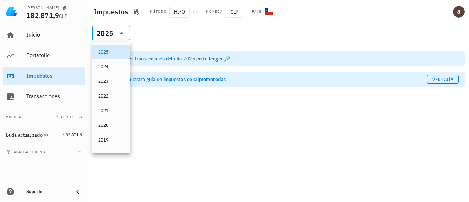
click at [116, 33] on div at bounding box center [121, 33] width 10 height 9
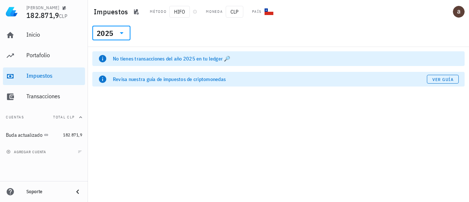
click at [112, 36] on div "2025" at bounding box center [105, 33] width 16 height 7
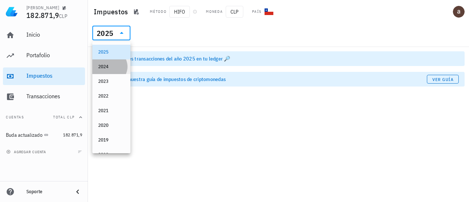
click at [112, 65] on div "2024" at bounding box center [111, 67] width 26 height 6
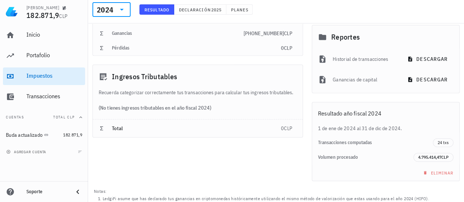
scroll to position [140, 0]
drag, startPoint x: 185, startPoint y: 110, endPoint x: 104, endPoint y: 110, distance: 80.6
click at [104, 110] on div "(No tienes ingresos tributables en el año fiscal 2024)" at bounding box center [198, 108] width 210 height 23
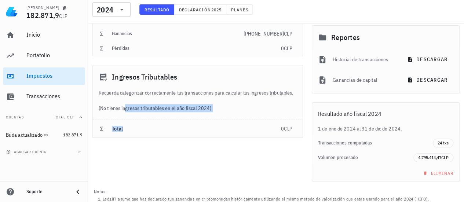
drag, startPoint x: 98, startPoint y: 108, endPoint x: 240, endPoint y: 122, distance: 142.1
click at [240, 122] on div "Ingresos Tributables Recuerda categorizar correctamente tus transacciones para …" at bounding box center [197, 101] width 210 height 73
click at [241, 143] on div "Ganancias por Criptomonedas En [GEOGRAPHIC_DATA] las ganancias obtenidas por la…" at bounding box center [197, 56] width 219 height 258
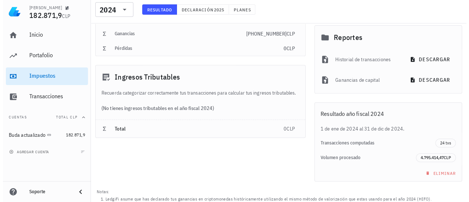
scroll to position [0, 0]
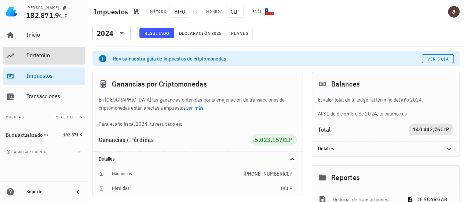
click at [48, 54] on div "Portafolio" at bounding box center [54, 55] width 56 height 7
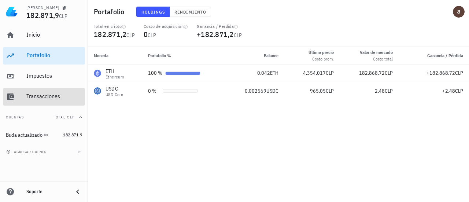
click at [57, 97] on div "Transacciones" at bounding box center [54, 96] width 56 height 7
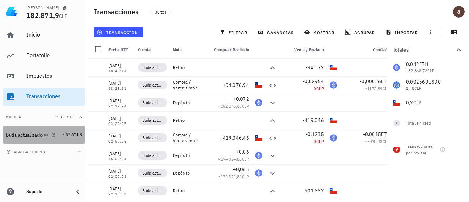
click at [30, 133] on div "Buda actualizado" at bounding box center [24, 135] width 37 height 6
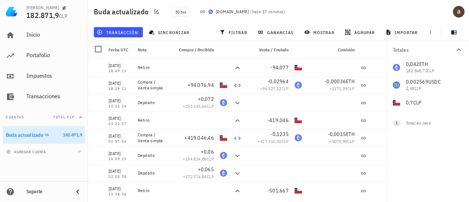
scroll to position [0, 1]
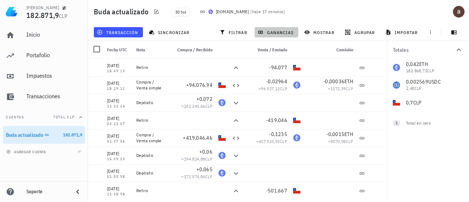
click at [276, 34] on span "ganancias" at bounding box center [276, 32] width 34 height 6
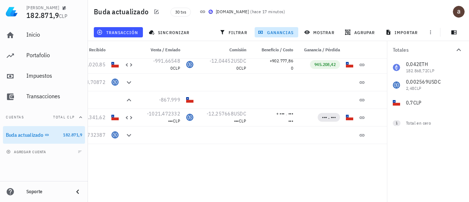
scroll to position [0, 0]
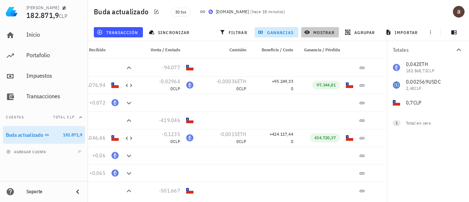
click at [319, 34] on span "mostrar" at bounding box center [320, 32] width 29 height 6
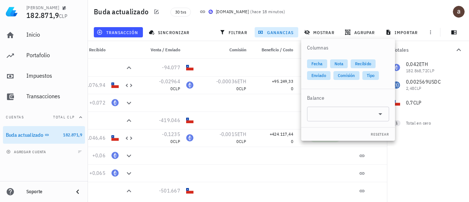
click at [281, 28] on button "ganancias" at bounding box center [277, 32] width 44 height 10
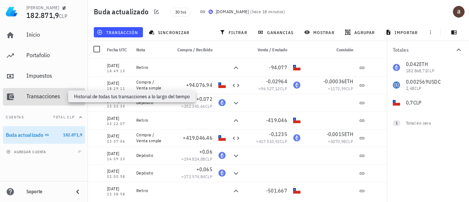
click at [49, 98] on div "Transacciones" at bounding box center [54, 96] width 56 height 7
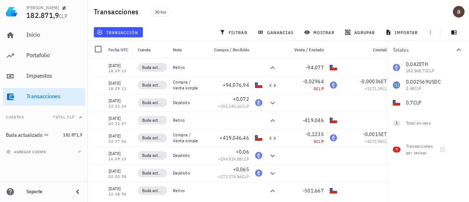
scroll to position [0, 37]
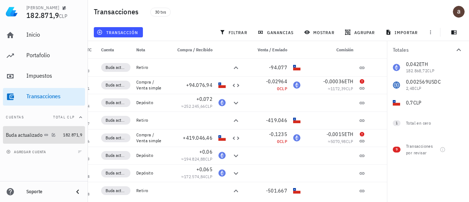
click at [32, 134] on div "Buda actualizado" at bounding box center [24, 135] width 37 height 6
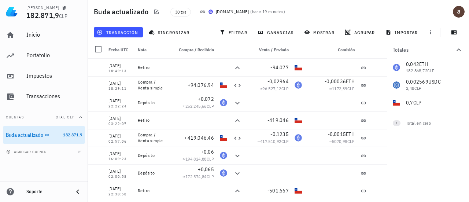
scroll to position [0, 1]
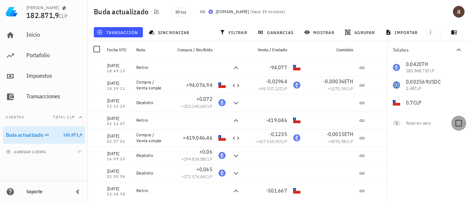
click at [459, 123] on div at bounding box center [459, 123] width 12 height 12
click at [459, 140] on div at bounding box center [459, 140] width 12 height 12
checkbox input "false"
click at [341, 66] on div at bounding box center [329, 68] width 53 height 18
click at [322, 33] on span "mostrar" at bounding box center [320, 32] width 29 height 6
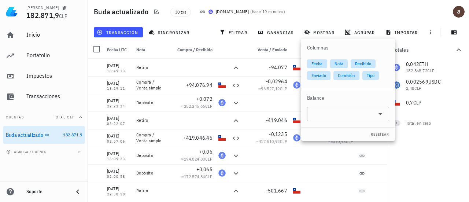
click at [307, 16] on div "30 txs [DOMAIN_NAME] ( hace 19 minutos )" at bounding box center [269, 12] width 206 height 18
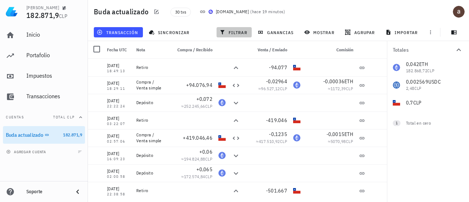
click at [241, 33] on span "filtrar" at bounding box center [234, 32] width 26 height 6
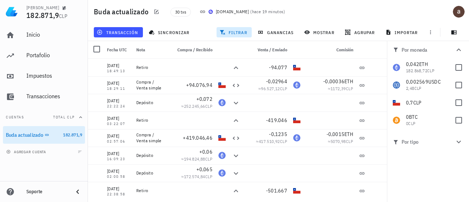
click at [241, 33] on span "filtrar" at bounding box center [234, 32] width 26 height 6
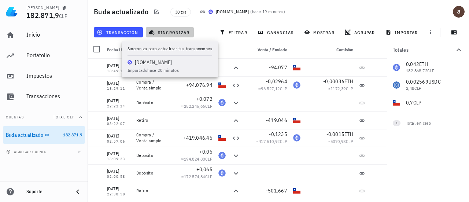
click at [183, 33] on span "sincronizar" at bounding box center [169, 32] width 39 height 6
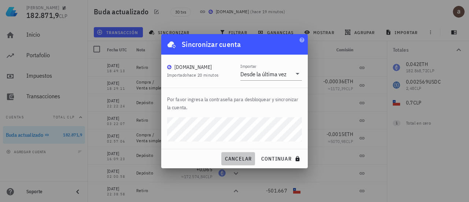
click at [239, 159] on span "cancelar" at bounding box center [237, 158] width 27 height 7
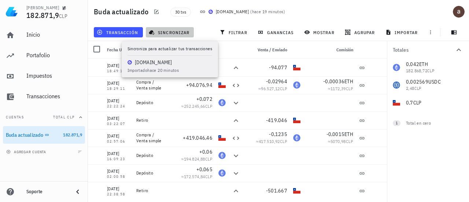
scroll to position [0, 0]
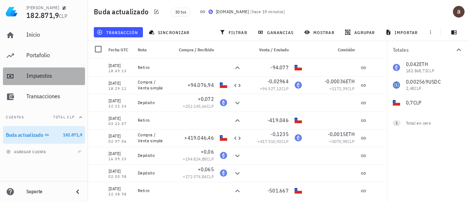
click at [28, 81] on div "Impuestos" at bounding box center [54, 76] width 56 height 16
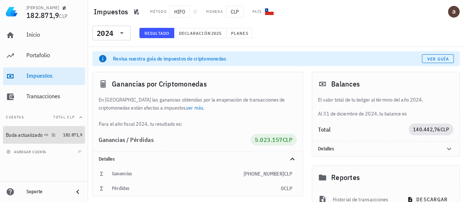
click at [37, 134] on div "Buda actualizado" at bounding box center [24, 135] width 37 height 6
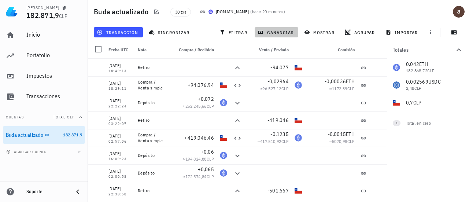
click at [276, 33] on span "ganancias" at bounding box center [276, 32] width 34 height 6
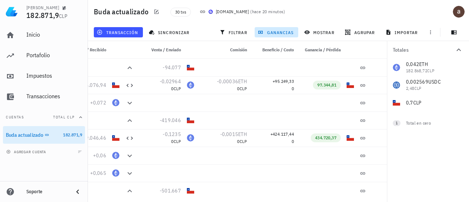
scroll to position [0, 108]
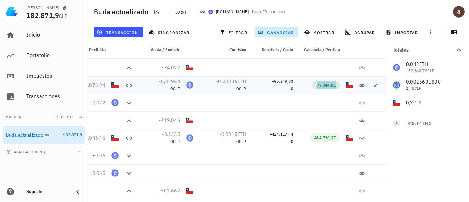
click at [331, 86] on span "97.344,81" at bounding box center [326, 84] width 19 height 5
click at [284, 80] on span "+95.249,33" at bounding box center [282, 80] width 21 height 5
click at [338, 84] on span "97.344,81" at bounding box center [326, 85] width 28 height 9
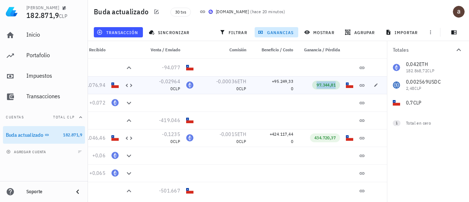
click at [323, 85] on span "97.344,81" at bounding box center [326, 84] width 19 height 5
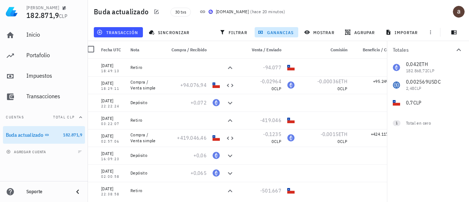
scroll to position [0, 4]
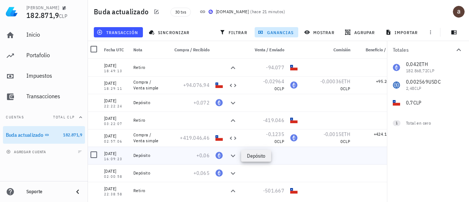
click at [233, 156] on icon at bounding box center [233, 155] width 4 height 3
click at [218, 156] on div "ETH-icon" at bounding box center [218, 155] width 7 height 7
click at [204, 156] on span "+0,06" at bounding box center [202, 155] width 13 height 7
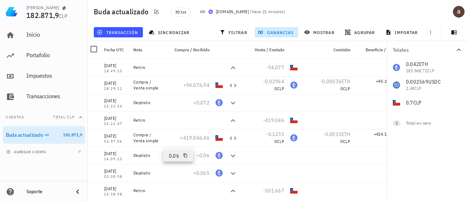
click at [174, 155] on span "0,06" at bounding box center [174, 155] width 10 height 7
click at [183, 155] on icon "button" at bounding box center [185, 155] width 4 height 4
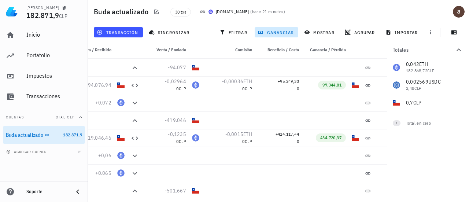
scroll to position [0, 108]
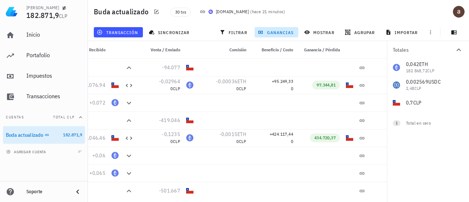
click at [74, 115] on span "Total CLP" at bounding box center [64, 117] width 22 height 5
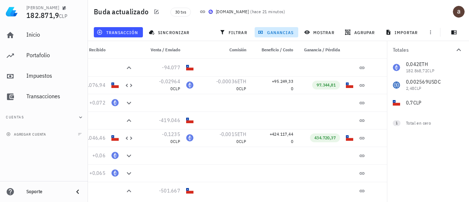
click at [39, 116] on button "Cuentas" at bounding box center [44, 117] width 82 height 18
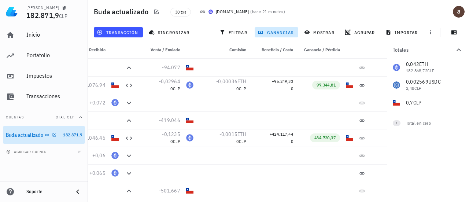
click at [36, 131] on div "Buda actualizado" at bounding box center [33, 135] width 54 height 16
click at [184, 12] on span "30 txs" at bounding box center [180, 12] width 11 height 8
click at [325, 34] on span "mostrar" at bounding box center [320, 32] width 29 height 6
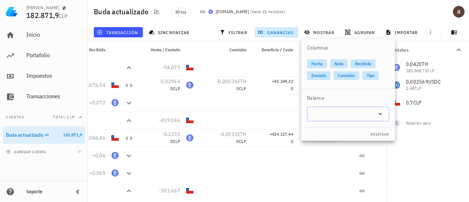
click at [338, 118] on input "text" at bounding box center [342, 114] width 62 height 12
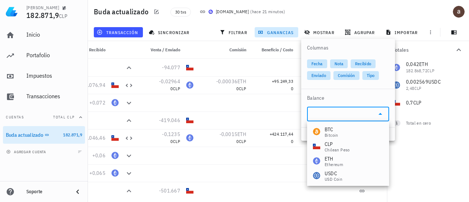
click at [342, 49] on div "Columnas" at bounding box center [348, 48] width 94 height 18
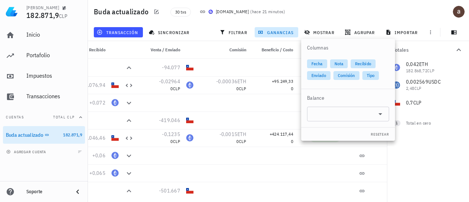
click at [332, 19] on div "30 txs [DOMAIN_NAME] ( hace 21 minutos )" at bounding box center [269, 12] width 206 height 18
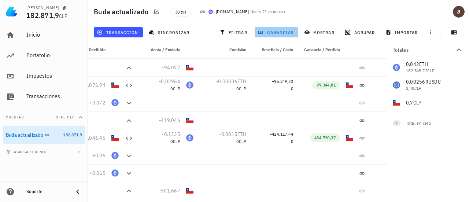
click at [281, 32] on span "ganancias" at bounding box center [276, 32] width 34 height 6
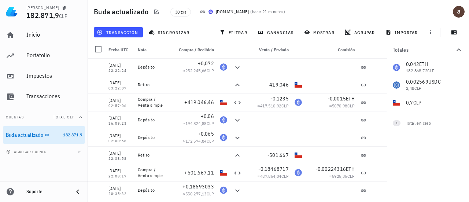
scroll to position [0, 0]
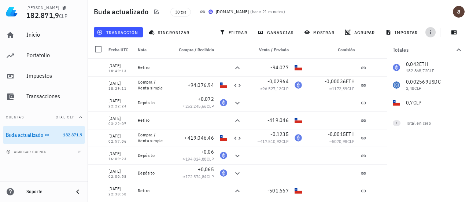
click at [431, 33] on icon "button" at bounding box center [430, 32] width 1 height 4
click at [370, 16] on div "Buda actualizado 30 txs [DOMAIN_NAME] ( hace 21 minutos )" at bounding box center [278, 11] width 381 height 23
click at [276, 32] on span "ganancias" at bounding box center [276, 32] width 34 height 6
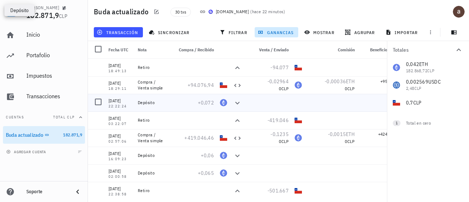
click at [237, 104] on icon at bounding box center [237, 103] width 4 height 3
click at [206, 104] on span "+0,072" at bounding box center [206, 102] width 16 height 7
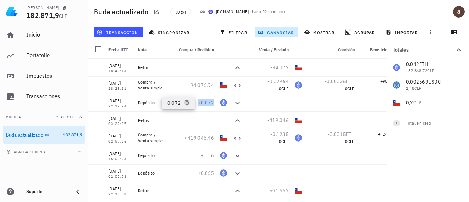
click at [185, 103] on icon "button" at bounding box center [187, 102] width 4 height 4
click at [235, 103] on icon at bounding box center [237, 103] width 9 height 9
click at [98, 103] on div at bounding box center [98, 102] width 12 height 12
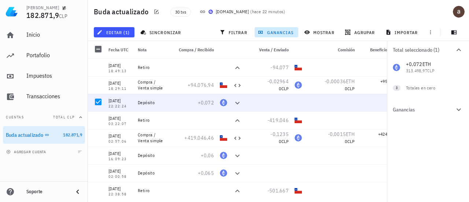
click at [413, 72] on div "+0,072 ETH 313.498,97 CLP 0 USDC 0 CLP 0 BTC" at bounding box center [428, 68] width 82 height 18
click at [414, 88] on div "Totales en cero" at bounding box center [427, 88] width 43 height 7
click at [460, 87] on div at bounding box center [459, 88] width 12 height 12
checkbox input "true"
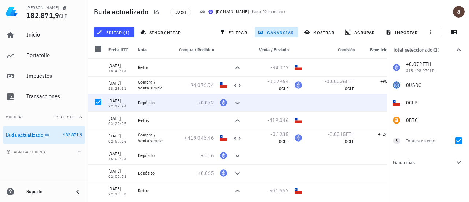
click at [424, 73] on div "+0,072 ETH 313.498,97 CLP 0 USDC 0 CLP 0 BTC" at bounding box center [428, 94] width 82 height 70
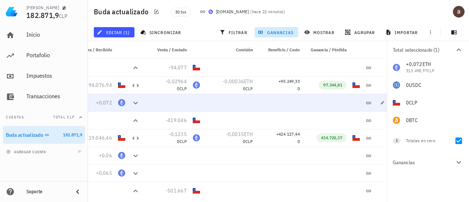
scroll to position [0, 108]
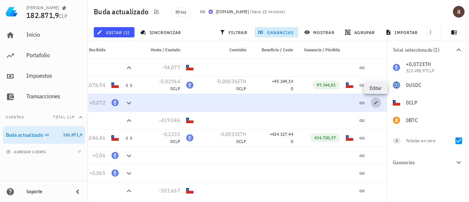
click at [374, 103] on icon "button" at bounding box center [376, 102] width 4 height 4
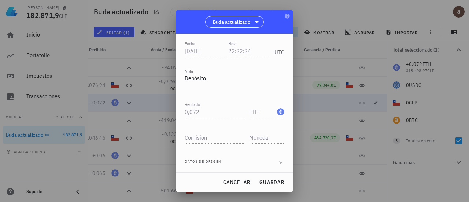
scroll to position [0, 0]
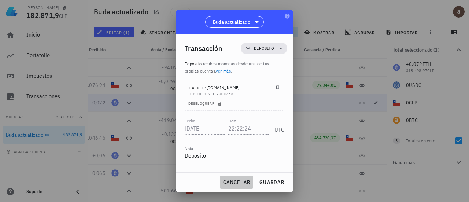
click at [247, 183] on span "cancelar" at bounding box center [236, 182] width 27 height 7
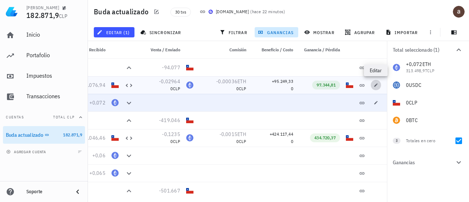
click at [375, 85] on icon "button" at bounding box center [376, 85] width 4 height 4
type input "[DATE]"
type input "18:29:11"
type textarea "Compra / Venta simple"
type input "94.076,94"
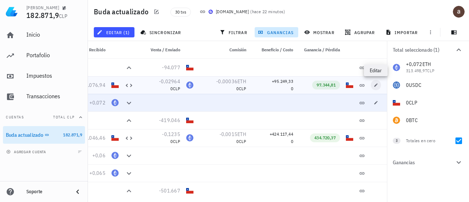
type input "CLP"
type input "0,02964"
type input "ETH"
type input "0,00036"
type input "ETH"
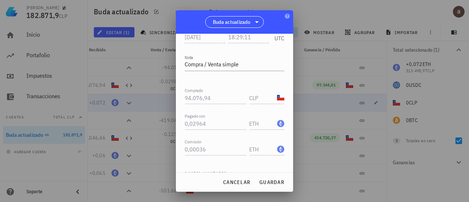
scroll to position [118, 0]
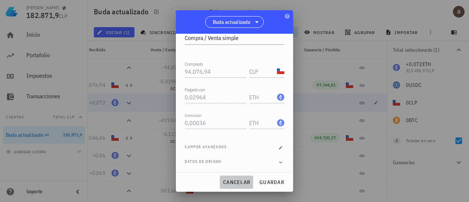
click at [240, 184] on span "cancelar" at bounding box center [236, 182] width 27 height 7
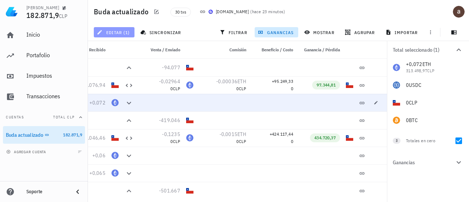
click at [126, 33] on span "editar (1)" at bounding box center [114, 32] width 32 height 6
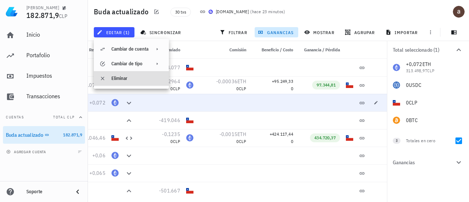
click at [102, 78] on icon at bounding box center [103, 78] width 6 height 6
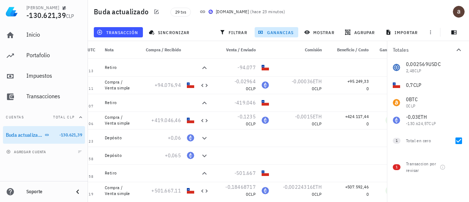
scroll to position [0, 0]
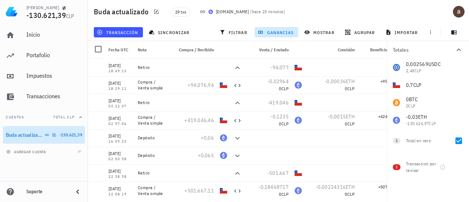
click at [56, 135] on link "Buda actualizado -130.621,39" at bounding box center [44, 135] width 82 height 18
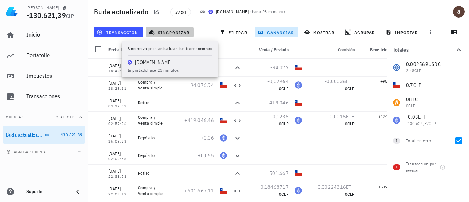
click at [172, 30] on span "sincronizar" at bounding box center [169, 32] width 39 height 6
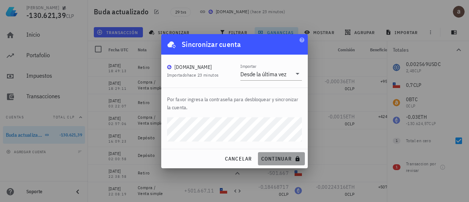
click at [268, 158] on span "continuar" at bounding box center [281, 158] width 41 height 7
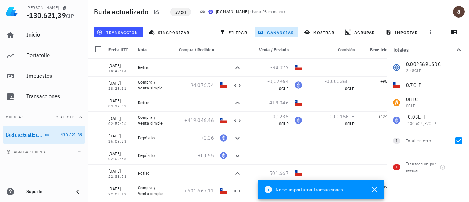
click at [183, 8] on span "29 txs" at bounding box center [180, 12] width 11 height 8
click at [180, 12] on span "29 txs" at bounding box center [180, 12] width 11 height 8
click at [64, 134] on span "-130.621,39" at bounding box center [70, 134] width 23 height 5
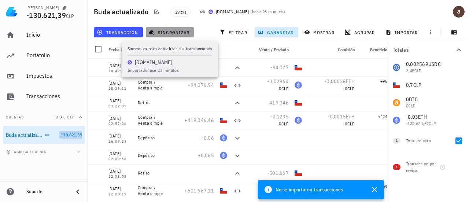
click at [167, 29] on button "sincronizar" at bounding box center [170, 32] width 48 height 10
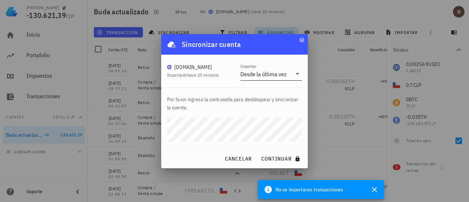
click at [268, 74] on div "Desde la última vez" at bounding box center [263, 73] width 46 height 7
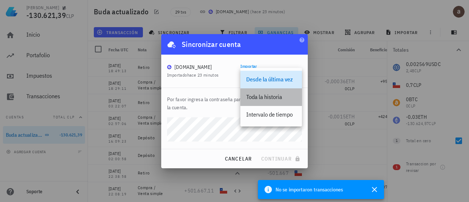
click at [270, 95] on div "Toda la historia" at bounding box center [271, 96] width 50 height 7
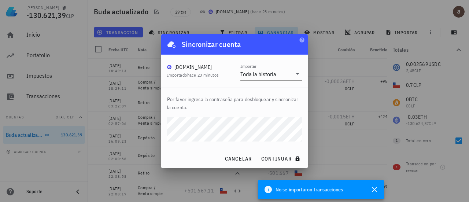
click at [303, 143] on div "Por favor ingresa la contraseña para desbloquear y sincronizar la cuenta." at bounding box center [234, 118] width 147 height 61
click at [279, 158] on span "continuar" at bounding box center [281, 158] width 41 height 7
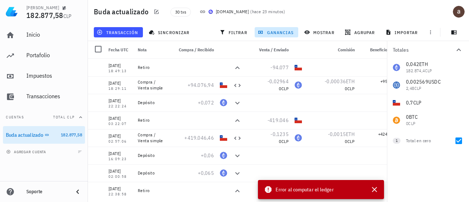
click at [313, 192] on span "Error al computar el ledger" at bounding box center [305, 189] width 58 height 8
click at [376, 191] on icon "button" at bounding box center [374, 189] width 5 height 5
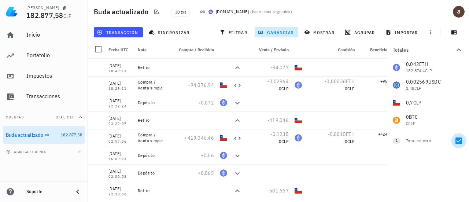
click at [458, 141] on div at bounding box center [459, 140] width 12 height 12
checkbox input "false"
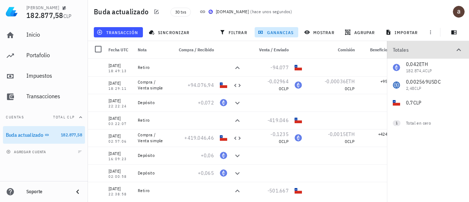
click at [462, 51] on icon "button" at bounding box center [458, 49] width 9 height 9
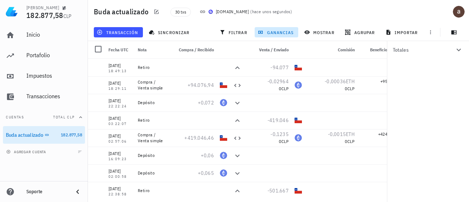
click at [459, 48] on icon "button" at bounding box center [458, 49] width 9 height 9
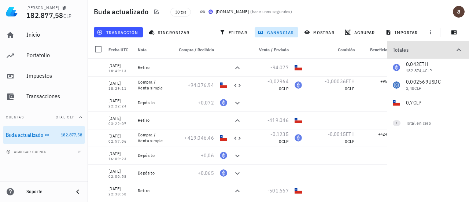
click at [459, 48] on icon "button" at bounding box center [458, 49] width 9 height 9
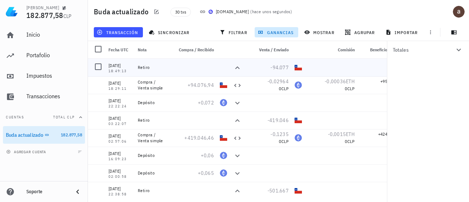
click at [367, 62] on div at bounding box center [381, 68] width 47 height 18
click at [362, 59] on div at bounding box center [381, 68] width 47 height 18
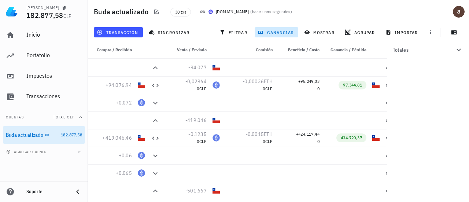
scroll to position [0, 108]
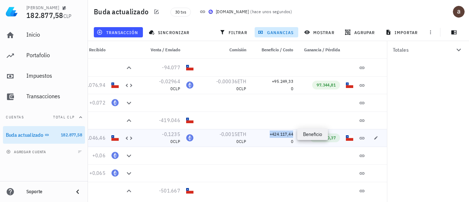
click at [285, 135] on span "+424.117,44" at bounding box center [281, 133] width 23 height 5
click at [287, 134] on span "+424.117,44" at bounding box center [281, 133] width 23 height 5
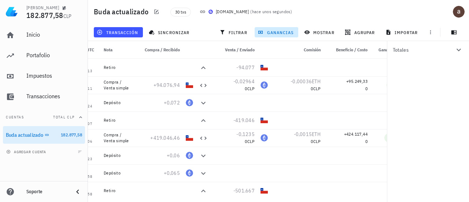
scroll to position [0, 0]
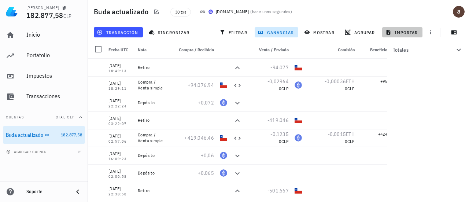
click at [407, 36] on button "importar" at bounding box center [402, 32] width 40 height 10
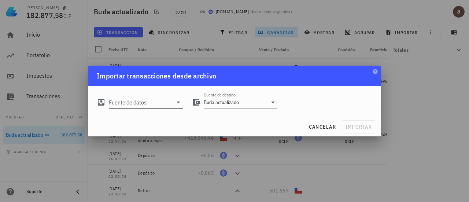
click at [154, 103] on input "Fuente de datos" at bounding box center [141, 102] width 64 height 12
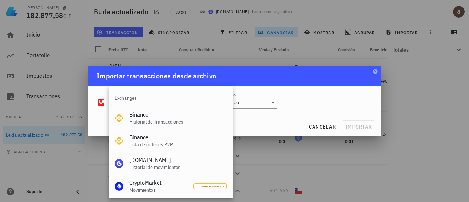
click at [395, 20] on div at bounding box center [234, 101] width 469 height 202
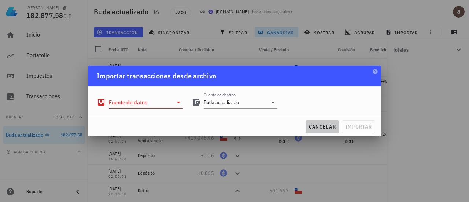
click at [325, 132] on button "cancelar" at bounding box center [322, 126] width 33 height 13
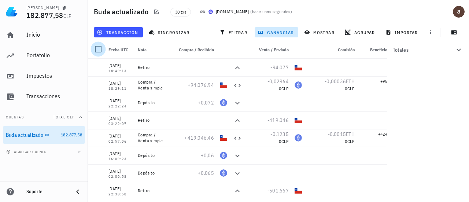
click at [100, 50] on div at bounding box center [98, 49] width 12 height 12
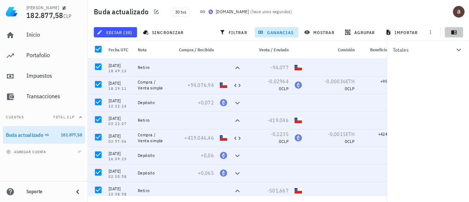
click at [452, 34] on icon "button" at bounding box center [453, 32] width 5 height 4
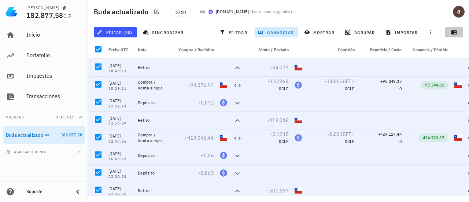
click at [452, 34] on icon "button" at bounding box center [453, 32] width 5 height 4
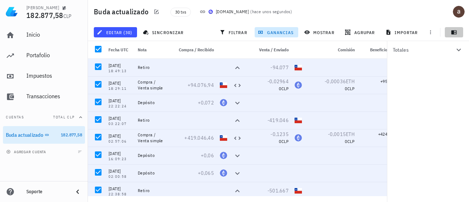
click at [452, 34] on icon "button" at bounding box center [453, 32] width 5 height 4
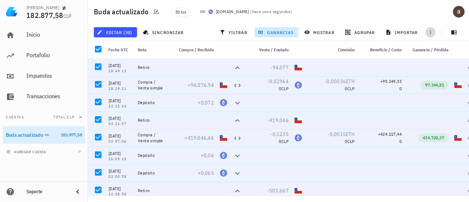
click at [430, 31] on icon "button" at bounding box center [431, 32] width 6 height 6
click at [435, 49] on span "exportar" at bounding box center [438, 51] width 31 height 6
click at [205, 55] on div "Compra / Recibido" at bounding box center [193, 50] width 47 height 18
click at [99, 51] on div at bounding box center [98, 49] width 12 height 12
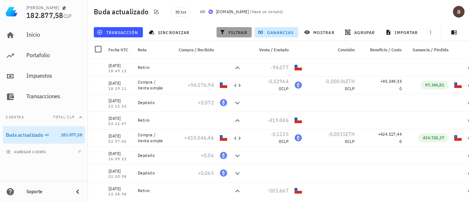
click at [238, 34] on span "filtrar" at bounding box center [234, 32] width 26 height 6
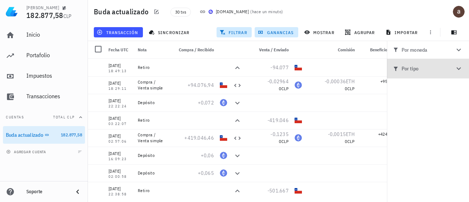
click at [458, 65] on icon "button" at bounding box center [458, 68] width 9 height 9
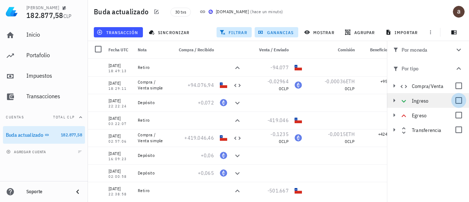
click at [457, 101] on div at bounding box center [459, 100] width 12 height 12
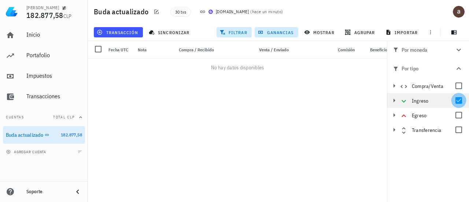
click at [457, 101] on div at bounding box center [459, 100] width 12 height 12
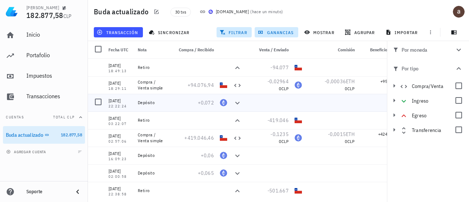
click at [143, 104] on div "Depósito" at bounding box center [152, 103] width 29 height 6
click at [100, 50] on div at bounding box center [98, 49] width 12 height 12
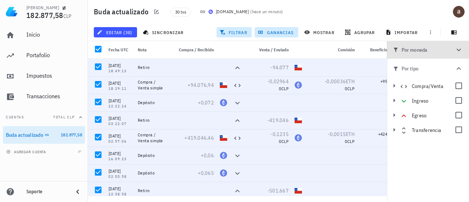
click at [457, 48] on icon "button" at bounding box center [458, 49] width 9 height 9
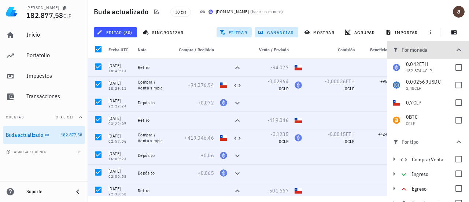
click at [457, 48] on icon "button" at bounding box center [458, 49] width 9 height 9
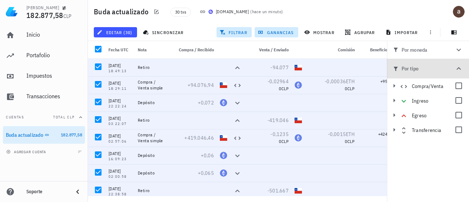
click at [456, 70] on icon "button" at bounding box center [458, 68] width 9 height 9
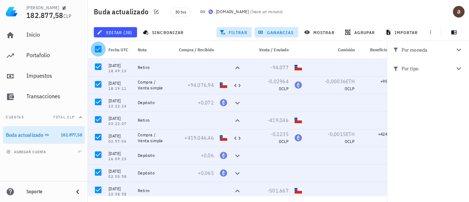
click at [98, 52] on div at bounding box center [98, 49] width 12 height 12
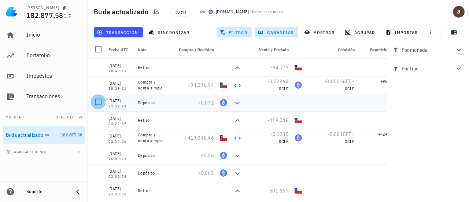
click at [100, 99] on div at bounding box center [98, 102] width 12 height 12
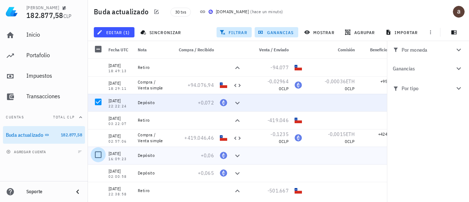
click at [97, 153] on div at bounding box center [98, 154] width 12 height 12
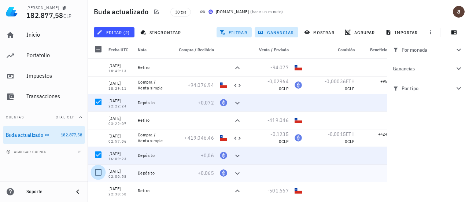
click at [97, 173] on div at bounding box center [98, 172] width 12 height 12
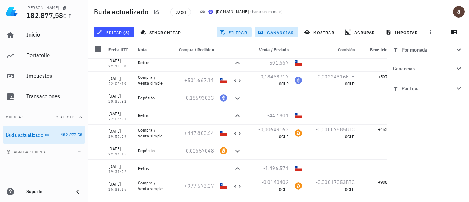
scroll to position [132, 0]
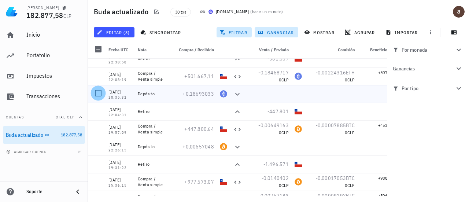
click at [100, 93] on div at bounding box center [98, 93] width 12 height 12
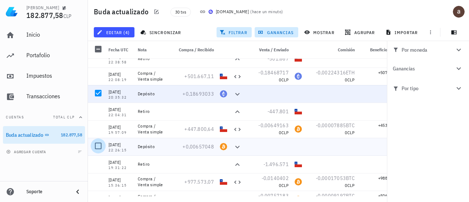
click at [98, 146] on div at bounding box center [98, 146] width 12 height 12
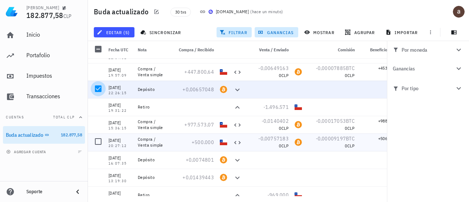
scroll to position [191, 0]
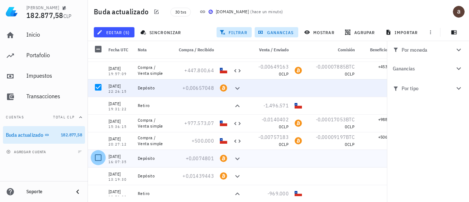
click at [99, 156] on div at bounding box center [98, 157] width 12 height 12
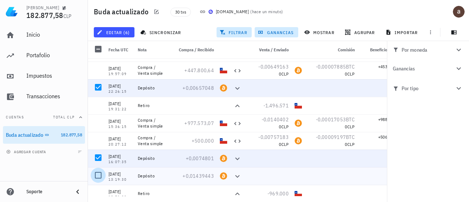
click at [97, 176] on div at bounding box center [98, 175] width 12 height 12
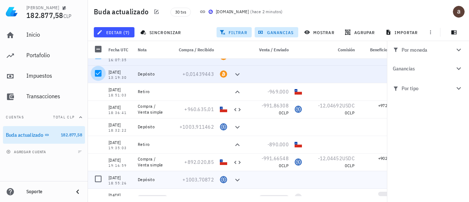
scroll to position [293, 0]
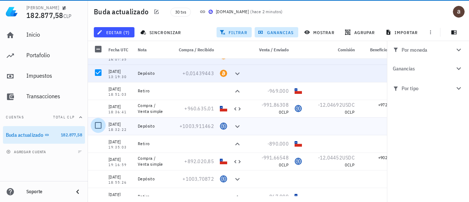
click at [98, 124] on div at bounding box center [98, 125] width 12 height 12
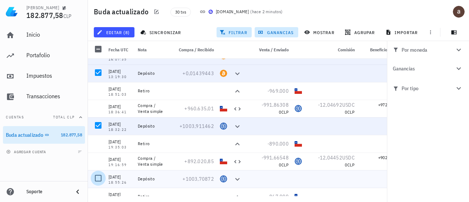
click at [98, 179] on div at bounding box center [98, 178] width 12 height 12
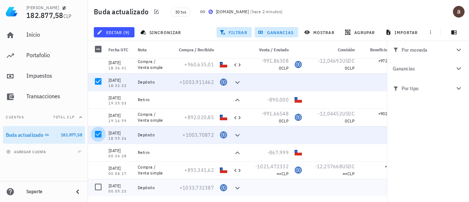
scroll to position [322, 0]
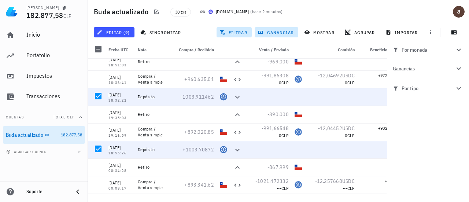
click at [176, 21] on div "Buda actualizado 30 txs [DOMAIN_NAME] ( hace 2 minutos )" at bounding box center [278, 11] width 381 height 23
click at [236, 31] on span "filtrar" at bounding box center [234, 32] width 26 height 6
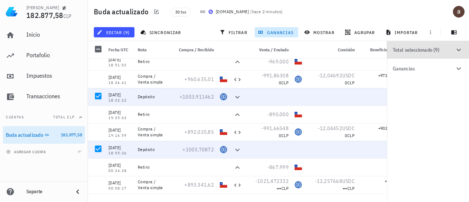
click at [417, 48] on div "Total seleccionado (9)" at bounding box center [424, 49] width 62 height 5
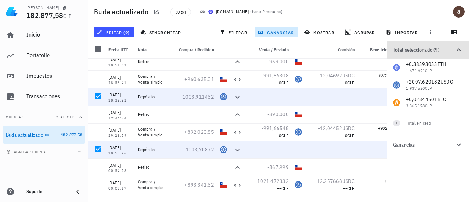
click at [417, 48] on div "Total seleccionado (9)" at bounding box center [424, 49] width 62 height 5
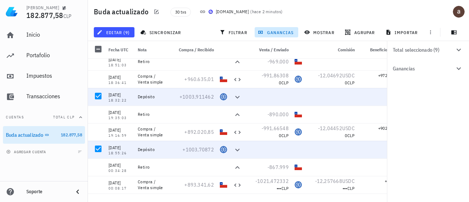
click at [438, 54] on button "Total seleccionado (9)" at bounding box center [428, 50] width 82 height 18
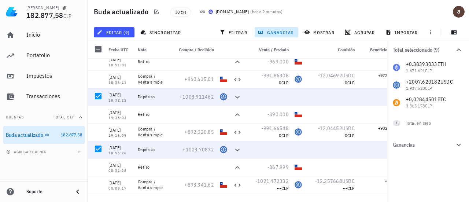
click at [364, 18] on div "Buda actualizado 30 txs [DOMAIN_NAME] ( hace 2 minutos )" at bounding box center [278, 11] width 381 height 23
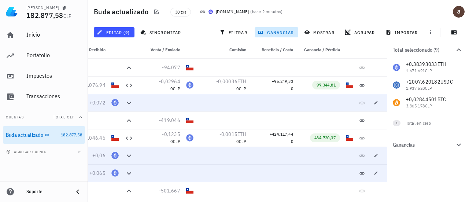
scroll to position [0, 0]
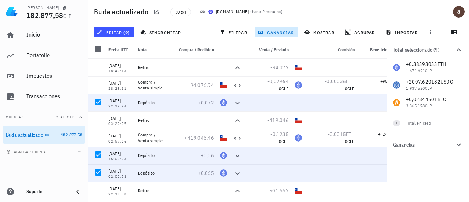
click at [413, 147] on span "Ganancias" at bounding box center [424, 145] width 62 height 8
click at [424, 94] on div "+0,38393033 ETH 1.671.691 CLP +2007,620182 USDC 1.937.520 CLP 0 CLP +0,02844501…" at bounding box center [428, 85] width 82 height 53
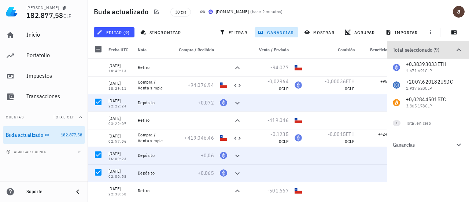
click at [457, 49] on icon "button" at bounding box center [459, 49] width 4 height 3
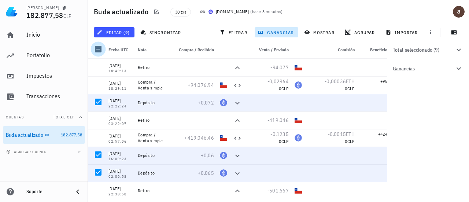
click at [98, 47] on div at bounding box center [98, 49] width 12 height 12
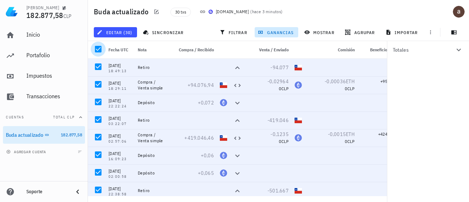
click at [98, 47] on div at bounding box center [98, 49] width 12 height 12
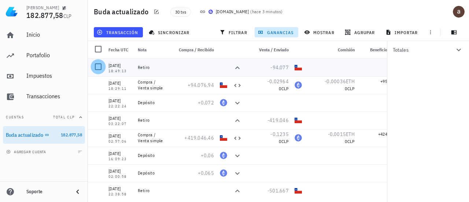
click at [99, 66] on div at bounding box center [98, 66] width 12 height 12
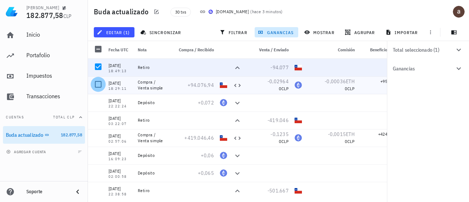
click at [97, 83] on div at bounding box center [98, 84] width 12 height 12
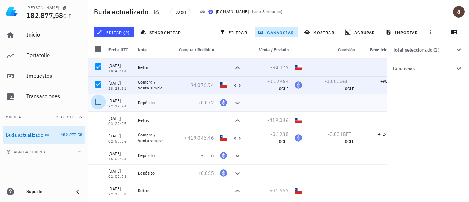
click at [96, 99] on div at bounding box center [98, 102] width 12 height 12
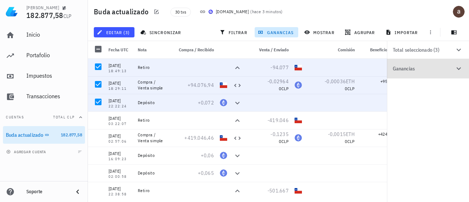
click at [439, 63] on button "Ganancias" at bounding box center [428, 69] width 82 height 20
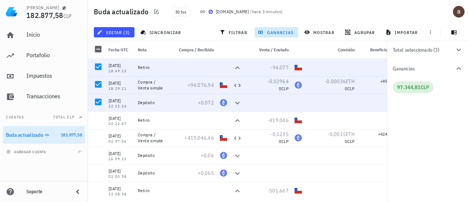
click at [422, 90] on span "CLP" at bounding box center [425, 87] width 8 height 7
click at [100, 101] on div at bounding box center [98, 102] width 12 height 12
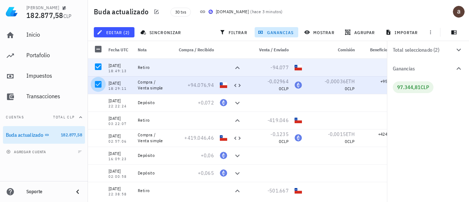
click at [99, 85] on div at bounding box center [98, 84] width 12 height 12
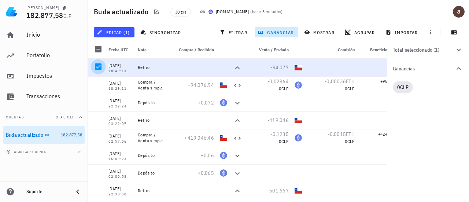
click at [97, 68] on div at bounding box center [98, 66] width 12 height 12
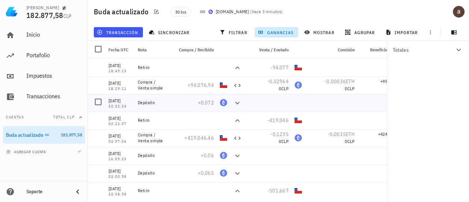
click at [176, 102] on div "+0,072" at bounding box center [193, 102] width 41 height 7
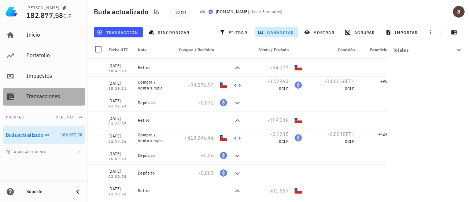
click at [43, 89] on div "Transacciones" at bounding box center [54, 96] width 56 height 16
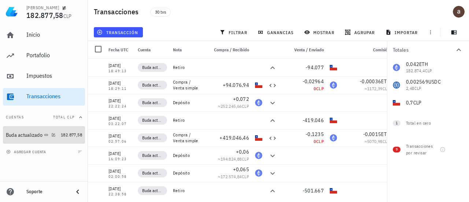
click at [41, 136] on div "Buda actualizado" at bounding box center [24, 135] width 37 height 6
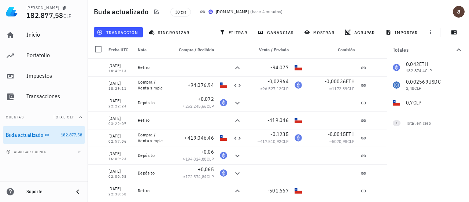
scroll to position [0, 1]
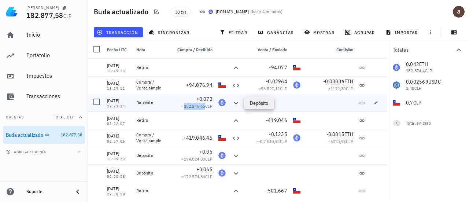
click at [234, 104] on icon at bounding box center [236, 103] width 9 height 9
click at [235, 102] on icon at bounding box center [236, 103] width 9 height 9
click at [99, 102] on div at bounding box center [97, 102] width 12 height 12
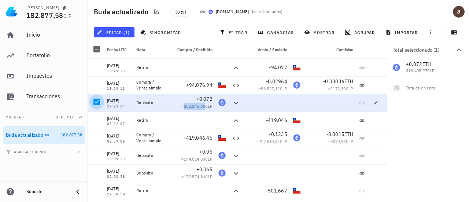
click at [99, 102] on div at bounding box center [97, 102] width 12 height 12
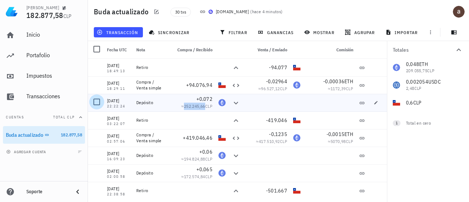
click at [99, 102] on div at bounding box center [97, 102] width 12 height 12
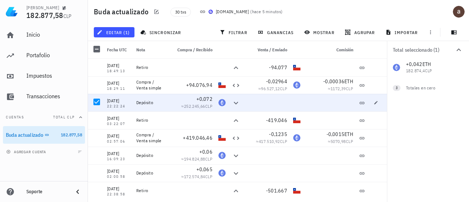
click at [419, 66] on div "+0,042 ETH 182.874,4 CLP +0,002569 USDC +0,7 CLP 0 BTC" at bounding box center [428, 68] width 82 height 18
click at [414, 93] on div "Totales en cero" at bounding box center [427, 87] width 43 height 15
click at [97, 102] on div at bounding box center [97, 102] width 12 height 12
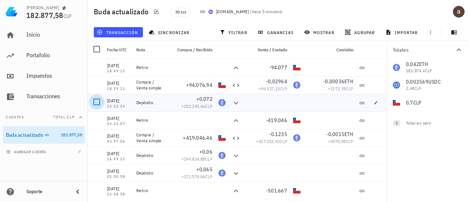
click at [97, 102] on div at bounding box center [97, 102] width 12 height 12
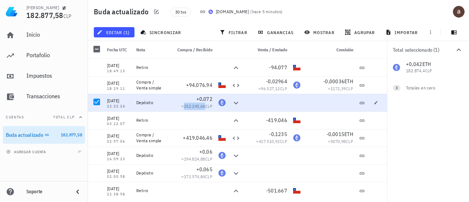
click at [196, 108] on span "252.245,66" at bounding box center [194, 105] width 21 height 5
click at [123, 105] on div "22:22:24" at bounding box center [118, 106] width 23 height 4
click at [221, 102] on div "ETH-icon" at bounding box center [221, 102] width 7 height 7
click at [195, 105] on span "252.245,66" at bounding box center [194, 105] width 21 height 5
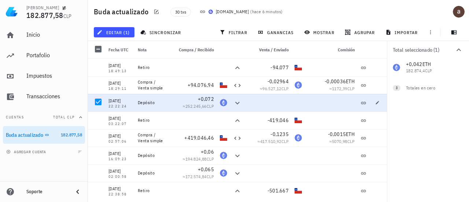
click at [140, 101] on div "Depósito" at bounding box center [152, 103] width 29 height 6
click at [97, 104] on div at bounding box center [98, 102] width 12 height 12
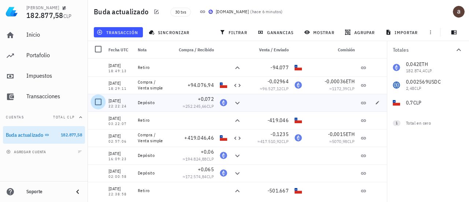
click at [98, 101] on div at bounding box center [98, 102] width 12 height 12
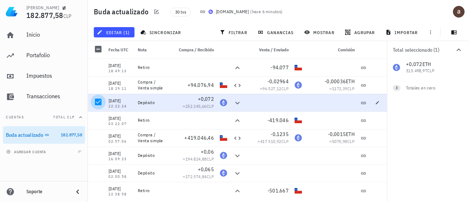
click at [99, 104] on div at bounding box center [98, 102] width 12 height 12
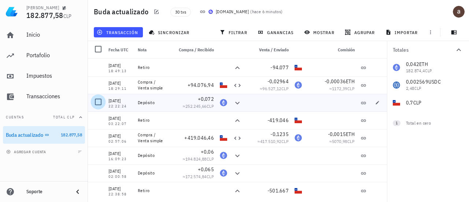
click at [97, 102] on div at bounding box center [98, 102] width 12 height 12
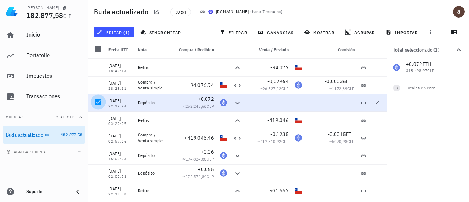
click at [97, 102] on div at bounding box center [98, 102] width 12 height 12
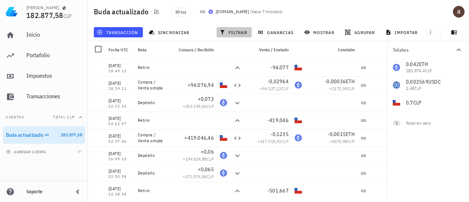
click at [238, 33] on span "filtrar" at bounding box center [234, 32] width 26 height 6
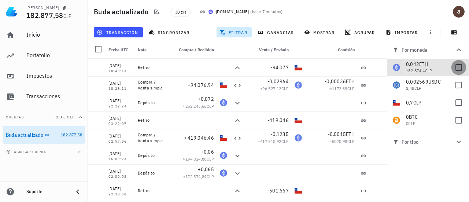
click at [459, 69] on div at bounding box center [459, 67] width 12 height 12
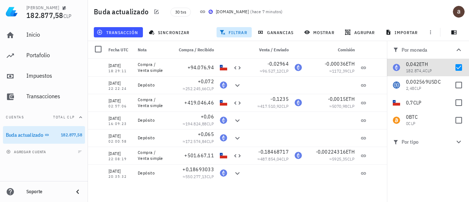
click at [228, 188] on div "[DATE] 18:49:13 Retiro -94.077 [DATE] 18:29:11 Compra / Venta simple +94.076,94…" at bounding box center [238, 127] width 300 height 137
click at [410, 16] on div "Buda actualizado 30 txs [DOMAIN_NAME] ( hace 7 minutos )" at bounding box center [278, 11] width 381 height 23
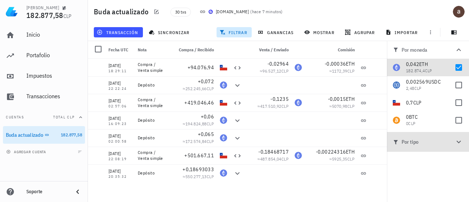
click at [428, 142] on span "Por tipo" at bounding box center [424, 142] width 62 height 8
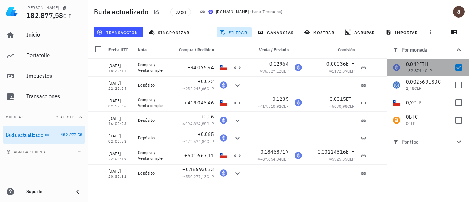
click at [421, 66] on span "ETH" at bounding box center [423, 64] width 9 height 7
checkbox input "false"
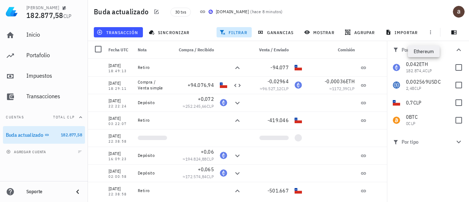
drag, startPoint x: 421, startPoint y: 66, endPoint x: 285, endPoint y: 21, distance: 144.0
click at [285, 21] on div "Buda actualizado 30 txs [DOMAIN_NAME] ( hace 8 minutos )" at bounding box center [278, 11] width 381 height 23
click at [236, 33] on span "filtrar" at bounding box center [234, 32] width 26 height 6
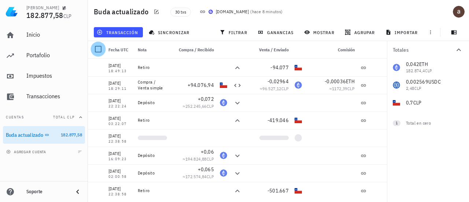
click at [97, 47] on div at bounding box center [98, 49] width 12 height 12
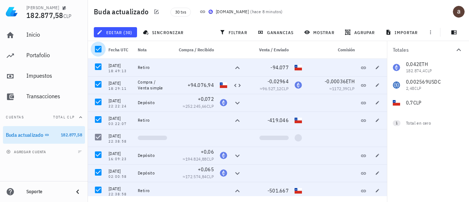
click at [97, 47] on div at bounding box center [98, 49] width 12 height 12
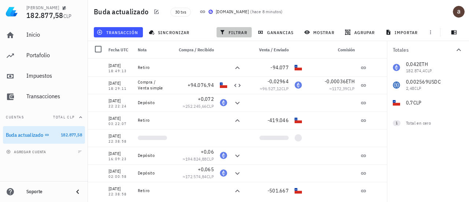
click at [236, 33] on span "filtrar" at bounding box center [234, 32] width 26 height 6
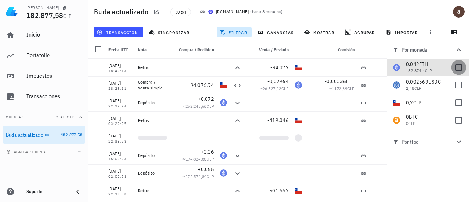
click at [461, 64] on div at bounding box center [459, 67] width 12 height 12
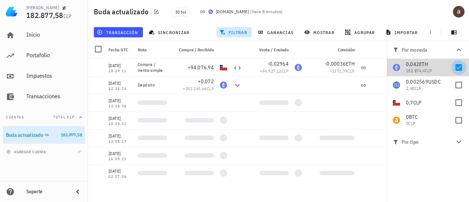
click at [458, 68] on div at bounding box center [459, 67] width 12 height 12
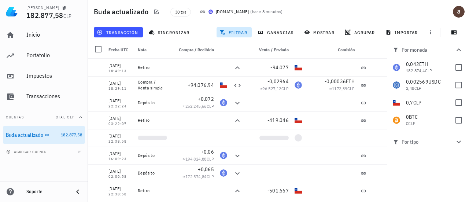
click at [311, 17] on div "30 txs [DOMAIN_NAME] ( hace 8 minutos )" at bounding box center [268, 12] width 205 height 18
click at [99, 103] on div at bounding box center [98, 102] width 12 height 12
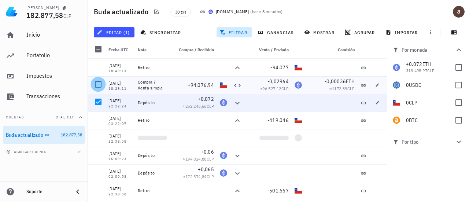
click at [98, 85] on div at bounding box center [98, 84] width 12 height 12
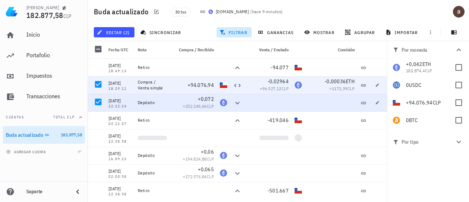
click at [320, 95] on div at bounding box center [331, 103] width 53 height 18
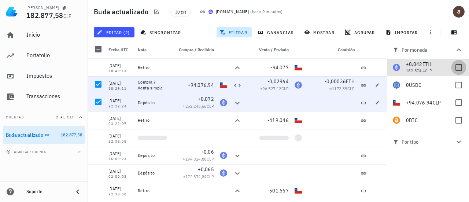
click at [460, 67] on div at bounding box center [459, 67] width 12 height 12
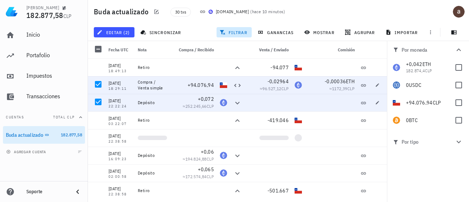
scroll to position [0, 1]
click at [457, 46] on icon "button" at bounding box center [458, 49] width 9 height 9
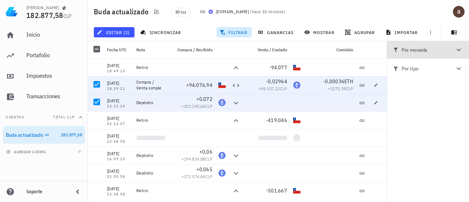
click at [458, 47] on icon "button" at bounding box center [458, 49] width 9 height 9
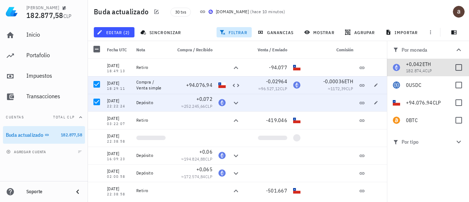
click at [387, 59] on div "+0,042 ETH 182.874,4 CLP" at bounding box center [428, 68] width 82 height 18
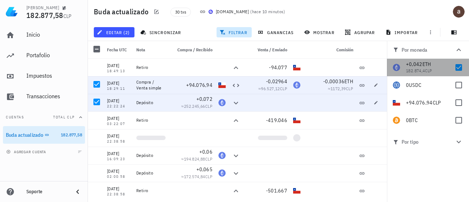
click at [387, 59] on div "+0,042 ETH 182.874,4 CLP" at bounding box center [428, 68] width 82 height 18
checkbox input "false"
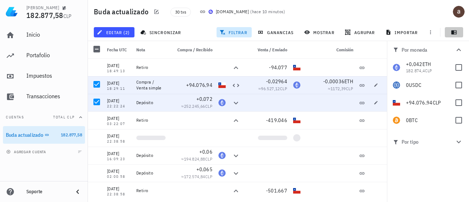
click at [454, 32] on icon "button" at bounding box center [453, 32] width 5 height 4
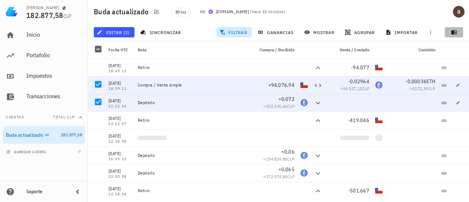
scroll to position [0, 0]
click at [100, 84] on div at bounding box center [98, 84] width 12 height 12
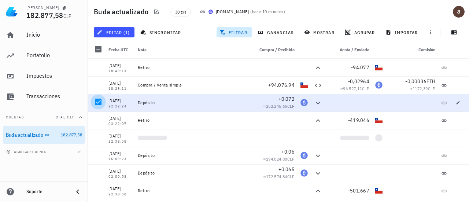
click at [99, 102] on div at bounding box center [98, 102] width 12 height 12
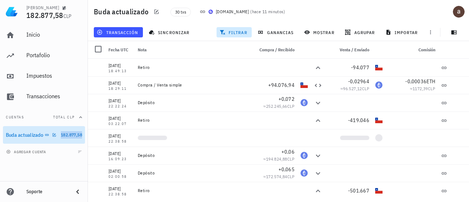
click at [67, 133] on span "182.877,58" at bounding box center [71, 134] width 21 height 5
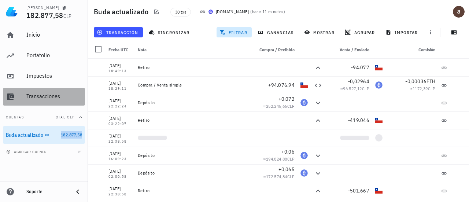
click at [52, 101] on div "Transacciones" at bounding box center [54, 96] width 56 height 16
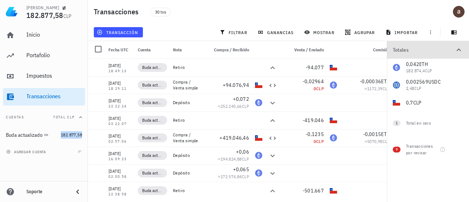
click at [457, 49] on icon "button" at bounding box center [458, 49] width 9 height 9
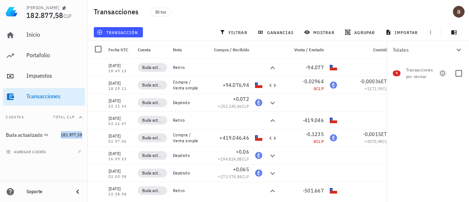
click at [443, 73] on icon "button" at bounding box center [443, 73] width 6 height 6
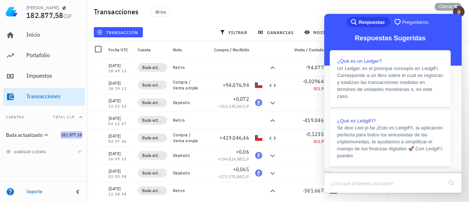
click at [338, 193] on button "Close" at bounding box center [331, 198] width 13 height 10
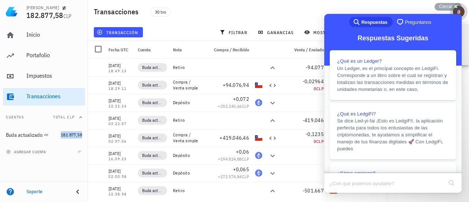
click at [452, 11] on span "button" at bounding box center [459, 12] width 18 height 12
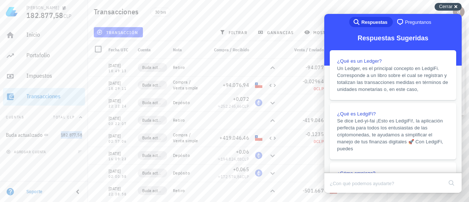
click at [446, 6] on span "Cerrar" at bounding box center [446, 6] width 14 height 5
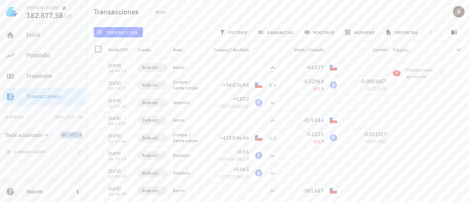
scroll to position [0, 37]
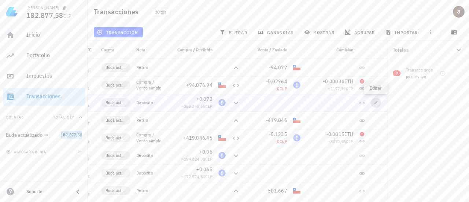
click at [372, 102] on span "button" at bounding box center [376, 102] width 10 height 4
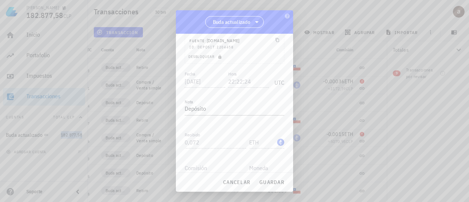
scroll to position [77, 0]
click at [214, 162] on span "Datos de origen" at bounding box center [203, 162] width 37 height 7
click at [277, 161] on icon "button" at bounding box center [280, 162] width 7 height 9
click at [279, 162] on icon "button" at bounding box center [280, 162] width 3 height 2
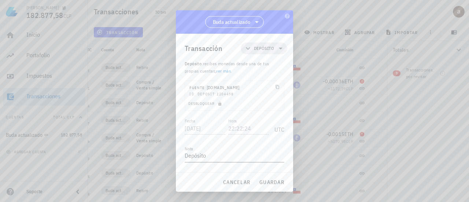
click at [226, 158] on textarea "Depósito" at bounding box center [235, 156] width 100 height 12
click at [282, 112] on div "Transacción Depósito Depósito : recibes monedas desde una de tus propias cuenta…" at bounding box center [234, 103] width 117 height 139
click at [202, 144] on div "Comisión" at bounding box center [235, 139] width 100 height 26
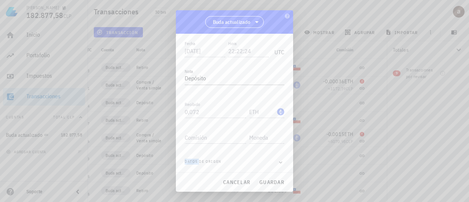
click at [202, 144] on div "Comisión" at bounding box center [235, 139] width 100 height 26
click at [232, 78] on textarea "Depósito" at bounding box center [235, 79] width 100 height 12
click at [279, 161] on icon "button" at bounding box center [280, 162] width 3 height 2
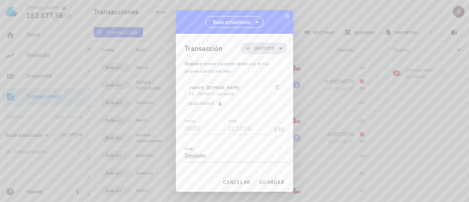
click at [244, 50] on icon at bounding box center [248, 48] width 9 height 9
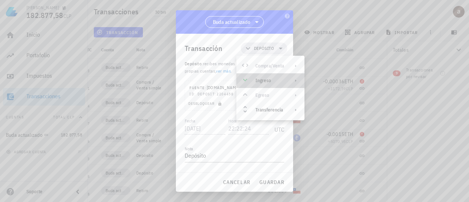
click at [292, 81] on div at bounding box center [294, 81] width 9 height 6
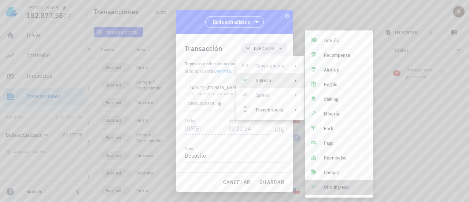
click at [333, 186] on div "Otro ingreso" at bounding box center [346, 187] width 44 height 6
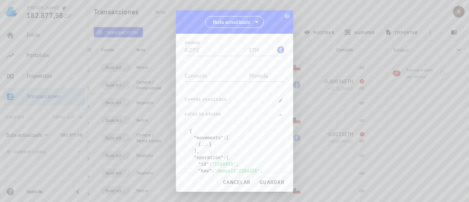
scroll to position [140, 0]
click at [279, 99] on icon "button" at bounding box center [281, 100] width 4 height 4
click at [215, 115] on div "Costo de adquisición" at bounding box center [215, 116] width 60 height 12
click at [214, 107] on input "Costo de adquisición" at bounding box center [215, 105] width 60 height 12
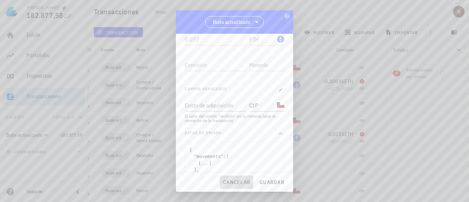
click at [241, 181] on span "cancelar" at bounding box center [236, 182] width 27 height 7
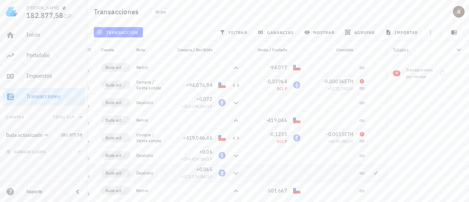
scroll to position [0, 0]
drag, startPoint x: 181, startPoint y: 106, endPoint x: 204, endPoint y: 108, distance: 22.8
click at [204, 108] on span "≈ 252.245,66 CLP" at bounding box center [196, 105] width 31 height 5
copy span "252.245,66"
click at [375, 104] on icon "button" at bounding box center [376, 102] width 3 height 3
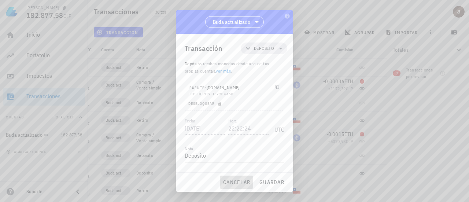
click at [239, 182] on span "cancelar" at bounding box center [236, 182] width 27 height 7
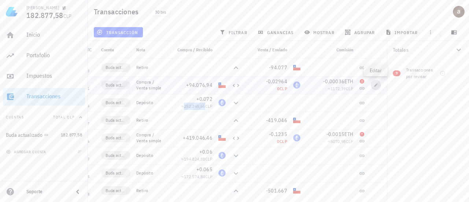
click at [375, 85] on icon "button" at bounding box center [376, 85] width 4 height 4
type input "[DATE]"
type input "18:29:11"
type textarea "Compra / Venta simple"
type input "94.076,94"
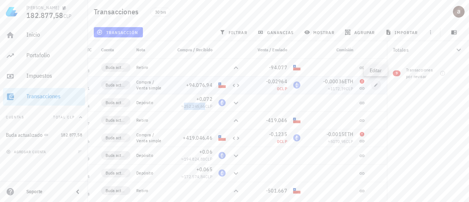
type input "CLP"
type input "0,02964"
type input "ETH"
type input "0,00036"
type input "ETH"
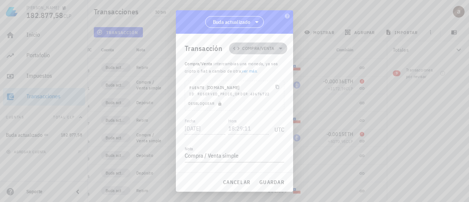
click at [276, 49] on icon at bounding box center [280, 48] width 9 height 9
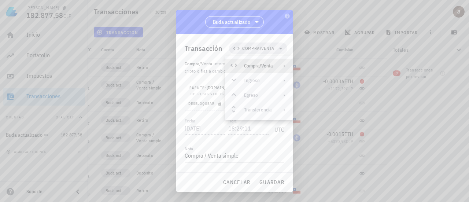
click at [276, 62] on div "Compra/Venta" at bounding box center [259, 66] width 68 height 15
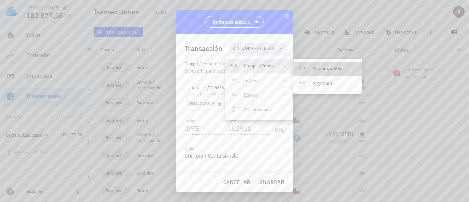
click at [321, 69] on div "Compra/Venta" at bounding box center [335, 69] width 44 height 6
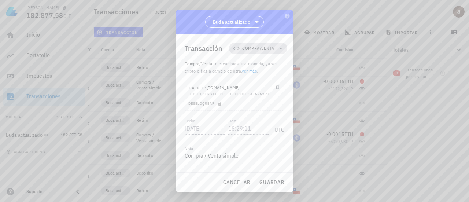
click at [268, 43] on span "Compra/Venta" at bounding box center [257, 49] width 49 height 12
click at [272, 32] on div "Buda actualizado" at bounding box center [234, 21] width 117 height 23
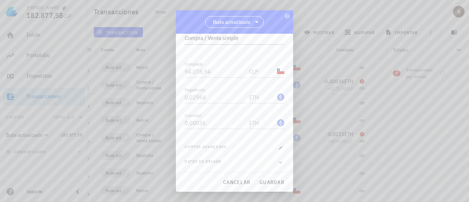
scroll to position [118, 0]
click at [240, 180] on span "cancelar" at bounding box center [236, 182] width 27 height 7
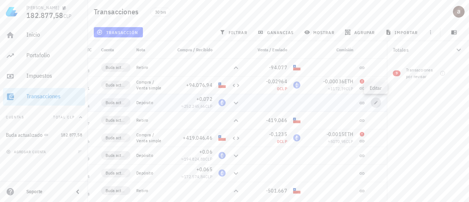
click at [373, 104] on span "button" at bounding box center [376, 102] width 10 height 4
type input "[DATE]"
type input "22:22:24"
type textarea "Depósito"
type input "0,072"
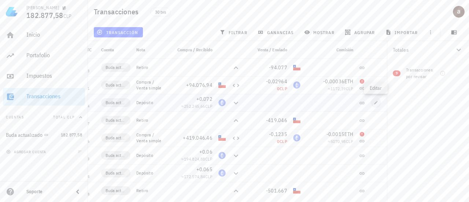
type input "ETH"
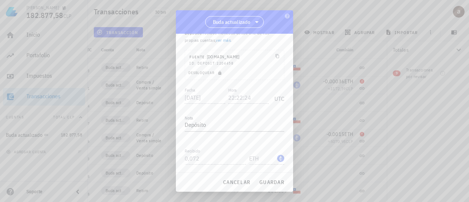
scroll to position [0, 0]
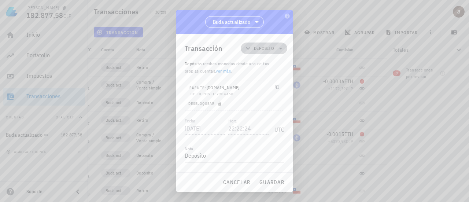
click at [265, 49] on span "Depósito" at bounding box center [264, 48] width 20 height 7
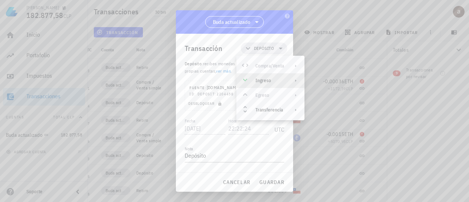
click at [269, 80] on div "Ingreso" at bounding box center [269, 81] width 29 height 6
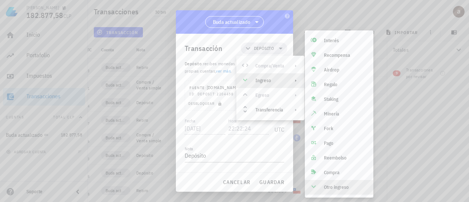
click at [327, 187] on div "Otro ingreso" at bounding box center [346, 187] width 44 height 6
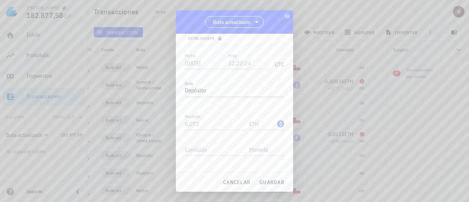
scroll to position [92, 0]
click at [279, 148] on icon "button" at bounding box center [281, 147] width 4 height 4
click at [210, 133] on input "Costo de adquisición" at bounding box center [215, 134] width 60 height 12
paste input "252245,66"
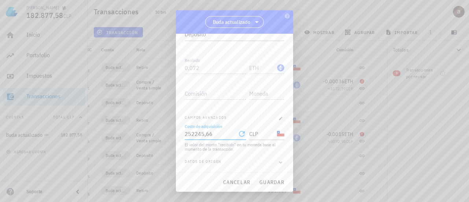
type input "252.245,66"
click at [222, 143] on div "El valor del monto "recibido" en tu moneda base al momento de la transacción." at bounding box center [235, 147] width 100 height 9
click at [268, 183] on span "guardar" at bounding box center [271, 182] width 25 height 7
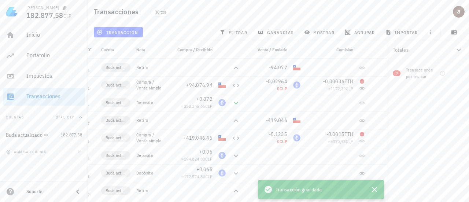
scroll to position [0, 0]
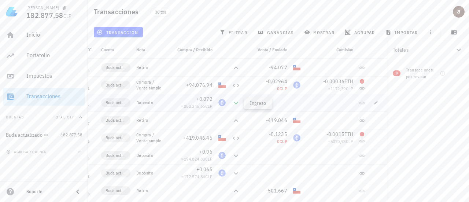
click at [237, 102] on icon at bounding box center [236, 103] width 9 height 9
click at [223, 104] on div "ETH-icon" at bounding box center [221, 102] width 7 height 7
click at [195, 104] on span "252.245,66" at bounding box center [194, 105] width 21 height 5
click at [374, 104] on icon "button" at bounding box center [376, 102] width 4 height 4
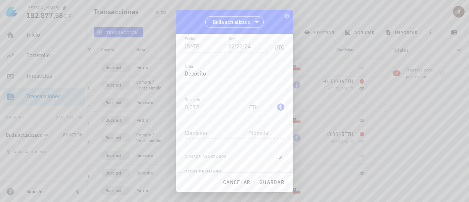
scroll to position [92, 0]
click at [242, 182] on span "cancelar" at bounding box center [236, 182] width 27 height 7
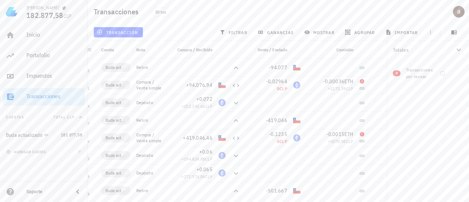
click at [398, 113] on div "Totales 0,042 ETH 182.874,4 CLP 0,002569 USDC 2,48 CLP 0,7 CLP 0 BTC 0 CLP 1 To…" at bounding box center [428, 121] width 82 height 161
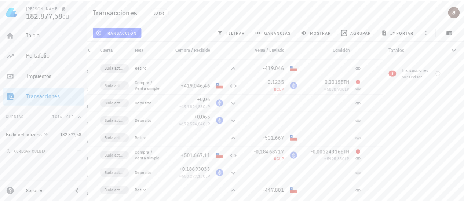
scroll to position [0, 0]
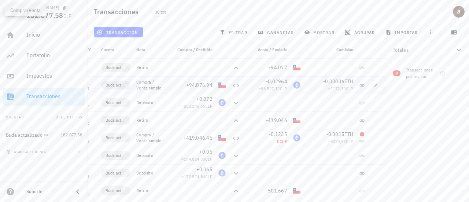
click at [234, 85] on icon at bounding box center [236, 85] width 7 height 3
click at [236, 103] on icon at bounding box center [236, 103] width 4 height 3
click at [235, 67] on icon at bounding box center [236, 67] width 9 height 9
click at [237, 103] on icon at bounding box center [236, 103] width 9 height 9
click at [235, 102] on icon at bounding box center [236, 103] width 9 height 9
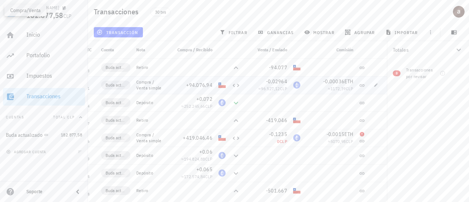
click at [240, 85] on icon at bounding box center [236, 85] width 9 height 9
click at [238, 85] on icon at bounding box center [236, 85] width 7 height 3
click at [200, 108] on span "252.245,66" at bounding box center [194, 105] width 21 height 5
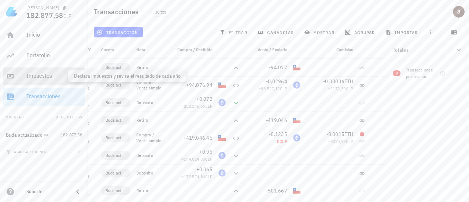
click at [51, 77] on div "Impuestos" at bounding box center [54, 75] width 56 height 7
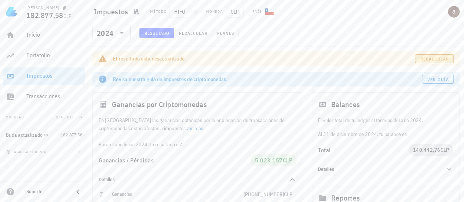
click at [433, 59] on span "Recalcular" at bounding box center [434, 58] width 29 height 5
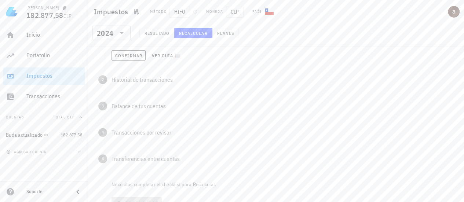
scroll to position [80, 0]
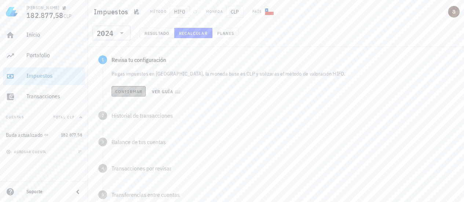
click at [134, 92] on span "Confirmar" at bounding box center [128, 91] width 27 height 5
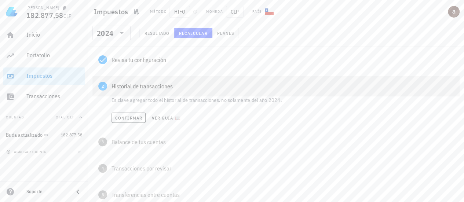
click at [136, 83] on div "Historial de transacciones" at bounding box center [282, 86] width 342 height 6
click at [131, 119] on span "Confirmar" at bounding box center [128, 117] width 27 height 5
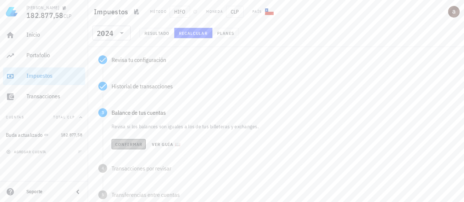
click at [131, 142] on span "Confirmar" at bounding box center [128, 143] width 27 height 5
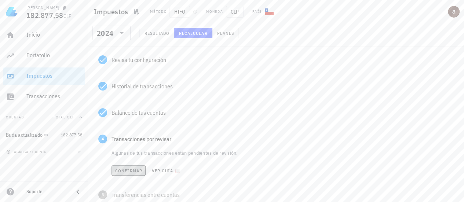
click at [133, 171] on span "Confirmar" at bounding box center [128, 170] width 27 height 5
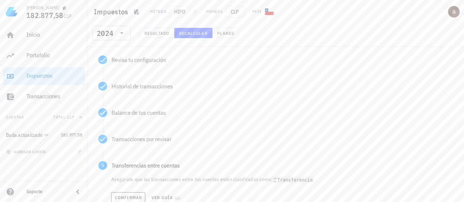
scroll to position [144, 0]
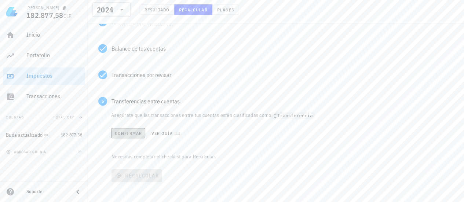
click at [131, 134] on span "Confirmar" at bounding box center [127, 132] width 27 height 5
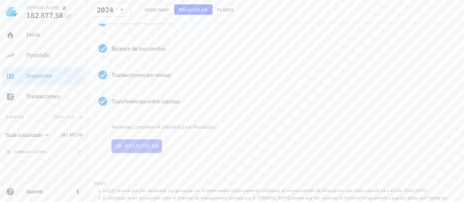
click at [132, 143] on span "Recalcular" at bounding box center [136, 146] width 44 height 7
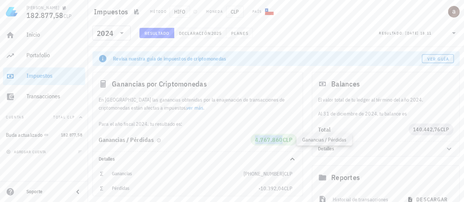
click at [273, 140] on span "4.767.860" at bounding box center [269, 139] width 28 height 7
click at [256, 139] on span "4.767.860" at bounding box center [269, 139] width 28 height 7
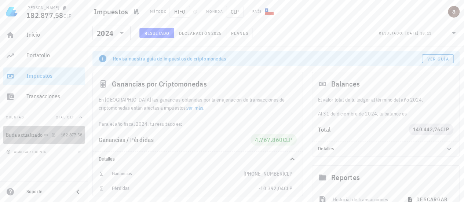
click at [42, 136] on div "Buda actualizado" at bounding box center [24, 135] width 37 height 6
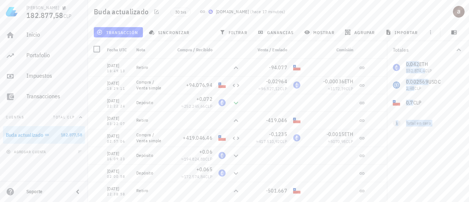
drag, startPoint x: 387, startPoint y: 72, endPoint x: 386, endPoint y: 46, distance: 26.0
click at [386, 46] on div "Buda actualizado 30 txs [DOMAIN_NAME] ( hace 17 minutos ) transacción sincroniz…" at bounding box center [234, 98] width 469 height 196
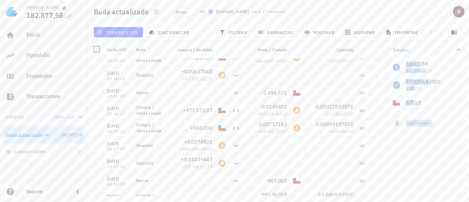
scroll to position [224, 0]
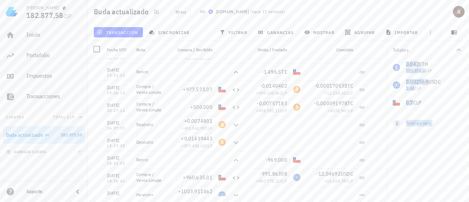
click at [394, 148] on div "Totales 0,042 ETH 182.874,4 CLP 0,002569 USDC 2,48 CLP 0,7 CLP 0 BTC 0 CLP 1 To…" at bounding box center [428, 121] width 82 height 161
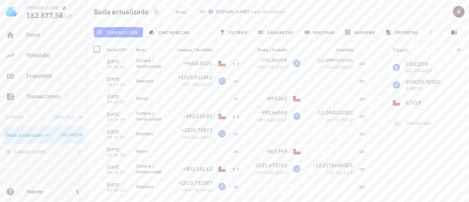
scroll to position [279, 0]
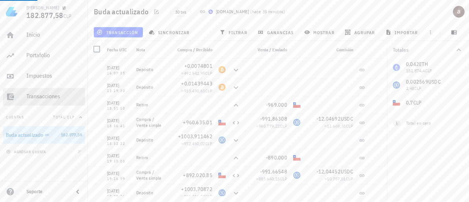
click at [57, 90] on div "Transacciones" at bounding box center [54, 96] width 56 height 16
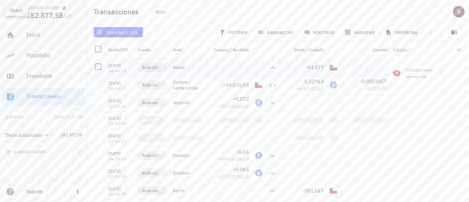
click at [271, 67] on icon at bounding box center [272, 67] width 9 height 9
click at [272, 103] on icon at bounding box center [272, 103] width 4 height 3
click at [98, 155] on div at bounding box center [98, 154] width 12 height 12
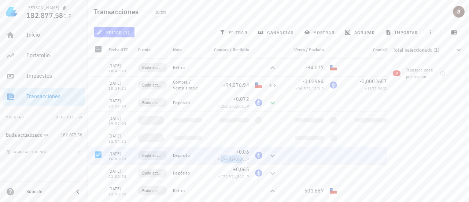
click at [118, 31] on span "editar (1)" at bounding box center [114, 32] width 32 height 6
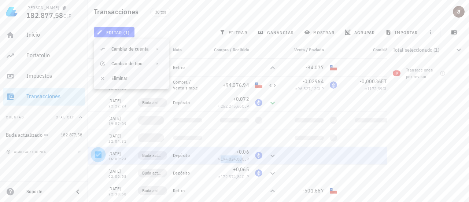
click at [98, 154] on div at bounding box center [98, 154] width 12 height 12
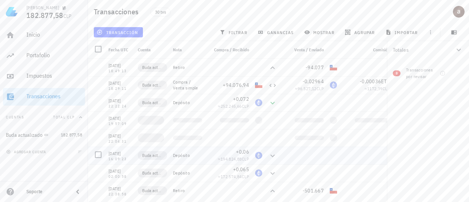
click at [243, 160] on span "CLP" at bounding box center [245, 158] width 7 height 5
drag, startPoint x: 217, startPoint y: 158, endPoint x: 242, endPoint y: 162, distance: 24.9
click at [242, 162] on div "≈ 194.824,88 CLP" at bounding box center [228, 158] width 41 height 7
copy span "194.824,88"
click at [240, 151] on span "+0,06" at bounding box center [242, 151] width 13 height 7
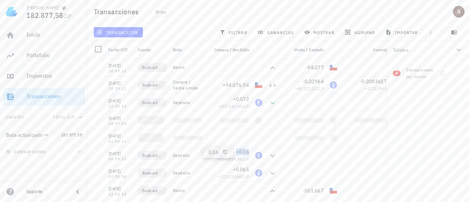
scroll to position [0, 37]
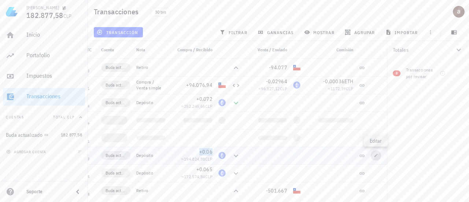
click at [373, 156] on span "button" at bounding box center [376, 155] width 10 height 4
type input "[DATE]"
type input "16:09:23"
type input "0,06"
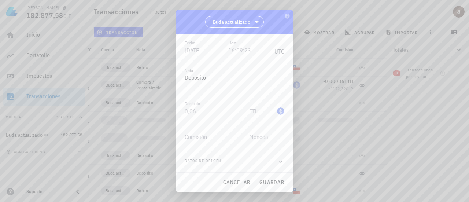
scroll to position [78, 0]
click at [213, 80] on textarea "Depósito" at bounding box center [235, 79] width 100 height 12
click at [251, 25] on span "Buda actualizado" at bounding box center [234, 21] width 49 height 11
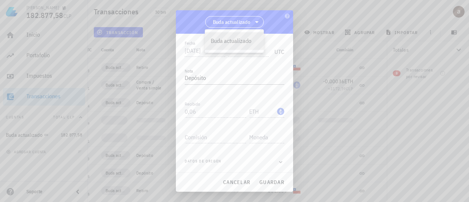
click at [271, 26] on div "Buda actualizado" at bounding box center [234, 21] width 117 height 23
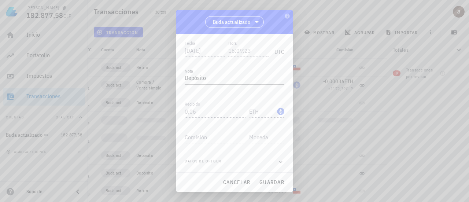
scroll to position [3, 0]
click at [258, 48] on span "Depósito" at bounding box center [264, 45] width 38 height 12
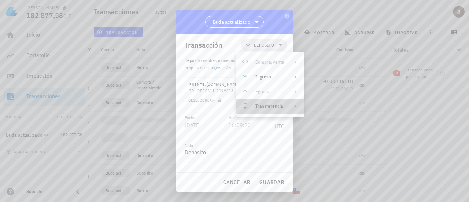
click at [273, 103] on div "Transferencia" at bounding box center [269, 106] width 29 height 6
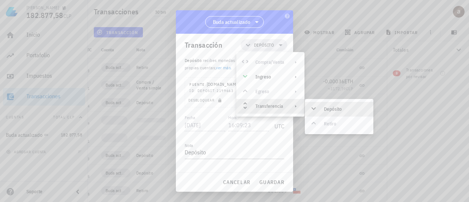
click at [325, 126] on div "Depósito Retiro" at bounding box center [339, 116] width 69 height 29
click at [330, 111] on div "Depósito" at bounding box center [346, 109] width 44 height 6
click at [320, 122] on div "Depósito Retiro" at bounding box center [339, 116] width 69 height 29
click at [324, 107] on div "Depósito" at bounding box center [339, 109] width 69 height 15
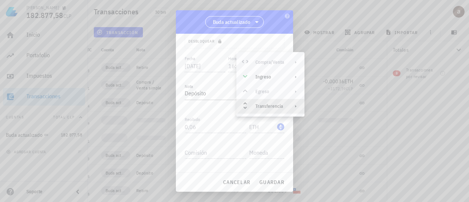
scroll to position [77, 0]
click at [277, 164] on icon "button" at bounding box center [280, 162] width 7 height 9
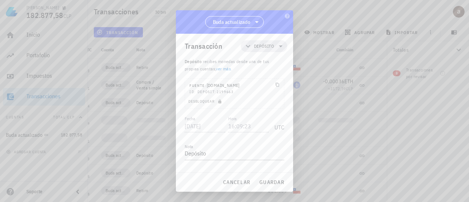
scroll to position [0, 0]
click at [276, 49] on icon at bounding box center [280, 48] width 9 height 9
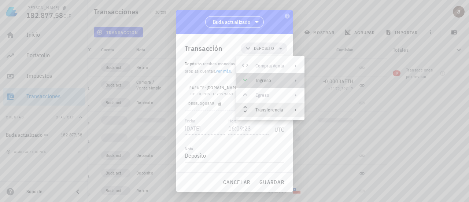
click at [273, 78] on div "Ingreso" at bounding box center [269, 81] width 29 height 6
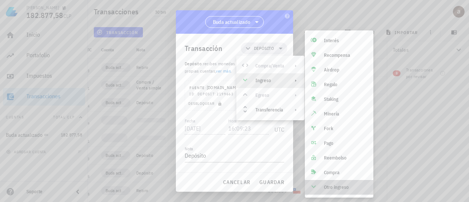
click at [333, 187] on div "Otro ingreso" at bounding box center [346, 187] width 44 height 6
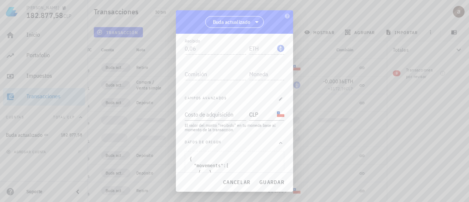
scroll to position [139, 0]
click at [219, 116] on input "Costo de adquisición" at bounding box center [215, 117] width 60 height 12
paste input "194824,88"
type input "194.824,88"
click at [225, 132] on div "El valor del monto "recibido" en tu moneda base al momento de la transacción." at bounding box center [235, 129] width 100 height 9
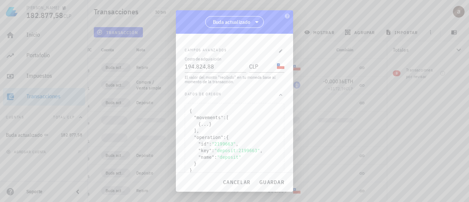
scroll to position [201, 0]
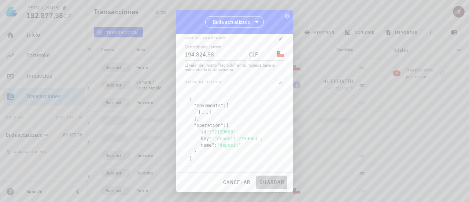
click at [269, 182] on span "guardar" at bounding box center [271, 182] width 25 height 7
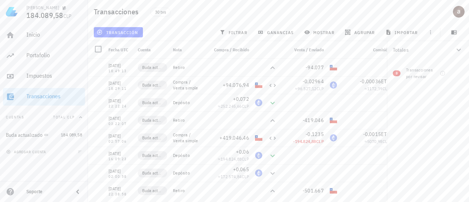
scroll to position [0, 37]
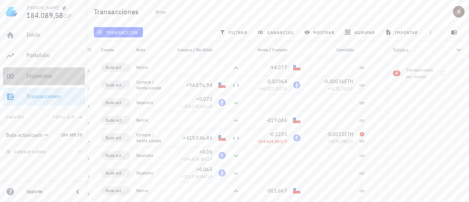
click at [50, 75] on div "Impuestos" at bounding box center [54, 75] width 56 height 7
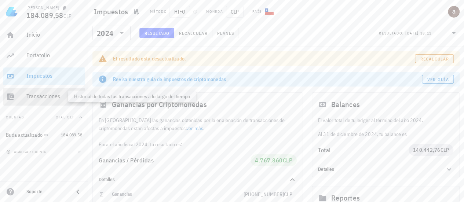
click at [45, 95] on div "Transacciones" at bounding box center [54, 96] width 56 height 7
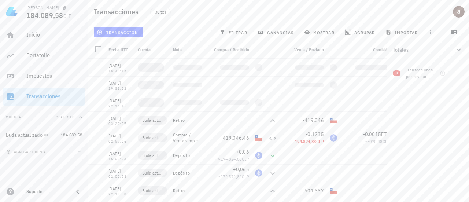
scroll to position [0, 37]
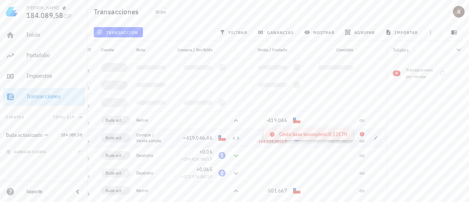
click at [363, 133] on icon at bounding box center [362, 134] width 4 height 4
click at [235, 142] on icon at bounding box center [236, 138] width 9 height 9
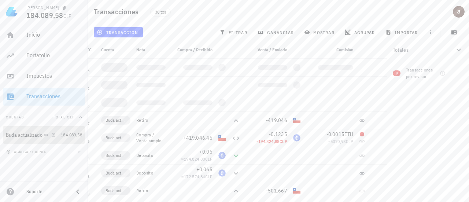
click at [33, 134] on div "Buda actualizado" at bounding box center [24, 135] width 37 height 6
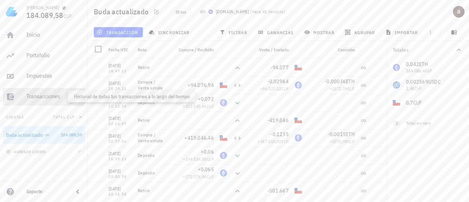
click at [47, 96] on div "Transacciones" at bounding box center [54, 96] width 56 height 7
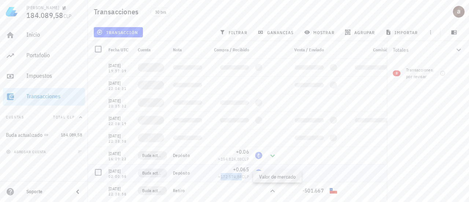
click at [232, 176] on span "172.574,84" at bounding box center [231, 176] width 21 height 5
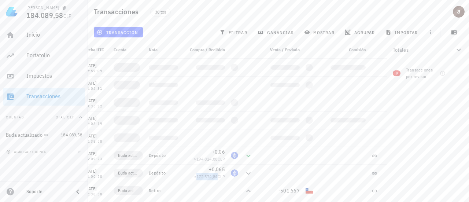
scroll to position [0, 37]
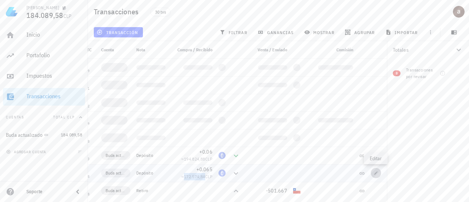
click at [375, 173] on icon "button" at bounding box center [376, 173] width 4 height 4
type input "[DATE]"
type input "02:00:58"
type input "0,065"
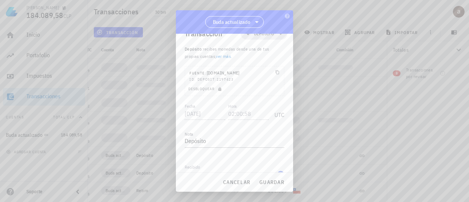
scroll to position [0, 0]
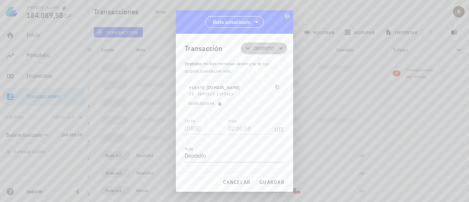
click at [276, 47] on icon at bounding box center [280, 48] width 9 height 9
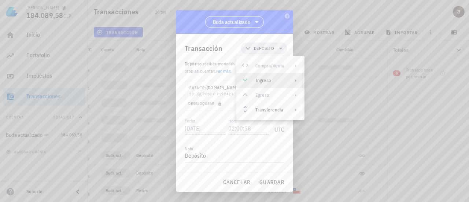
click at [276, 78] on div "Ingreso" at bounding box center [269, 81] width 29 height 6
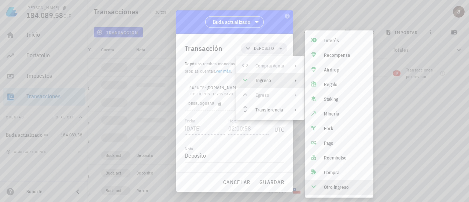
click at [340, 188] on div "Otro ingreso" at bounding box center [346, 187] width 44 height 6
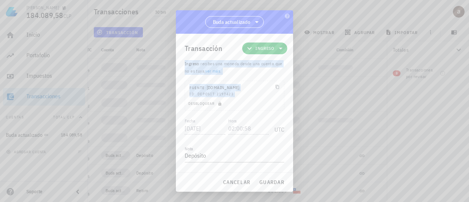
drag, startPoint x: 288, startPoint y: 56, endPoint x: 288, endPoint y: 108, distance: 52.0
click at [288, 108] on div "Transacción Ingreso Ingreso : recibes una moneda desde una cuenta que no es tuy…" at bounding box center [234, 103] width 117 height 139
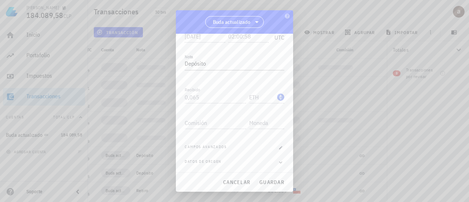
scroll to position [92, 0]
click at [279, 145] on icon "button" at bounding box center [281, 147] width 4 height 4
click at [209, 160] on div "Costo de adquisición" at bounding box center [215, 163] width 60 height 12
paste input "172574,84"
type input "172.574,84"
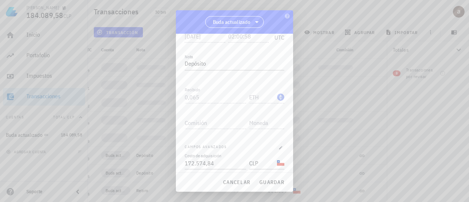
click at [251, 141] on div "Fecha [DATE] Hora 02:00:58 UTC Nota Depósito Recibido 0,065 ETH Enviado Comisió…" at bounding box center [235, 114] width 100 height 178
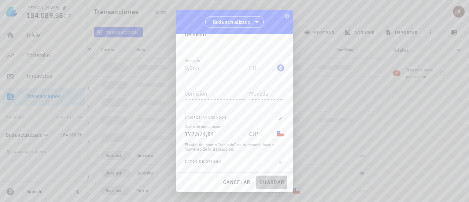
click at [262, 182] on span "guardar" at bounding box center [271, 182] width 25 height 7
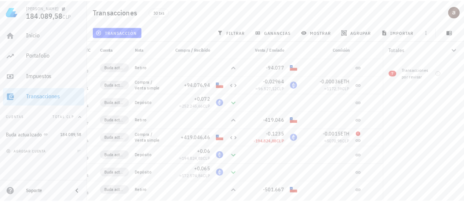
scroll to position [0, 16]
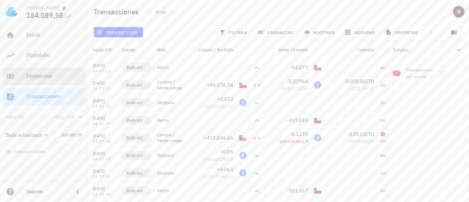
click at [46, 77] on div "Impuestos" at bounding box center [54, 75] width 56 height 7
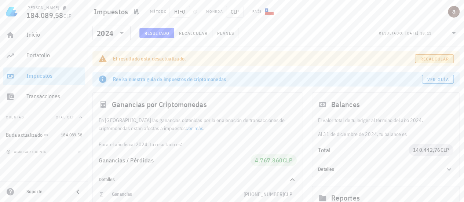
click at [426, 57] on span "Recalcular" at bounding box center [434, 58] width 29 height 5
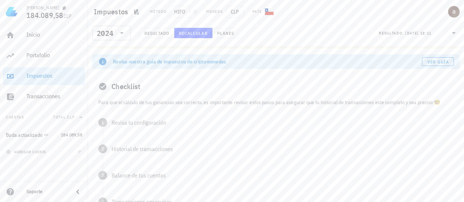
scroll to position [31, 0]
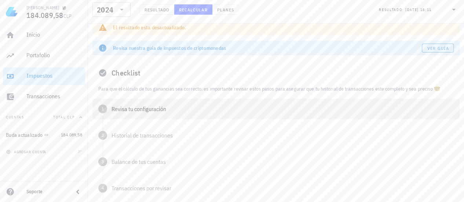
click at [148, 115] on div "1 Revisa tu configuración" at bounding box center [275, 109] width 367 height 21
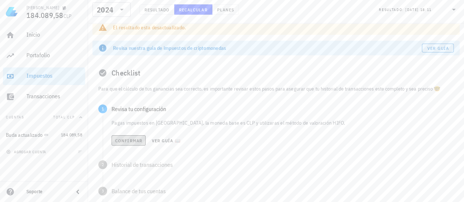
click at [130, 140] on span "Confirmar" at bounding box center [128, 140] width 27 height 5
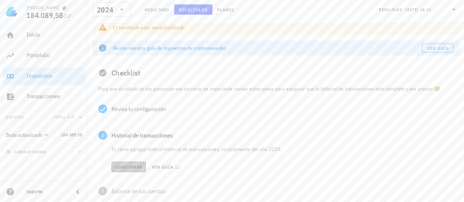
click at [126, 166] on span "Confirmar" at bounding box center [128, 166] width 27 height 5
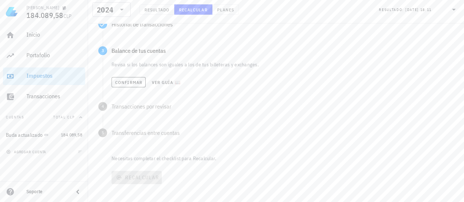
scroll to position [167, 0]
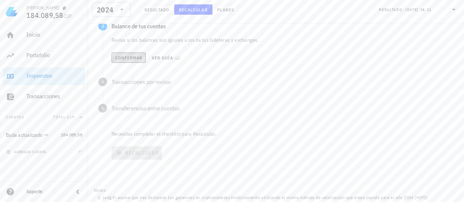
click at [130, 55] on span "Confirmar" at bounding box center [128, 57] width 27 height 5
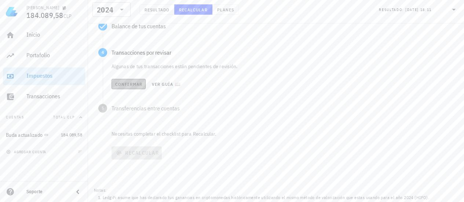
click at [131, 81] on span "Confirmar" at bounding box center [128, 83] width 27 height 5
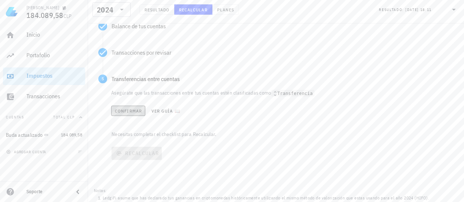
click at [133, 110] on span "Confirmar" at bounding box center [127, 110] width 27 height 5
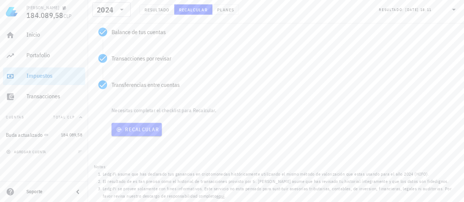
scroll to position [161, 0]
click at [139, 133] on button "Recalcular" at bounding box center [136, 129] width 50 height 13
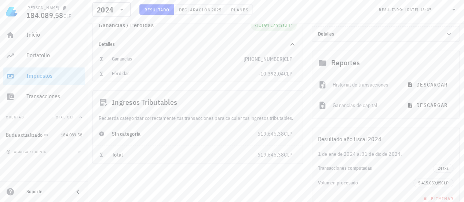
scroll to position [104, 0]
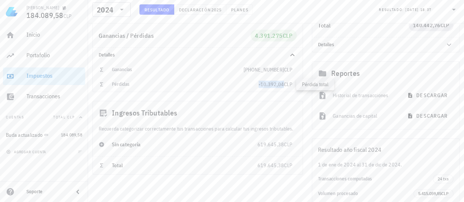
click at [270, 84] on span "-10.392,04" at bounding box center [270, 84] width 25 height 7
click at [274, 145] on span "619.645,38" at bounding box center [270, 144] width 27 height 7
click at [293, 145] on div "Sin categoría 619.645,38 CLP" at bounding box center [198, 145] width 210 height 18
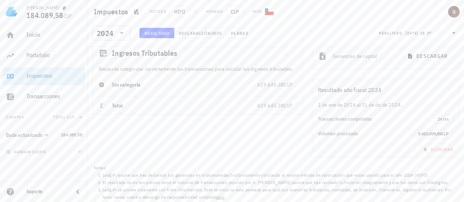
scroll to position [97, 0]
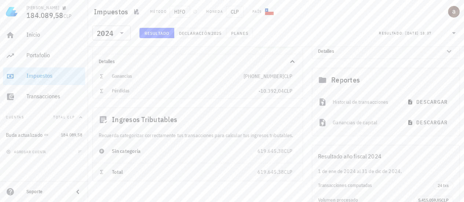
click at [104, 150] on icon at bounding box center [102, 151] width 6 height 6
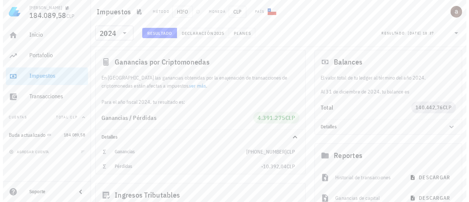
scroll to position [0, 0]
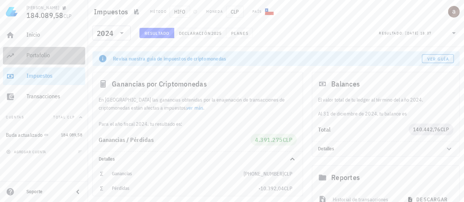
click at [34, 55] on div "Portafolio" at bounding box center [54, 55] width 56 height 7
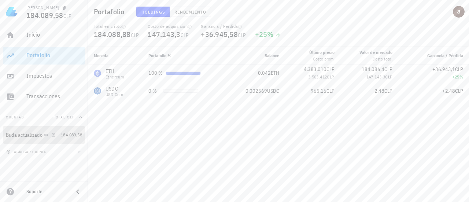
click at [36, 140] on div "Buda actualizado" at bounding box center [32, 135] width 52 height 16
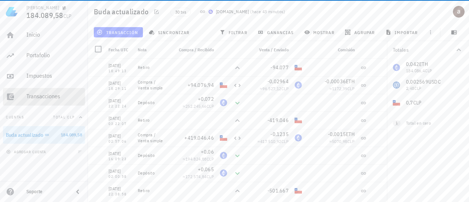
click at [53, 97] on div "Transacciones" at bounding box center [54, 96] width 56 height 7
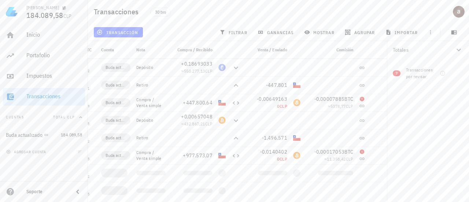
scroll to position [156, 0]
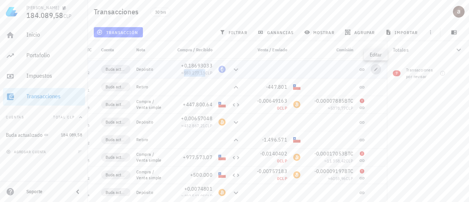
click at [375, 70] on icon "button" at bounding box center [376, 68] width 3 height 3
type input "[DATE]"
type input "20:35:32"
type input "0,186930334"
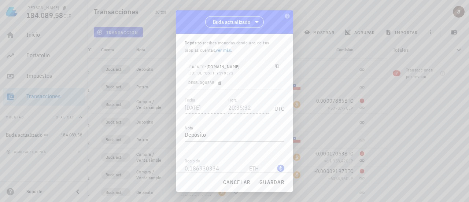
scroll to position [0, 0]
click at [265, 48] on span "Depósito" at bounding box center [264, 48] width 20 height 7
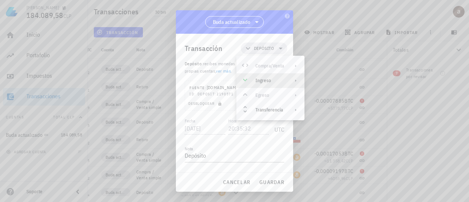
click at [272, 82] on div "Ingreso" at bounding box center [269, 81] width 29 height 6
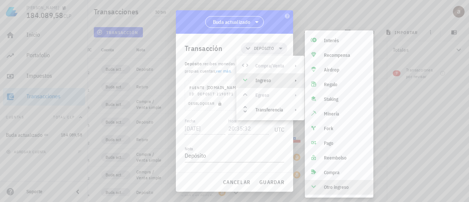
click at [339, 188] on div "Otro ingreso" at bounding box center [346, 187] width 44 height 6
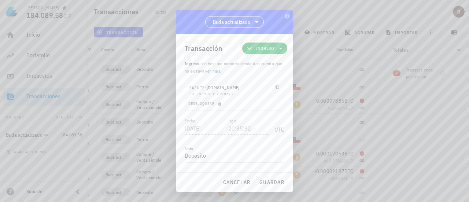
scroll to position [92, 0]
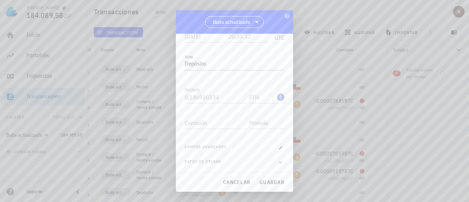
click at [218, 145] on span "Campos avanzados" at bounding box center [206, 147] width 42 height 7
click at [277, 149] on button "button" at bounding box center [280, 147] width 7 height 7
click at [209, 162] on div "Costo de adquisición" at bounding box center [215, 163] width 60 height 12
paste input "550277,13"
type input "550.277,13"
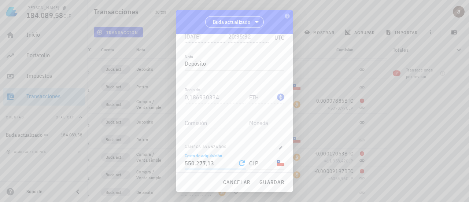
click at [235, 140] on div "Fecha [DATE] Hora 20:35:32 UTC Nota Depósito Recibido 0,186930334 ETH Enviado C…" at bounding box center [235, 114] width 100 height 178
click at [269, 182] on span "guardar" at bounding box center [271, 182] width 25 height 7
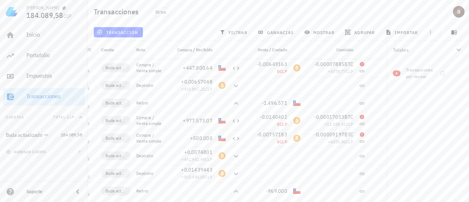
scroll to position [195, 0]
copy span "432.867,21"
click at [210, 96] on div at bounding box center [192, 101] width 47 height 18
click at [233, 84] on icon at bounding box center [236, 84] width 9 height 9
click at [375, 82] on icon "button" at bounding box center [376, 83] width 4 height 4
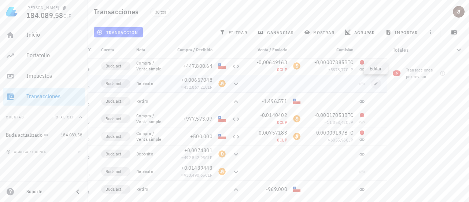
type input "[DATE]"
type input "22:26:15"
type input "0,00657048"
type input "BTC"
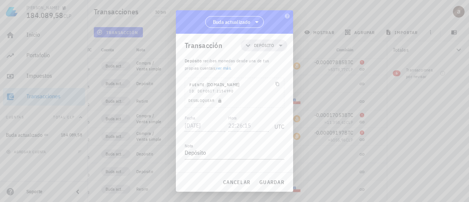
scroll to position [3, 0]
click at [271, 47] on span "Depósito" at bounding box center [264, 45] width 38 height 12
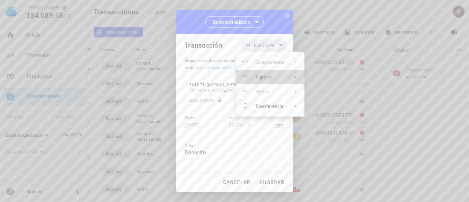
click at [276, 77] on div "Ingreso" at bounding box center [269, 77] width 29 height 6
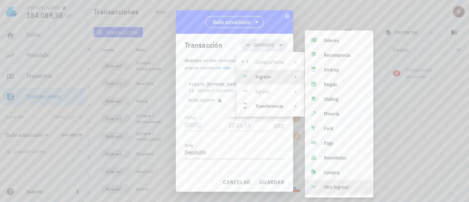
click at [340, 193] on div "Otro ingreso" at bounding box center [339, 187] width 69 height 15
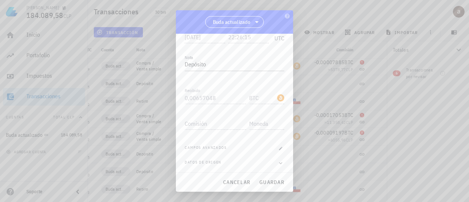
scroll to position [92, 0]
click at [279, 147] on icon "button" at bounding box center [280, 147] width 3 height 3
click at [209, 163] on input "Costo de adquisición" at bounding box center [215, 163] width 60 height 12
paste input "432867,21"
type input "432.867,21"
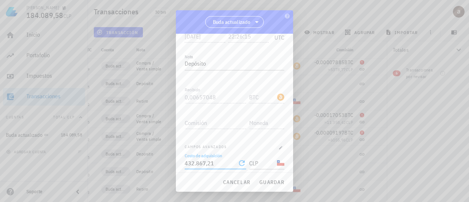
click at [243, 137] on div "Fecha [DATE] Hora 22:26:15 UTC Nota Depósito Recibido 0,00657048 BTC Enviado Co…" at bounding box center [235, 114] width 100 height 178
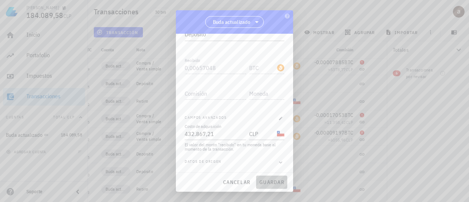
click at [270, 182] on span "guardar" at bounding box center [271, 182] width 25 height 7
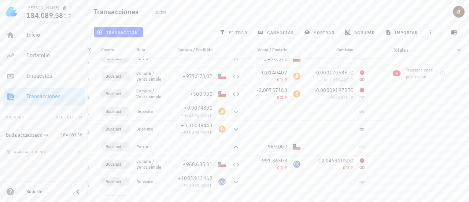
scroll to position [182, 0]
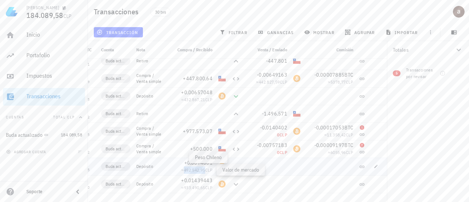
drag, startPoint x: 181, startPoint y: 170, endPoint x: 204, endPoint y: 170, distance: 23.5
click at [204, 170] on span "≈ 492.542,95 CLP" at bounding box center [196, 169] width 31 height 5
copy span "492.542,95"
click at [376, 168] on icon "button" at bounding box center [376, 166] width 4 height 4
type input "[DATE]"
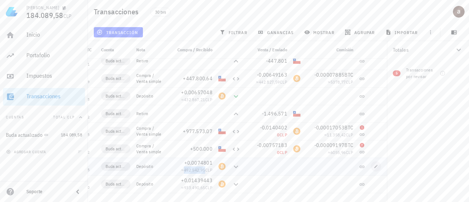
type input "16:07:35"
type input "0,0074801"
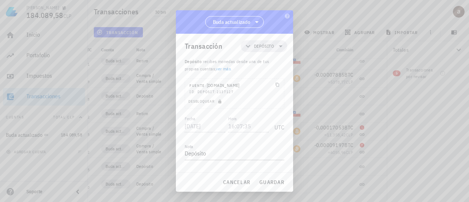
scroll to position [0, 0]
click at [276, 52] on icon at bounding box center [280, 48] width 9 height 9
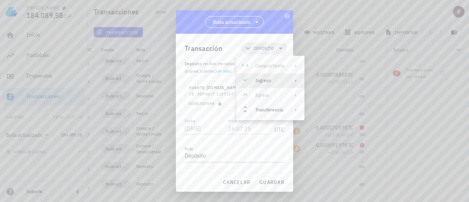
click at [276, 78] on div "Ingreso" at bounding box center [269, 81] width 29 height 6
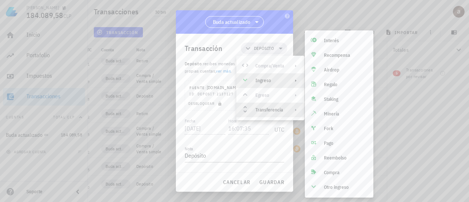
click at [272, 110] on div "Transferencia" at bounding box center [269, 110] width 29 height 6
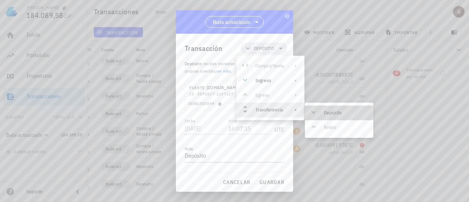
click at [327, 119] on div "Depósito" at bounding box center [339, 113] width 69 height 15
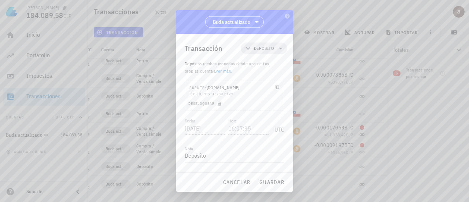
click at [224, 71] on link "ver más" at bounding box center [223, 70] width 15 height 5
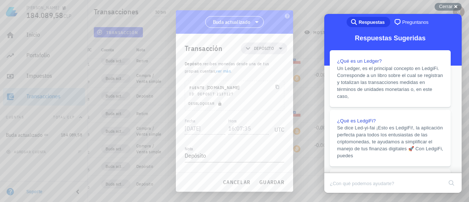
scroll to position [39, 0]
click at [464, 63] on div at bounding box center [234, 101] width 469 height 202
drag, startPoint x: 458, startPoint y: 54, endPoint x: 786, endPoint y: 78, distance: 328.9
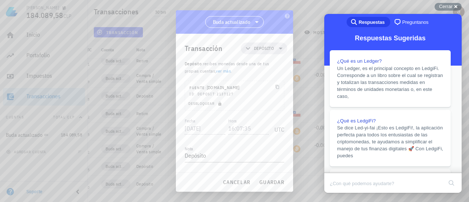
drag, startPoint x: 457, startPoint y: 59, endPoint x: 791, endPoint y: 89, distance: 335.2
click at [276, 51] on icon at bounding box center [280, 48] width 9 height 9
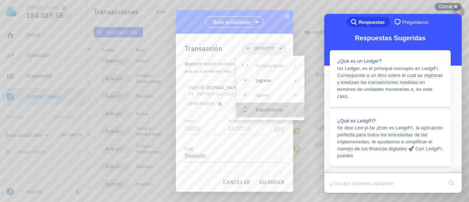
click at [282, 108] on div "Transferencia" at bounding box center [269, 110] width 29 height 6
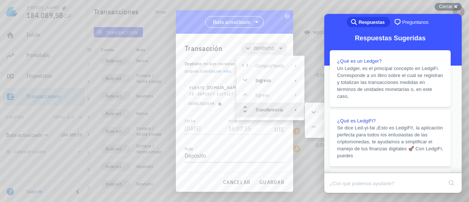
click at [338, 193] on button "Close" at bounding box center [331, 198] width 13 height 10
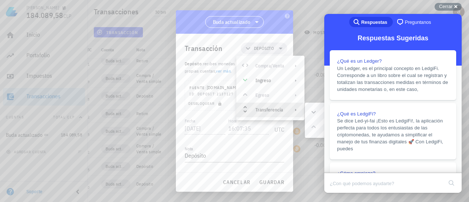
click at [446, 11] on div at bounding box center [234, 101] width 469 height 202
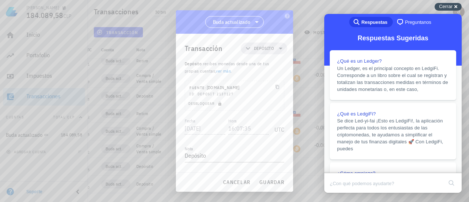
click at [458, 6] on div "Cerrar cross-small" at bounding box center [448, 7] width 27 height 8
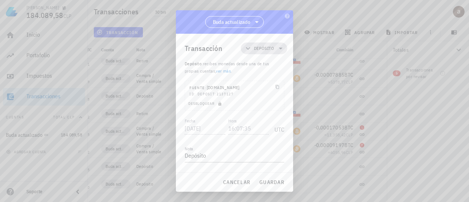
click at [263, 48] on span "Depósito" at bounding box center [264, 48] width 20 height 7
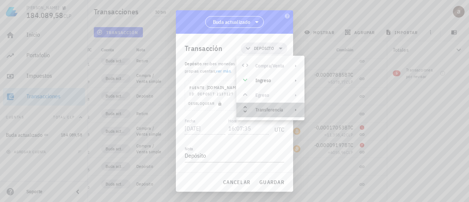
click at [289, 107] on div "Transferencia" at bounding box center [270, 110] width 68 height 15
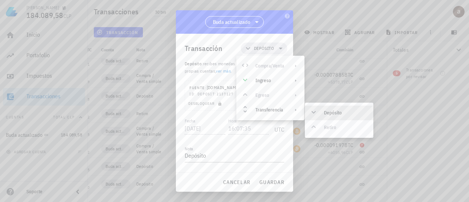
click at [332, 114] on div "Depósito" at bounding box center [346, 113] width 44 height 6
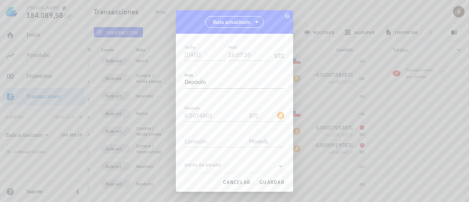
scroll to position [77, 0]
click at [277, 160] on icon "button" at bounding box center [280, 162] width 7 height 9
click at [230, 107] on div ""movements" : [" at bounding box center [234, 105] width 90 height 7
click at [229, 106] on div ""movements" : [" at bounding box center [234, 105] width 90 height 7
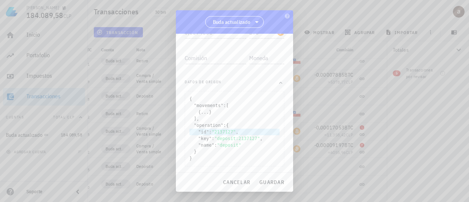
click at [231, 130] on span ""2137127"" at bounding box center [224, 131] width 24 height 5
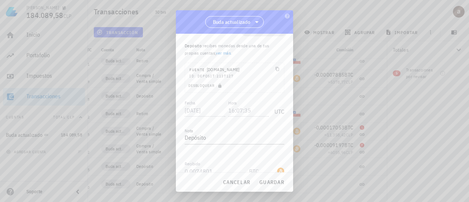
scroll to position [0, 0]
click at [215, 157] on textarea "Depósito" at bounding box center [235, 156] width 100 height 12
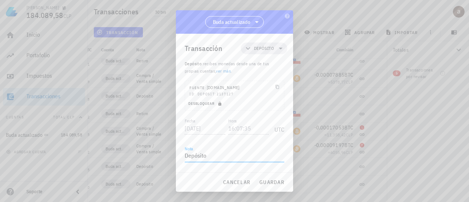
click at [221, 104] on icon "button" at bounding box center [219, 104] width 3 height 4
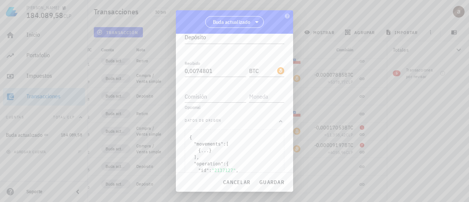
scroll to position [119, 0]
click at [197, 94] on div "Comisión" at bounding box center [216, 95] width 62 height 12
click at [257, 92] on input "text" at bounding box center [266, 95] width 34 height 12
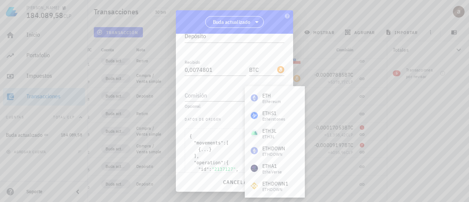
scroll to position [0, 0]
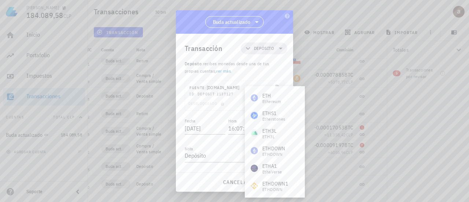
click at [281, 62] on div "Transacción Depósito" at bounding box center [236, 48] width 103 height 29
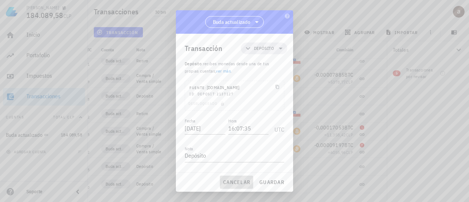
click at [233, 178] on button "cancelar" at bounding box center [236, 182] width 33 height 13
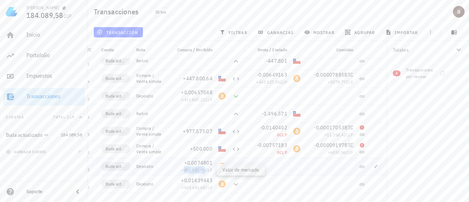
drag, startPoint x: 204, startPoint y: 170, endPoint x: 182, endPoint y: 169, distance: 21.3
click at [182, 169] on span "≈ 492.542,95 CLP" at bounding box center [196, 169] width 31 height 5
copy span "492.542,95"
click at [376, 165] on icon "button" at bounding box center [376, 166] width 4 height 4
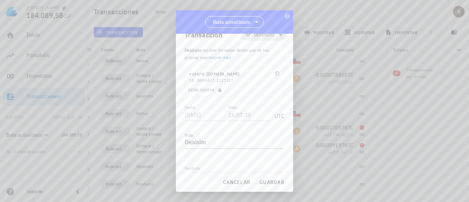
scroll to position [25, 0]
click at [220, 79] on icon "button" at bounding box center [219, 79] width 3 height 4
click at [214, 109] on input "0,0074801" at bounding box center [216, 112] width 62 height 12
click at [262, 139] on input "text" at bounding box center [266, 138] width 34 height 12
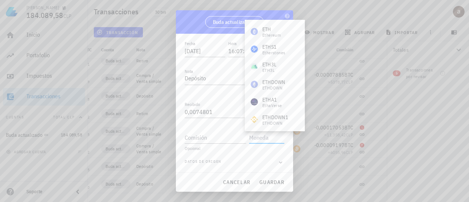
click at [285, 150] on div "Transacción Depósito Depósito : recibes monedas desde una de tus propias cuenta…" at bounding box center [234, 103] width 117 height 139
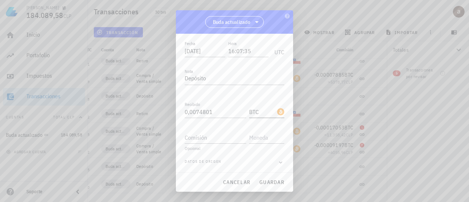
click at [261, 113] on input "BTC" at bounding box center [262, 112] width 26 height 12
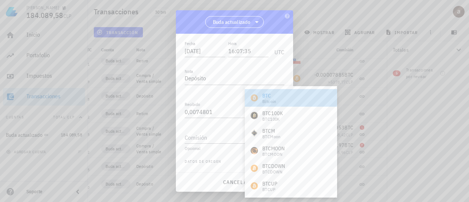
click at [269, 102] on div "Bitcoin" at bounding box center [269, 101] width 14 height 4
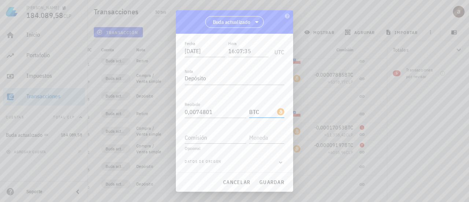
click at [256, 112] on input "BTC" at bounding box center [262, 112] width 26 height 12
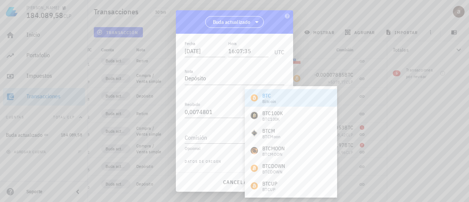
click at [181, 124] on div "Transacción Depósito Depósito : recibes monedas desde una de tus propias cuenta…" at bounding box center [234, 103] width 117 height 139
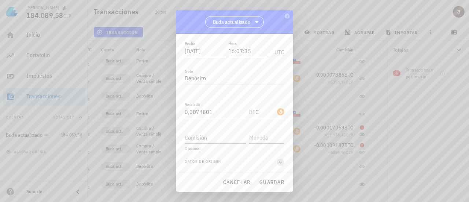
click at [277, 162] on icon "button" at bounding box center [280, 162] width 7 height 9
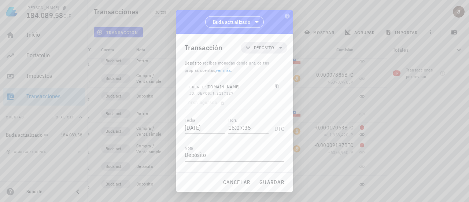
scroll to position [0, 0]
click at [259, 51] on span "Depósito" at bounding box center [264, 48] width 20 height 7
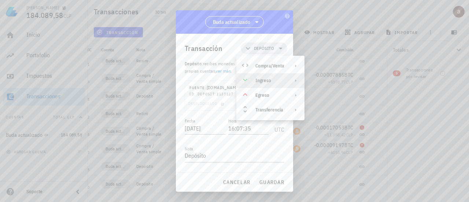
click at [269, 81] on div "Ingreso" at bounding box center [269, 81] width 29 height 6
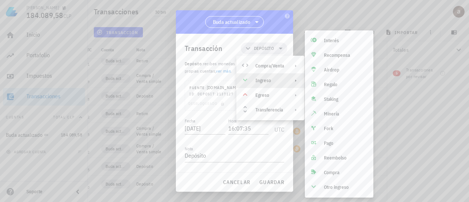
click at [276, 38] on div "Transacción Depósito" at bounding box center [236, 48] width 103 height 29
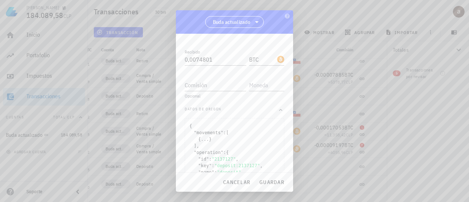
scroll to position [157, 0]
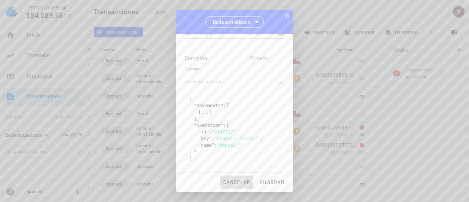
click at [241, 180] on span "cancelar" at bounding box center [236, 182] width 27 height 7
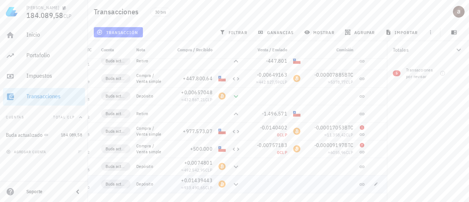
scroll to position [82, 0]
click at [375, 149] on icon "button" at bounding box center [376, 148] width 3 height 3
type input "20:27:12"
type textarea "Compra / Venta simple"
type input "500.000"
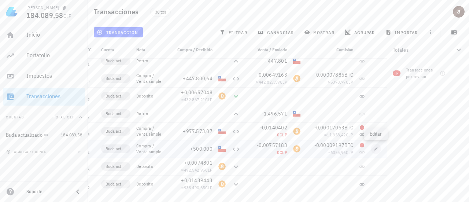
type input "CLP"
type input "0,00757183"
type input "BTC"
type input "0,00009197"
type input "BTC"
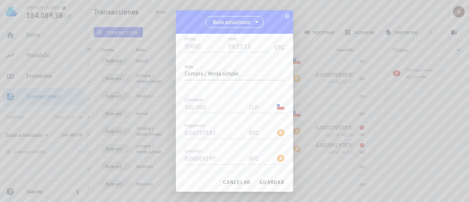
scroll to position [118, 0]
click at [279, 148] on icon "button" at bounding box center [280, 147] width 3 height 3
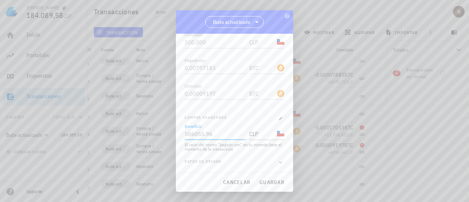
click at [215, 134] on input "Beneficio" at bounding box center [215, 134] width 60 height 12
click at [225, 147] on div "El valor del monto "pagado con" en tu moneda base al momento de la transacción." at bounding box center [235, 147] width 100 height 9
click at [224, 136] on input "Beneficio" at bounding box center [215, 134] width 60 height 12
paste input "492542,95"
click at [257, 150] on div "El valor del monto "pagado con" en tu moneda base al momento de la transacción." at bounding box center [235, 147] width 100 height 9
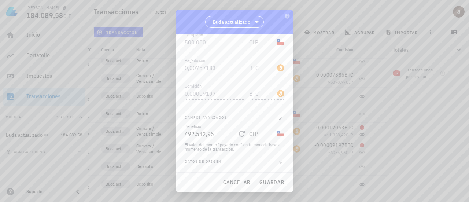
type input "492542,95"
drag, startPoint x: 217, startPoint y: 132, endPoint x: 177, endPoint y: 134, distance: 39.3
click at [177, 134] on div "Transacción Compra/Venta Compra/Venta : intercambias una moneda, ya sea cripto …" at bounding box center [234, 103] width 117 height 139
drag, startPoint x: 193, startPoint y: 19, endPoint x: 202, endPoint y: 15, distance: 9.7
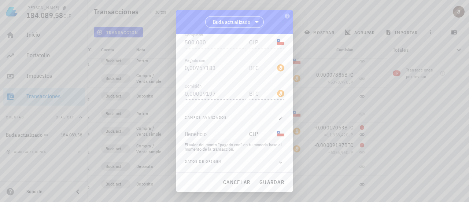
click at [202, 15] on div "Buda actualizado" at bounding box center [234, 21] width 117 height 23
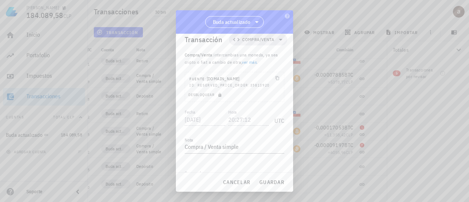
scroll to position [147, 0]
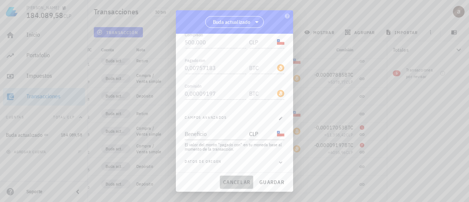
click at [246, 183] on span "cancelar" at bounding box center [236, 182] width 27 height 7
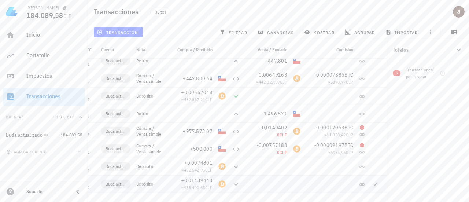
scroll to position [118, 0]
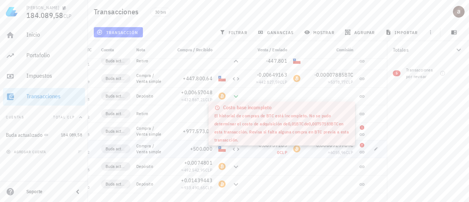
drag, startPoint x: 287, startPoint y: 151, endPoint x: 272, endPoint y: 154, distance: 14.6
click at [272, 154] on div "0 CLP" at bounding box center [266, 152] width 41 height 7
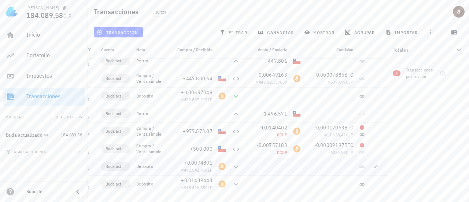
click at [255, 170] on div at bounding box center [266, 167] width 47 height 18
click at [234, 166] on icon at bounding box center [236, 166] width 4 height 3
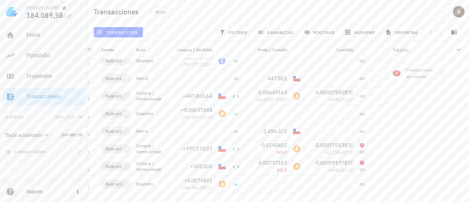
scroll to position [182, 0]
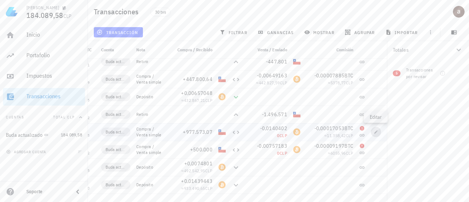
click at [375, 130] on icon "button" at bounding box center [376, 132] width 4 height 4
type input "[DATE]"
type input "15:36:15"
type input "977.573,07"
type input "0,0140402"
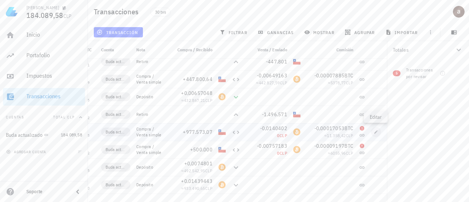
type input "0,00017053"
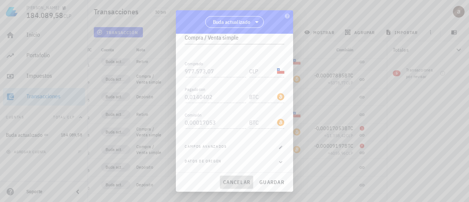
click at [234, 187] on button "cancelar" at bounding box center [236, 182] width 33 height 13
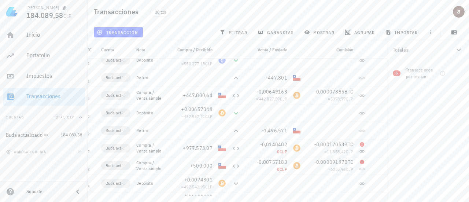
scroll to position [223, 0]
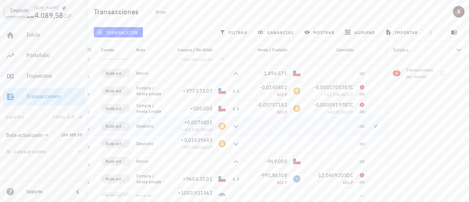
click at [235, 126] on icon at bounding box center [236, 126] width 4 height 3
click at [374, 125] on icon "button" at bounding box center [376, 126] width 4 height 4
type input "[DATE]"
type input "16:07:35"
type textarea "Depósito"
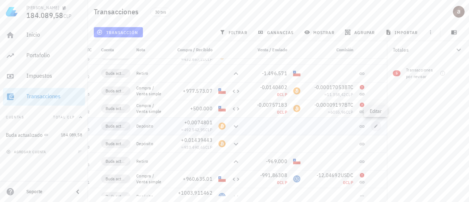
type input "0,0074801"
type input "BTC"
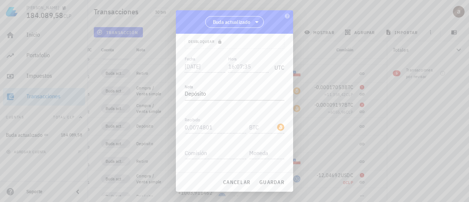
scroll to position [77, 0]
click at [229, 180] on span "cancelar" at bounding box center [236, 182] width 27 height 7
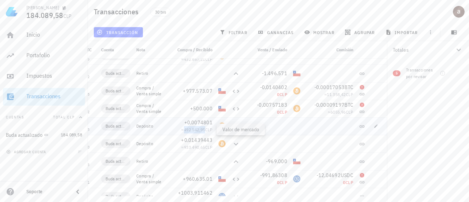
copy span "492.542,95"
click at [375, 125] on icon "button" at bounding box center [376, 126] width 4 height 4
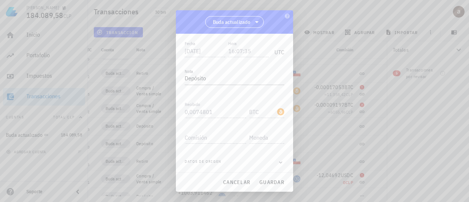
scroll to position [0, 0]
click at [277, 49] on icon at bounding box center [280, 48] width 9 height 9
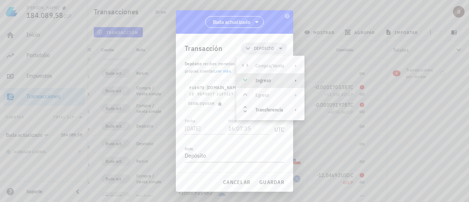
click at [296, 82] on icon at bounding box center [296, 81] width 6 height 6
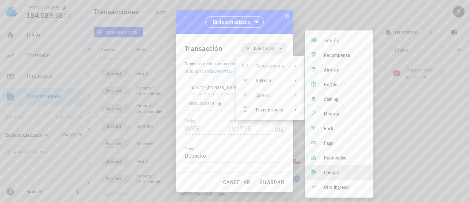
click at [334, 172] on div "Compra" at bounding box center [346, 173] width 44 height 6
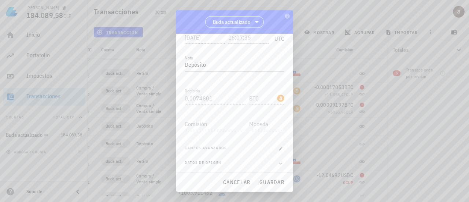
scroll to position [92, 0]
click at [279, 149] on icon "button" at bounding box center [281, 147] width 4 height 4
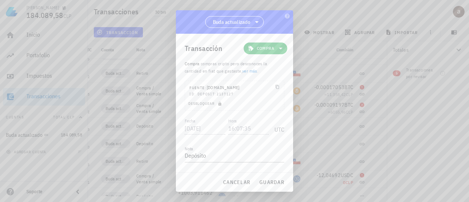
click at [266, 49] on span "Compra" at bounding box center [265, 48] width 17 height 7
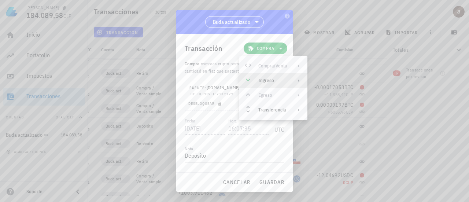
click at [289, 81] on div "Ingreso" at bounding box center [273, 80] width 68 height 15
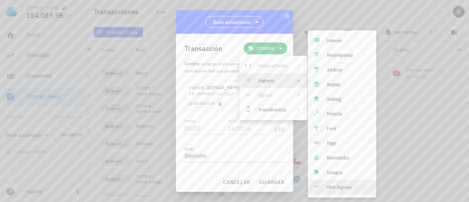
click at [337, 188] on div "Otro ingreso" at bounding box center [349, 187] width 44 height 6
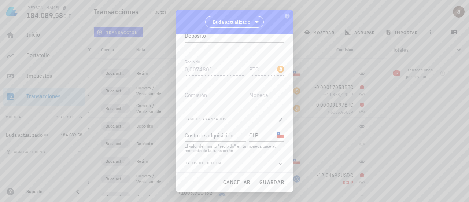
scroll to position [121, 0]
click at [215, 133] on div "Costo de adquisición" at bounding box center [215, 134] width 60 height 12
paste input "492542,95"
type input "492.542,95"
click at [235, 110] on div "Fecha [DATE] Hora 16:07:35 UTC Nota Depósito Recibido 0,0074801 BTC Enviado Com…" at bounding box center [235, 84] width 100 height 178
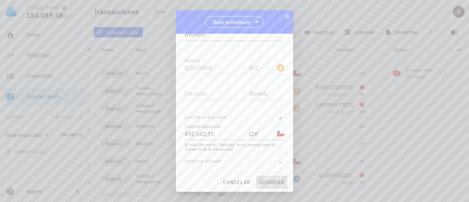
click at [269, 184] on span "guardar" at bounding box center [271, 182] width 25 height 7
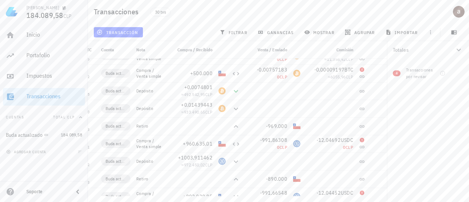
scroll to position [275, 0]
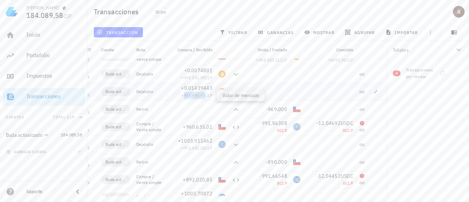
copy span "933.490,65"
click at [376, 92] on icon "button" at bounding box center [376, 91] width 4 height 4
type input "[DATE]"
type input "13:19:30"
type input "0,01439443"
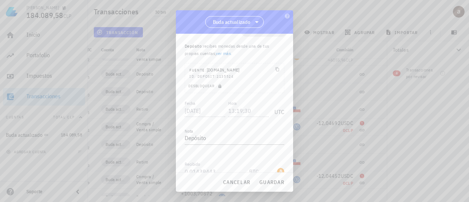
scroll to position [0, 0]
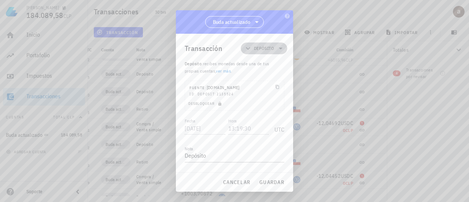
click at [276, 43] on span "Depósito" at bounding box center [264, 49] width 38 height 12
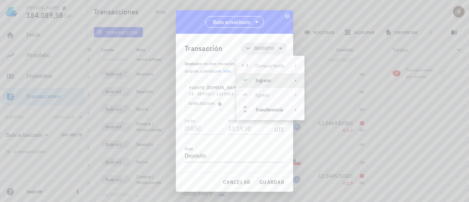
click at [295, 81] on icon at bounding box center [296, 81] width 6 height 6
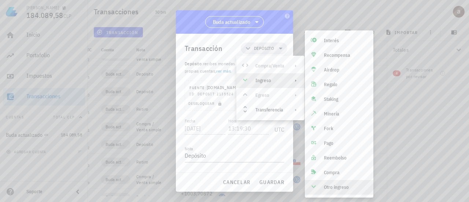
click at [333, 189] on div "Otro ingreso" at bounding box center [346, 187] width 44 height 6
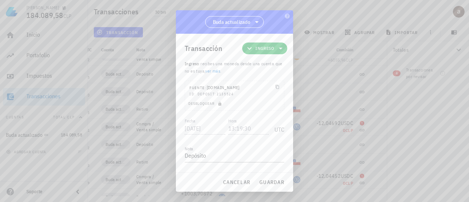
scroll to position [92, 0]
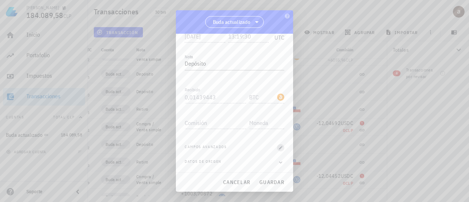
click at [279, 145] on span "button" at bounding box center [280, 147] width 7 height 4
click at [208, 162] on div "Costo de adquisición" at bounding box center [215, 163] width 60 height 12
paste input "933490,65"
type input "933.490,65"
click at [241, 136] on div at bounding box center [235, 134] width 100 height 5
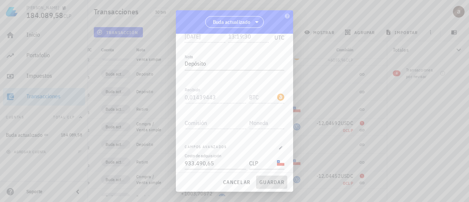
click at [273, 182] on span "guardar" at bounding box center [271, 182] width 25 height 7
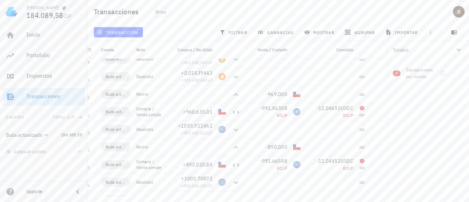
scroll to position [310, 0]
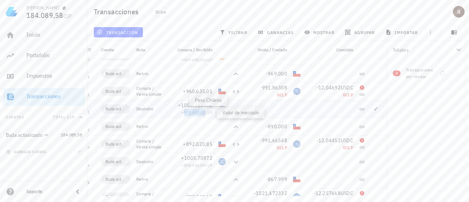
drag, startPoint x: 181, startPoint y: 111, endPoint x: 204, endPoint y: 114, distance: 24.0
click at [204, 114] on span "≈ 972.450,02 CLP" at bounding box center [196, 112] width 31 height 5
copy span "972.450,02"
click at [303, 110] on div at bounding box center [329, 109] width 53 height 18
click at [376, 109] on icon "button" at bounding box center [376, 108] width 3 height 3
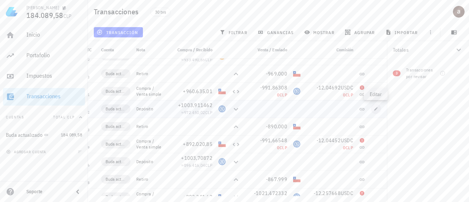
type input "[DATE]"
type input "18:32:22"
type input "1.003,911462"
type input "USDC"
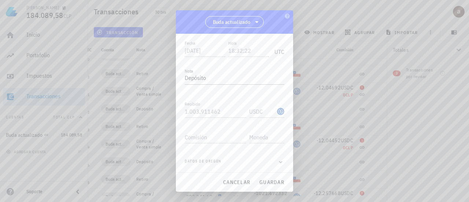
scroll to position [3, 0]
click at [271, 45] on span "Depósito" at bounding box center [264, 45] width 38 height 12
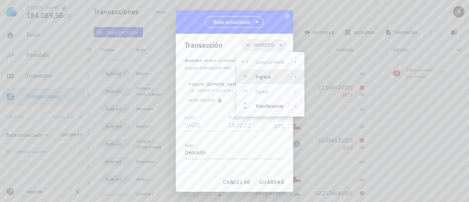
click at [284, 78] on div "Ingreso" at bounding box center [270, 77] width 68 height 15
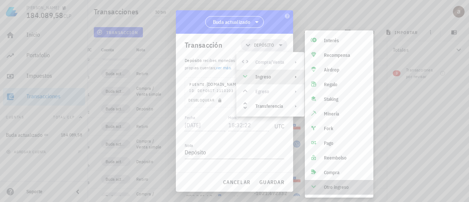
click at [339, 187] on div "Otro ingreso" at bounding box center [346, 187] width 44 height 6
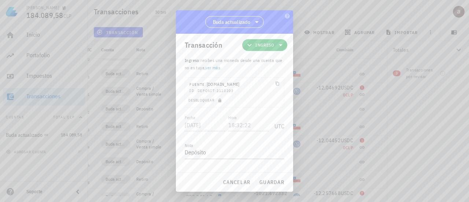
scroll to position [92, 0]
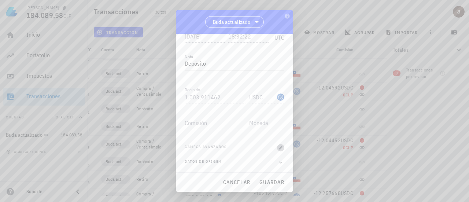
click at [279, 145] on icon "button" at bounding box center [281, 147] width 4 height 4
click at [211, 159] on div "Costo de adquisición" at bounding box center [215, 163] width 60 height 12
paste input "972450,02"
type input "972.450,02"
click at [243, 134] on div at bounding box center [235, 134] width 100 height 5
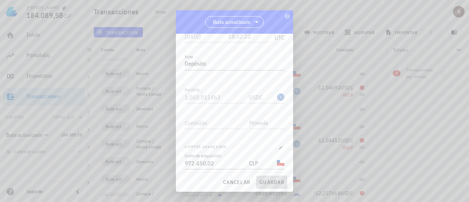
click at [264, 181] on span "guardar" at bounding box center [271, 182] width 25 height 7
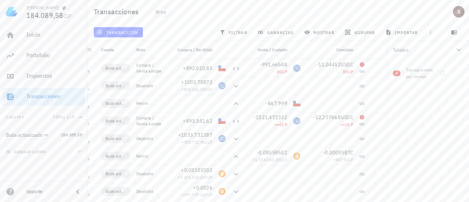
scroll to position [389, 0]
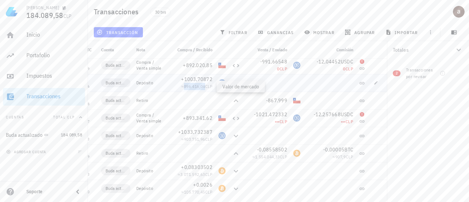
copy span "896.416,04"
click at [377, 81] on icon "button" at bounding box center [376, 83] width 4 height 4
type input "[DATE]"
type input "18:55:26"
type input "1.003,70872"
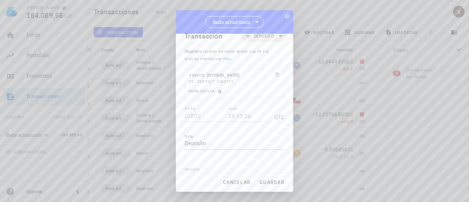
scroll to position [10, 0]
click at [269, 41] on span "Depósito" at bounding box center [264, 38] width 20 height 7
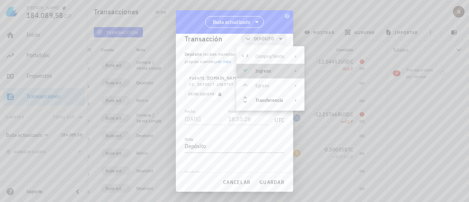
click at [288, 72] on div "Ingreso" at bounding box center [270, 71] width 68 height 15
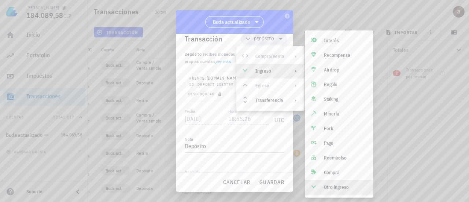
click at [331, 185] on div "Otro ingreso" at bounding box center [346, 187] width 44 height 6
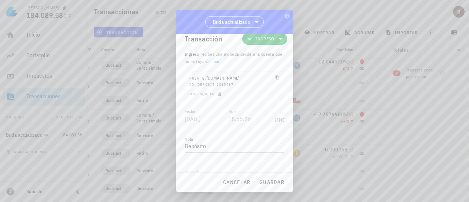
scroll to position [92, 0]
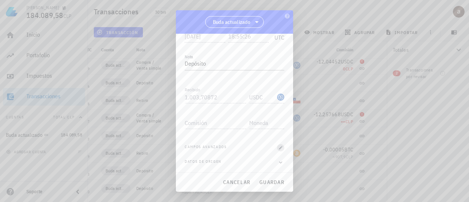
click at [277, 145] on span "button" at bounding box center [280, 147] width 7 height 4
click at [208, 160] on div "Costo de adquisición" at bounding box center [215, 163] width 60 height 12
paste input "896416,04"
type input "896.416,04"
click at [200, 136] on div at bounding box center [235, 134] width 100 height 5
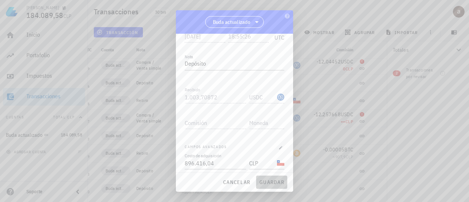
click at [266, 184] on span "guardar" at bounding box center [271, 182] width 25 height 7
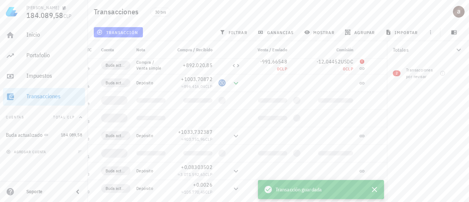
scroll to position [0, 0]
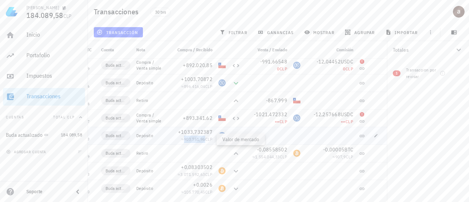
copy span "903.751,96"
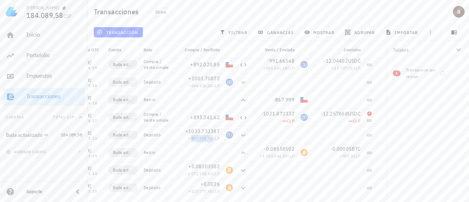
scroll to position [0, 37]
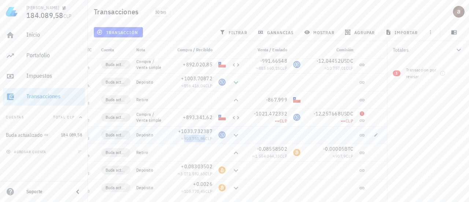
click at [363, 134] on icon at bounding box center [362, 135] width 6 height 6
click at [373, 134] on span "button" at bounding box center [376, 135] width 10 height 4
type input "[DATE]"
type input "00:05:23"
type input "1.033,732387"
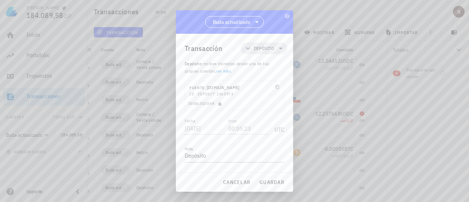
scroll to position [0, 0]
click at [264, 48] on span "Depósito" at bounding box center [264, 48] width 20 height 7
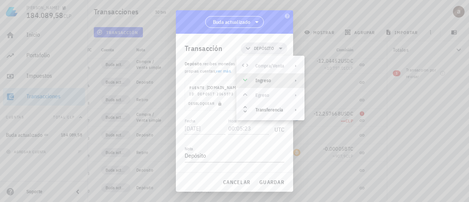
click at [280, 81] on div "Ingreso" at bounding box center [269, 81] width 29 height 6
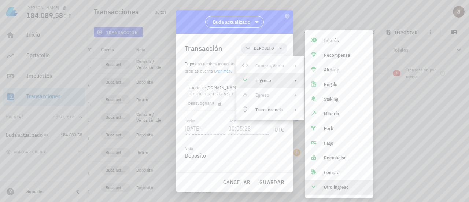
click at [325, 192] on div "Otro ingreso" at bounding box center [339, 187] width 69 height 15
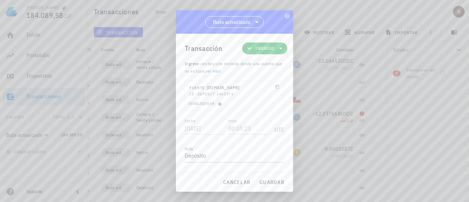
scroll to position [92, 0]
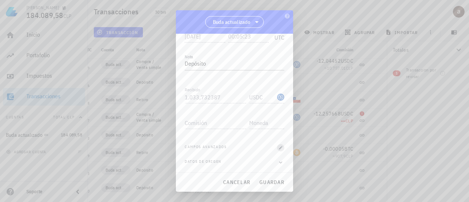
click at [279, 146] on icon "button" at bounding box center [281, 147] width 4 height 4
click at [216, 161] on div "Costo de adquisición" at bounding box center [215, 163] width 60 height 12
paste input "903751,96"
type input "903.751,96"
click at [280, 133] on div "Transacción Ingreso Ingreso : recibes una moneda desde una cuenta que no es tuy…" at bounding box center [234, 103] width 117 height 139
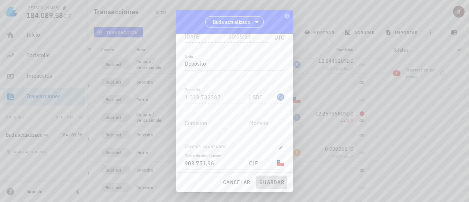
click at [273, 178] on button "guardar" at bounding box center [271, 182] width 31 height 13
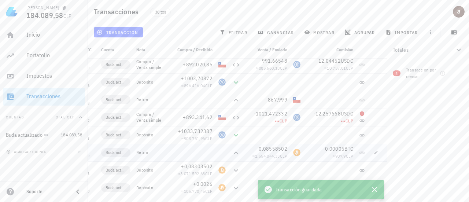
scroll to position [0, 33]
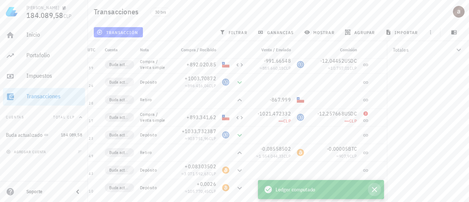
click at [375, 191] on icon "button" at bounding box center [374, 189] width 9 height 9
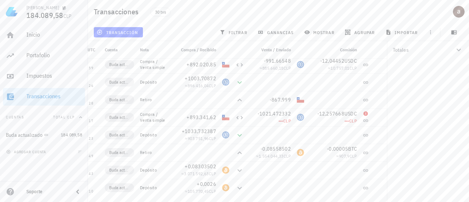
scroll to position [0, 0]
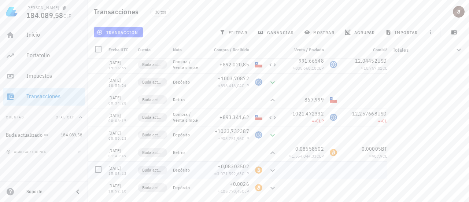
click at [252, 173] on div at bounding box center [258, 170] width 13 height 18
click at [273, 171] on icon at bounding box center [272, 170] width 4 height 3
click at [37, 71] on div "Impuestos" at bounding box center [54, 76] width 56 height 16
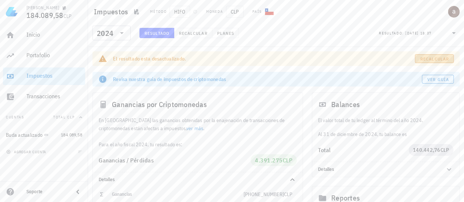
click at [417, 57] on link "Recalcular" at bounding box center [433, 58] width 39 height 9
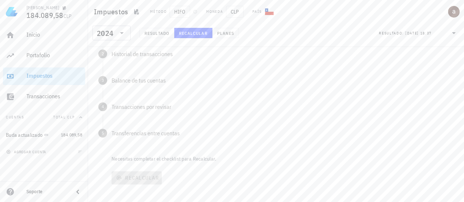
scroll to position [78, 0]
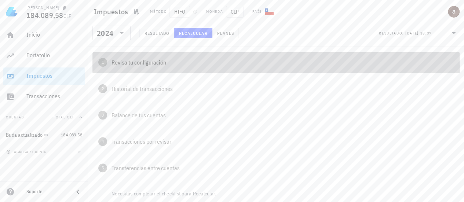
click at [117, 67] on div "1 Revisa tu configuración" at bounding box center [275, 62] width 367 height 21
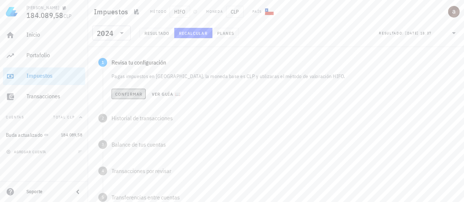
click at [132, 93] on span "Confirmar" at bounding box center [128, 93] width 27 height 5
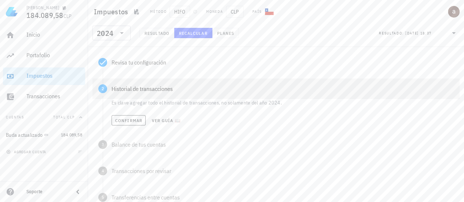
click at [130, 92] on div "Historial de transacciones" at bounding box center [282, 89] width 342 height 6
click at [127, 117] on button "Confirmar" at bounding box center [128, 120] width 34 height 10
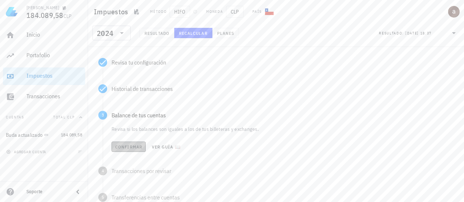
click at [126, 146] on span "Confirmar" at bounding box center [128, 146] width 27 height 5
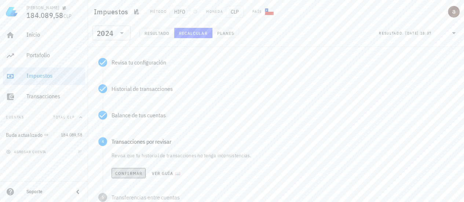
click at [128, 171] on span "Confirmar" at bounding box center [128, 172] width 27 height 5
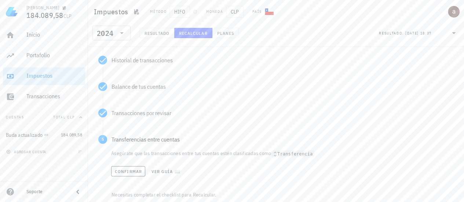
scroll to position [107, 0]
click at [128, 171] on span "Confirmar" at bounding box center [127, 170] width 27 height 5
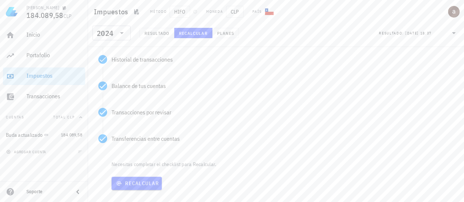
scroll to position [122, 0]
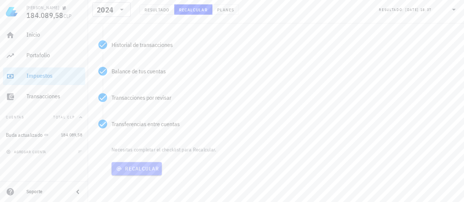
click at [128, 171] on span "Recalcular" at bounding box center [136, 168] width 44 height 7
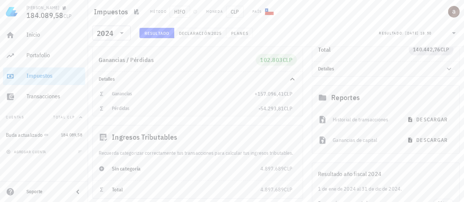
scroll to position [78, 0]
click at [264, 154] on div "Recuerda categorizar correctamente tus transacciones para calcular tus ingresos…" at bounding box center [198, 154] width 210 height 8
drag, startPoint x: 258, startPoint y: 170, endPoint x: 298, endPoint y: 168, distance: 40.4
click at [298, 168] on div "Sin categoría 4.897.689 CLP" at bounding box center [198, 170] width 210 height 18
drag, startPoint x: 254, startPoint y: 94, endPoint x: 296, endPoint y: 113, distance: 46.6
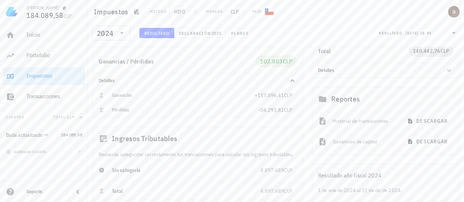
click at [296, 113] on div "Ganancias +157.096,41 CLP Pérdidas -54.293,81 CLP" at bounding box center [198, 102] width 210 height 29
click at [275, 55] on span "102.803 CLP" at bounding box center [276, 61] width 32 height 12
click at [278, 61] on span "102.803" at bounding box center [271, 61] width 23 height 7
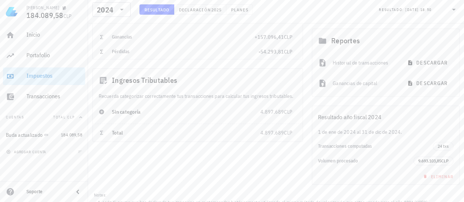
scroll to position [132, 0]
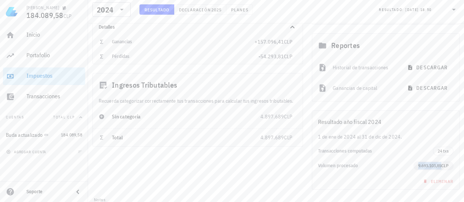
click at [431, 166] on span "9.693.103,85" at bounding box center [429, 165] width 23 height 5
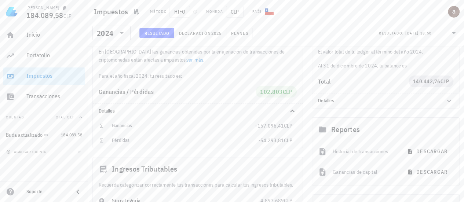
scroll to position [43, 0]
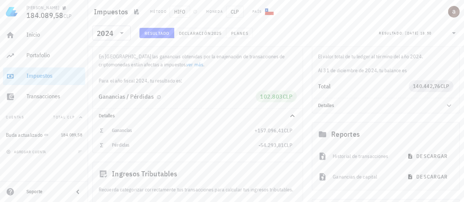
click at [254, 88] on div "Ganancias / Pérdidas 102.803 CLP" at bounding box center [198, 96] width 210 height 23
drag, startPoint x: 117, startPoint y: 80, endPoint x: 303, endPoint y: 94, distance: 185.9
click at [303, 94] on div "Ganancias por Criptomonedas En [GEOGRAPHIC_DATA] las ganancias obtenidas por la…" at bounding box center [197, 90] width 219 height 133
click at [290, 98] on span "CLP" at bounding box center [287, 96] width 10 height 7
drag, startPoint x: 209, startPoint y: 57, endPoint x: 304, endPoint y: 144, distance: 128.7
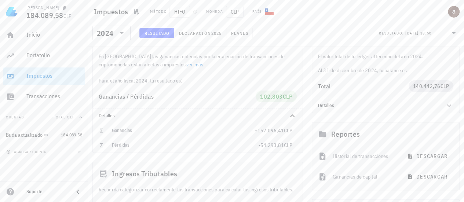
click at [304, 144] on div "Ganancias por Criptomonedas En [GEOGRAPHIC_DATA] las ganancias obtenidas por la…" at bounding box center [197, 90] width 219 height 133
click at [286, 149] on div "Pérdidas -54.293,81 CLP" at bounding box center [198, 145] width 210 height 15
drag, startPoint x: 204, startPoint y: 37, endPoint x: 196, endPoint y: 35, distance: 7.8
click at [196, 35] on span "Declaración" at bounding box center [194, 32] width 32 height 5
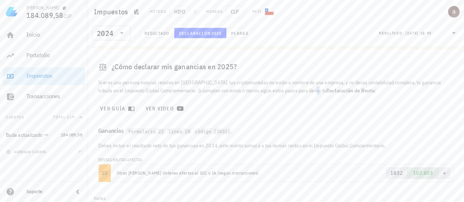
drag, startPoint x: 469, startPoint y: 70, endPoint x: 296, endPoint y: 113, distance: 177.3
click at [296, 113] on div "Si eres una persona natural, resides en [GEOGRAPHIC_DATA], tus criptomonedas no…" at bounding box center [276, 96] width 364 height 44
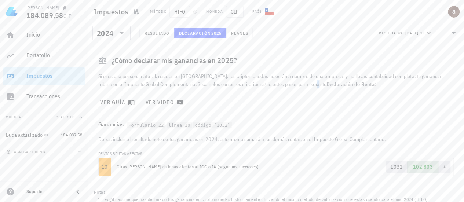
scroll to position [74, 0]
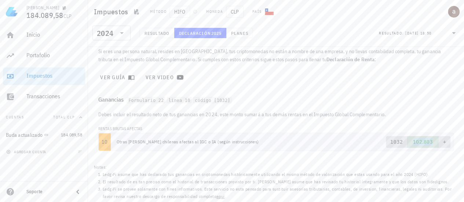
click at [426, 143] on span "102.803" at bounding box center [423, 142] width 20 height 7
click at [426, 155] on div "Debes incluir el resultado neto de tus ganancias en 2024, este monto sumará a t…" at bounding box center [275, 133] width 367 height 47
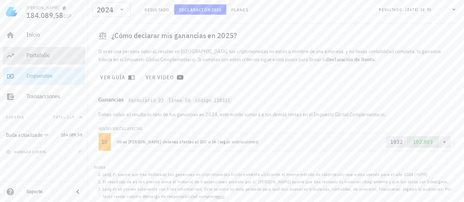
click at [44, 56] on div "Portafolio" at bounding box center [54, 55] width 56 height 7
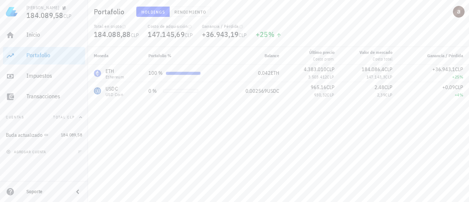
click at [200, 104] on div "Moneda Portafolio % Balance Último precio Costo prom. Valor [PERSON_NAME] Costo…" at bounding box center [278, 124] width 381 height 155
click at [370, 75] on span "147.143,3" at bounding box center [375, 76] width 19 height 5
click at [189, 26] on icon "button" at bounding box center [190, 27] width 4 height 4
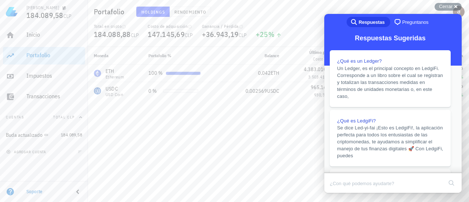
click at [338, 193] on button "Close" at bounding box center [331, 198] width 13 height 10
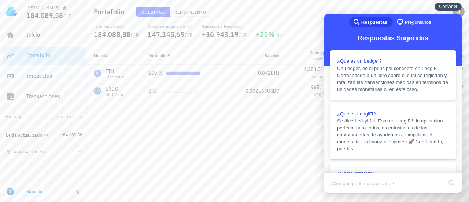
click at [456, 8] on div "Cerrar cross-small" at bounding box center [448, 7] width 27 height 8
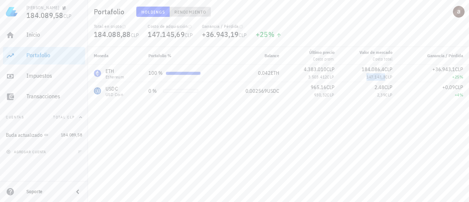
click at [184, 14] on span "Rendimiento" at bounding box center [190, 11] width 32 height 5
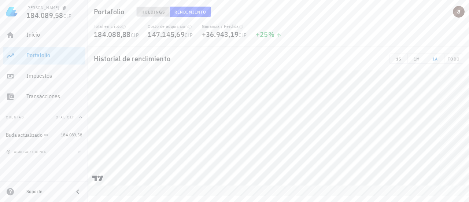
click at [151, 12] on span "Holdings" at bounding box center [153, 11] width 24 height 5
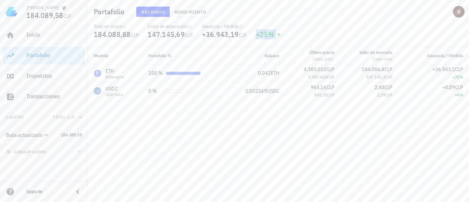
click at [270, 34] on div "+25 %" at bounding box center [269, 34] width 26 height 7
click at [322, 113] on div "Moneda Portafolio % Balance Último precio Costo prom. Valor [PERSON_NAME] Costo…" at bounding box center [278, 124] width 381 height 155
click at [180, 74] on div at bounding box center [183, 73] width 34 height 3
click at [40, 75] on div "Impuestos" at bounding box center [54, 75] width 56 height 7
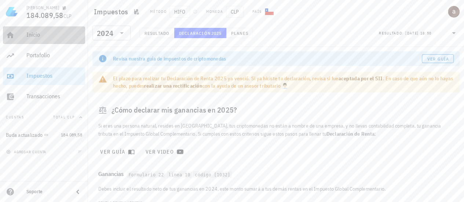
click at [35, 37] on div "Inicio" at bounding box center [54, 34] width 56 height 7
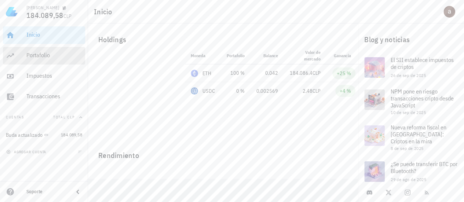
click at [46, 57] on div "Portafolio" at bounding box center [54, 55] width 56 height 7
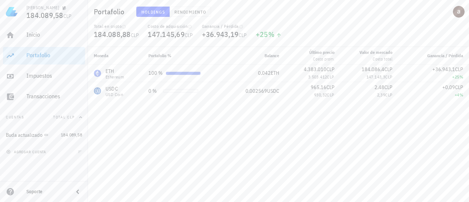
click at [298, 33] on div "Total en cripto 184.088,88 CLP Costo de adquisición 147.145,69 CLP Ganancia / P…" at bounding box center [278, 34] width 378 height 23
click at [59, 135] on link "Buda actualizado 184.089,58" at bounding box center [44, 135] width 82 height 18
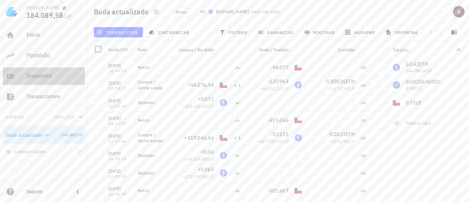
click at [41, 76] on div "Impuestos" at bounding box center [54, 75] width 56 height 7
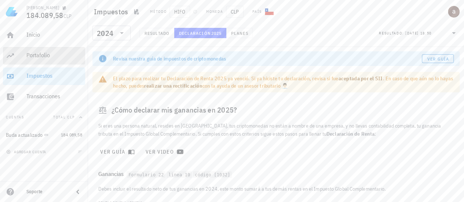
click at [37, 54] on div "Portafolio" at bounding box center [54, 55] width 56 height 7
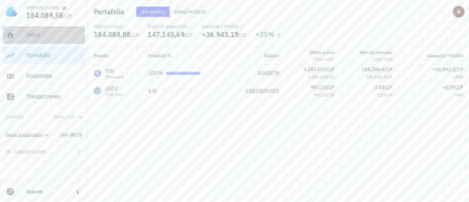
click at [31, 37] on div "Inicio" at bounding box center [54, 34] width 56 height 7
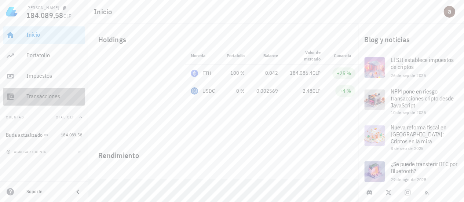
click at [43, 98] on div "Transacciones" at bounding box center [54, 96] width 56 height 7
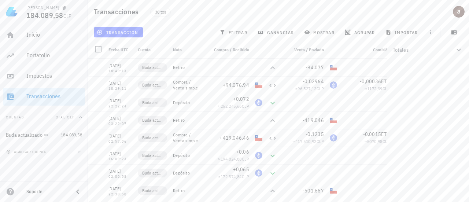
click at [193, 22] on div "Transacciones 30 txs" at bounding box center [278, 11] width 381 height 23
click at [33, 38] on div "Inicio" at bounding box center [54, 34] width 56 height 7
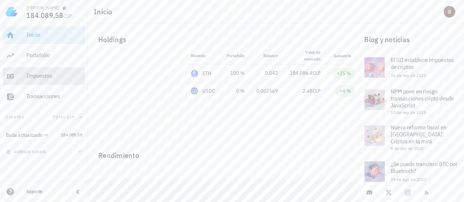
click at [42, 74] on div "Impuestos" at bounding box center [54, 75] width 56 height 7
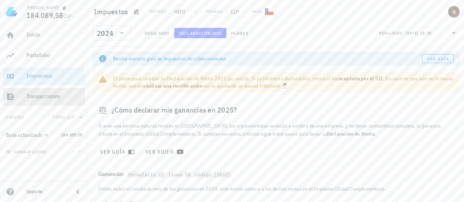
click at [64, 99] on div "Transacciones" at bounding box center [54, 96] width 56 height 7
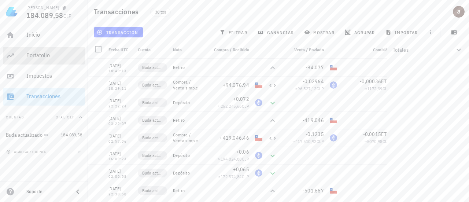
click at [40, 51] on div "Portafolio" at bounding box center [54, 55] width 56 height 16
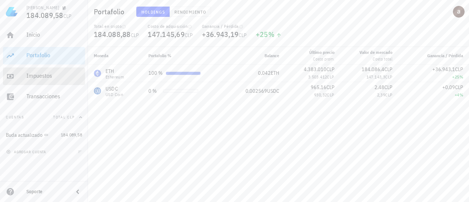
click at [40, 80] on div "Impuestos" at bounding box center [54, 76] width 56 height 16
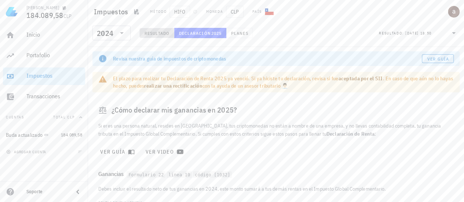
click at [161, 38] on button "Resultado" at bounding box center [156, 33] width 35 height 10
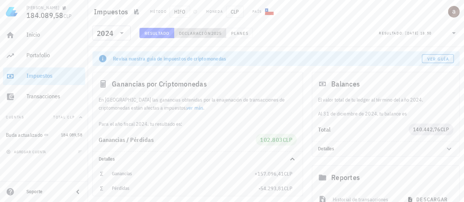
click at [203, 34] on span "Declaración" at bounding box center [194, 32] width 32 height 5
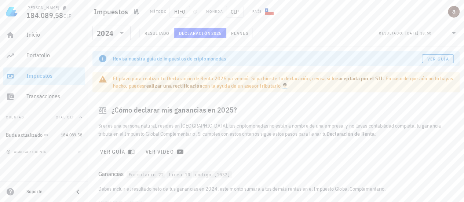
click at [242, 38] on div "Resultado Declaración 2025 Planes" at bounding box center [196, 35] width 122 height 15
click at [241, 35] on span "Planes" at bounding box center [240, 32] width 18 height 5
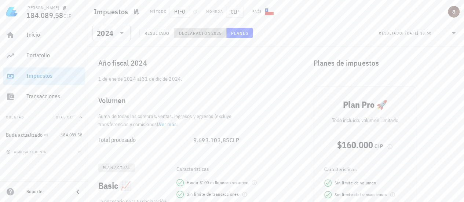
click at [200, 33] on span "Declaración" at bounding box center [194, 32] width 32 height 5
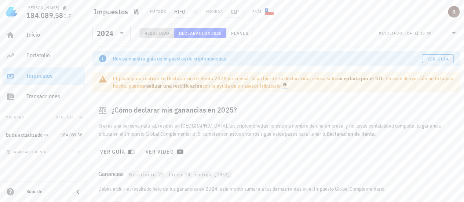
click at [152, 29] on button "Resultado" at bounding box center [156, 33] width 35 height 10
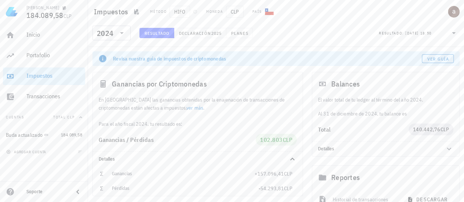
click at [327, 34] on div "​ 2024 Resultado Declaración 2025 Planes Resultado: [DATE] 18:50" at bounding box center [275, 35] width 373 height 19
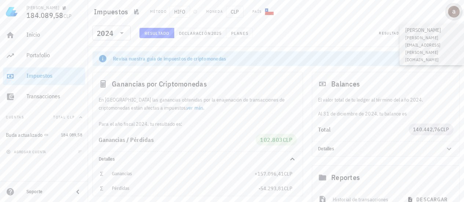
click at [454, 15] on div "avatar" at bounding box center [453, 12] width 12 height 12
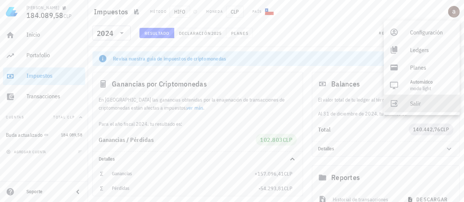
click at [415, 105] on div "Salir" at bounding box center [432, 103] width 44 height 15
